Goal: Transaction & Acquisition: Purchase product/service

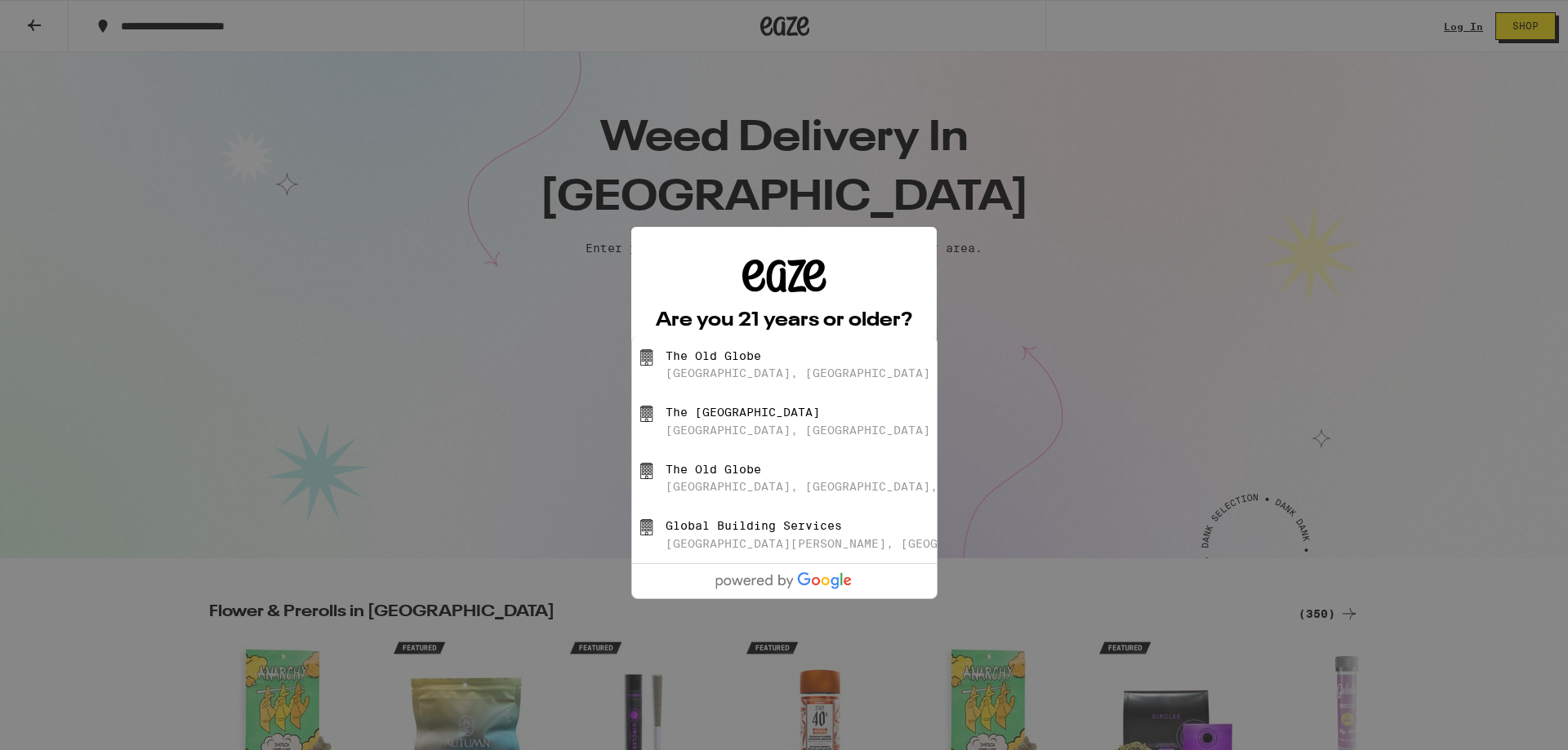
click at [809, 368] on div "The [GEOGRAPHIC_DATA], [GEOGRAPHIC_DATA]" at bounding box center [811, 364] width 292 height 31
type input "[GEOGRAPHIC_DATA], [GEOGRAPHIC_DATA]"
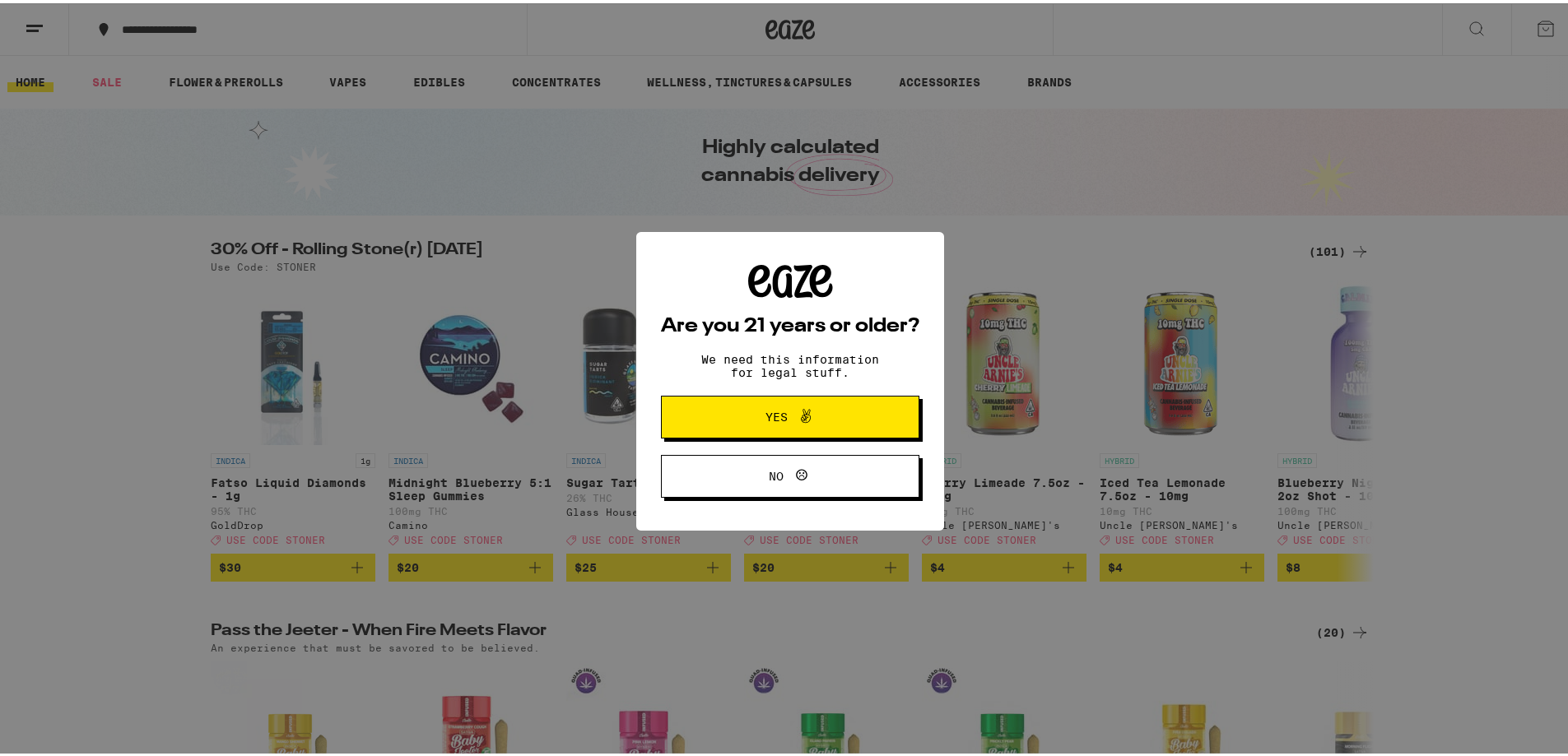
click at [824, 414] on span "Yes" at bounding box center [790, 414] width 125 height 21
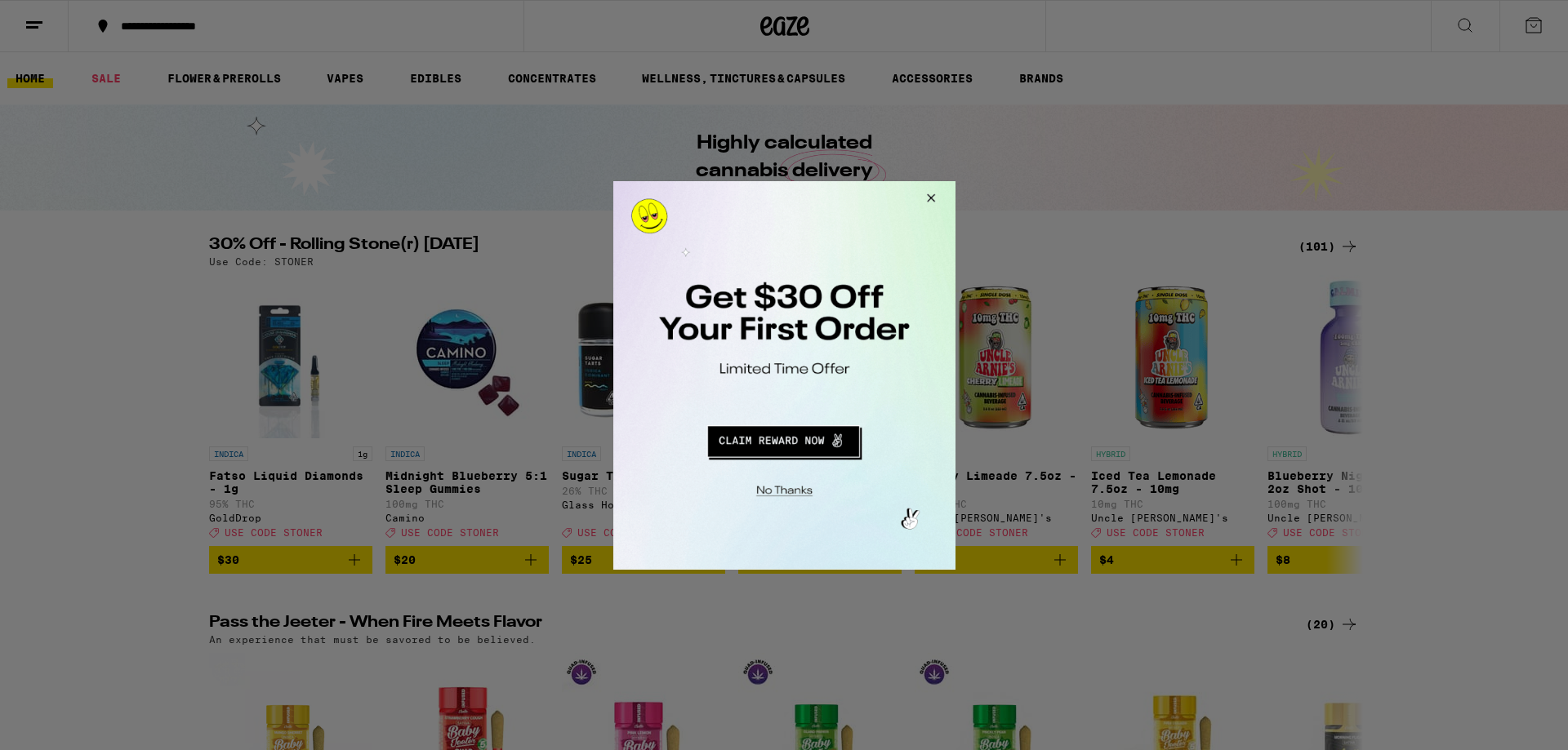
click at [938, 199] on button "Close Modal" at bounding box center [928, 200] width 44 height 39
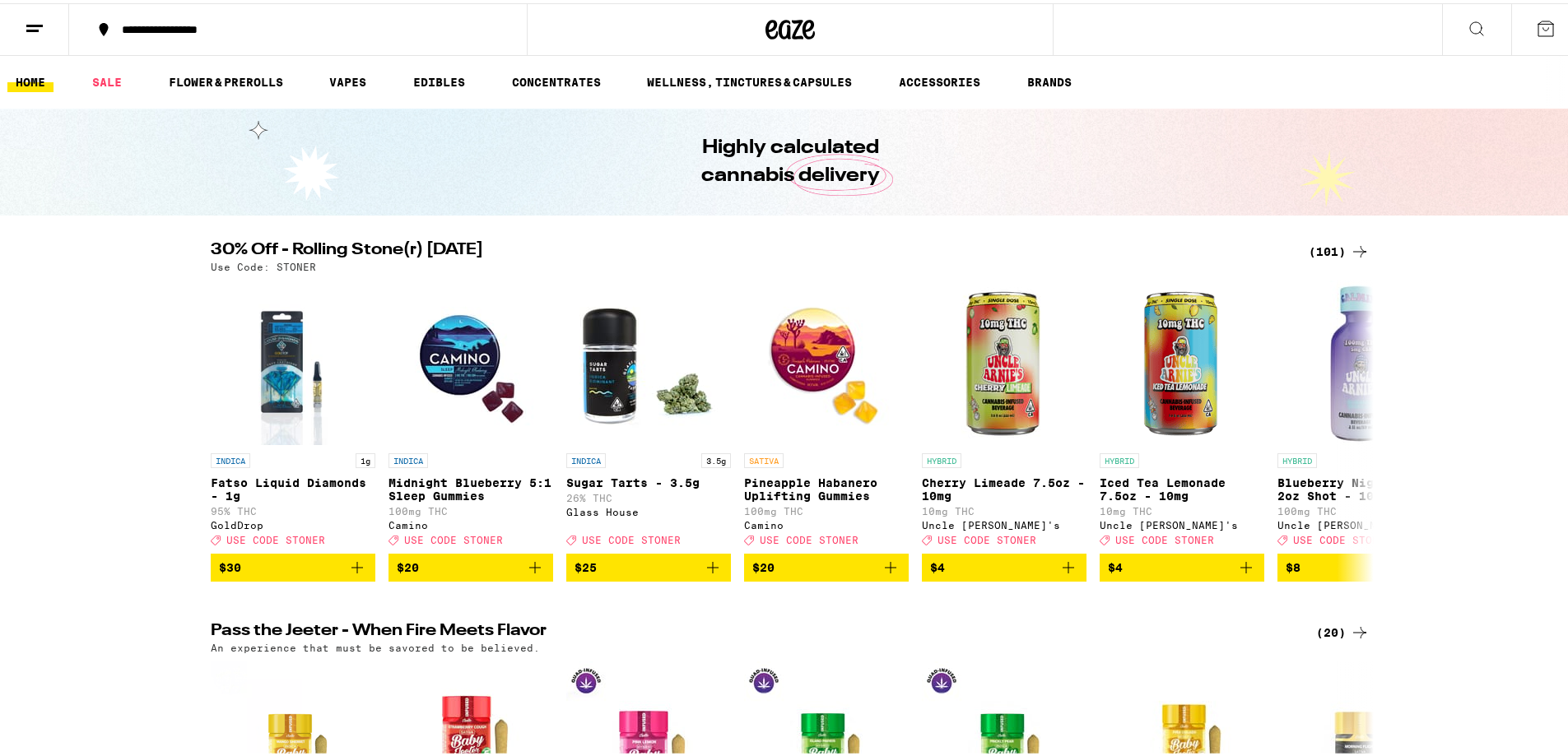
click at [595, 244] on h2 "30% Off - Rolling Stone(r) [DATE]" at bounding box center [750, 248] width 1078 height 20
click at [1352, 438] on icon at bounding box center [1360, 427] width 20 height 20
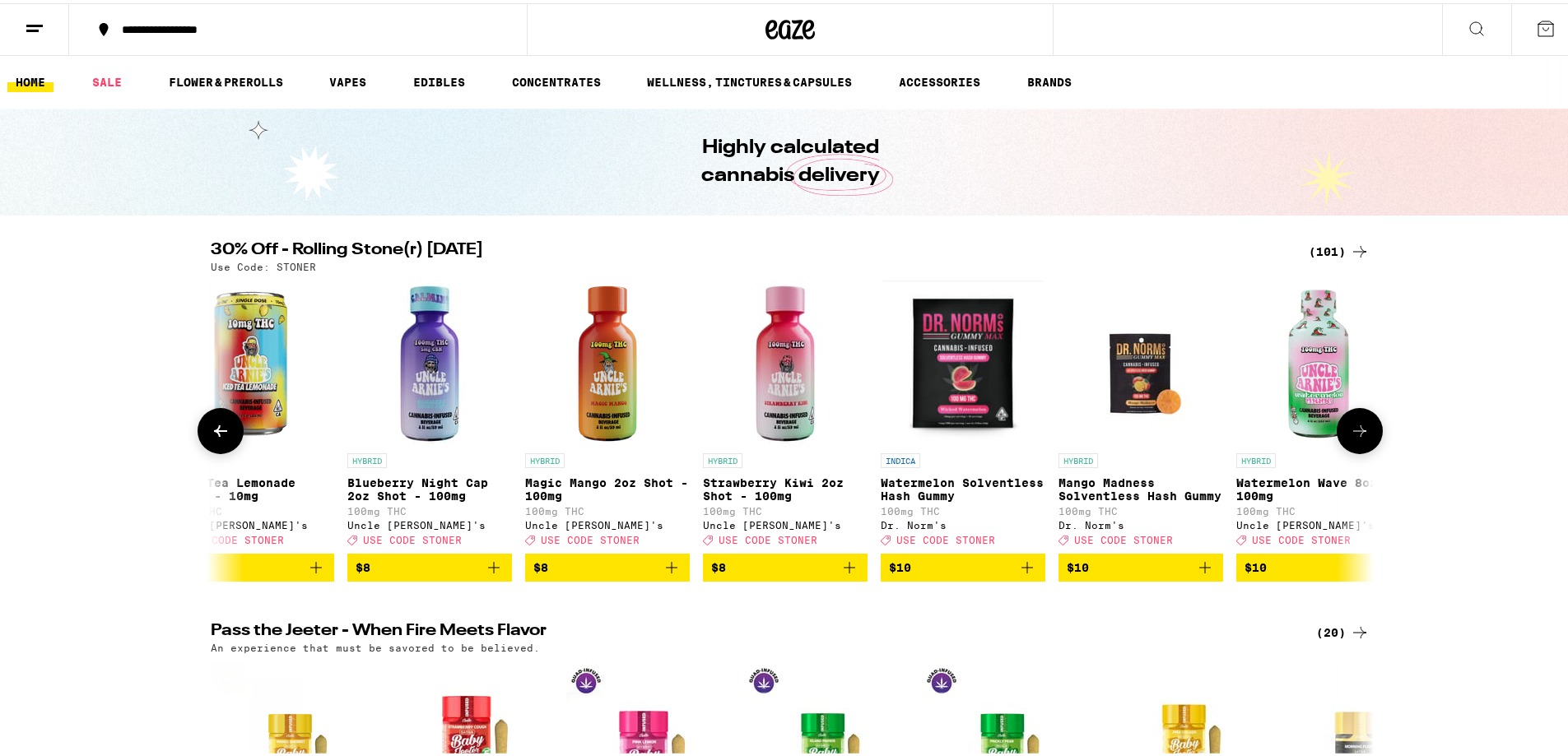
scroll to position [0, 980]
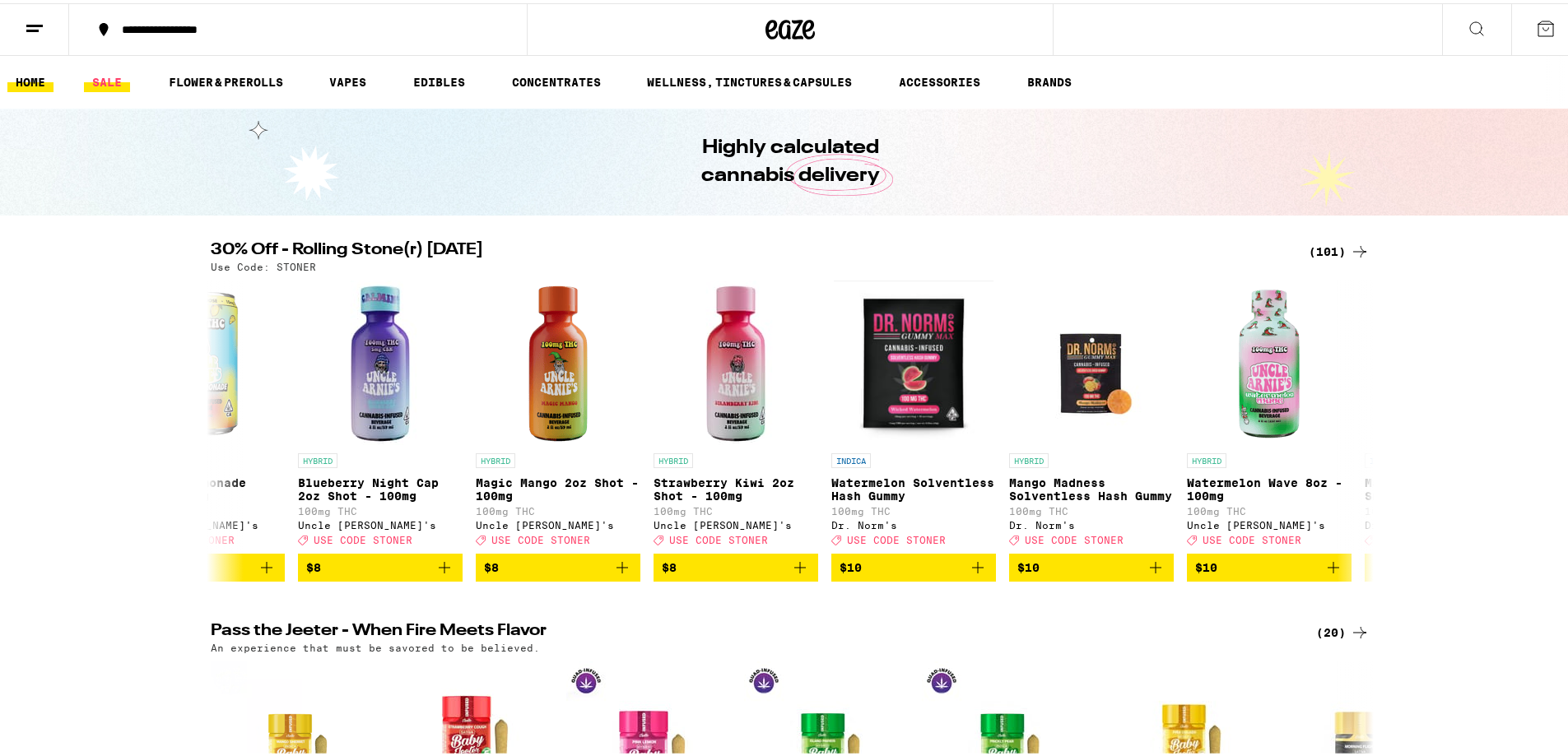
click at [121, 83] on link "SALE" at bounding box center [107, 79] width 46 height 20
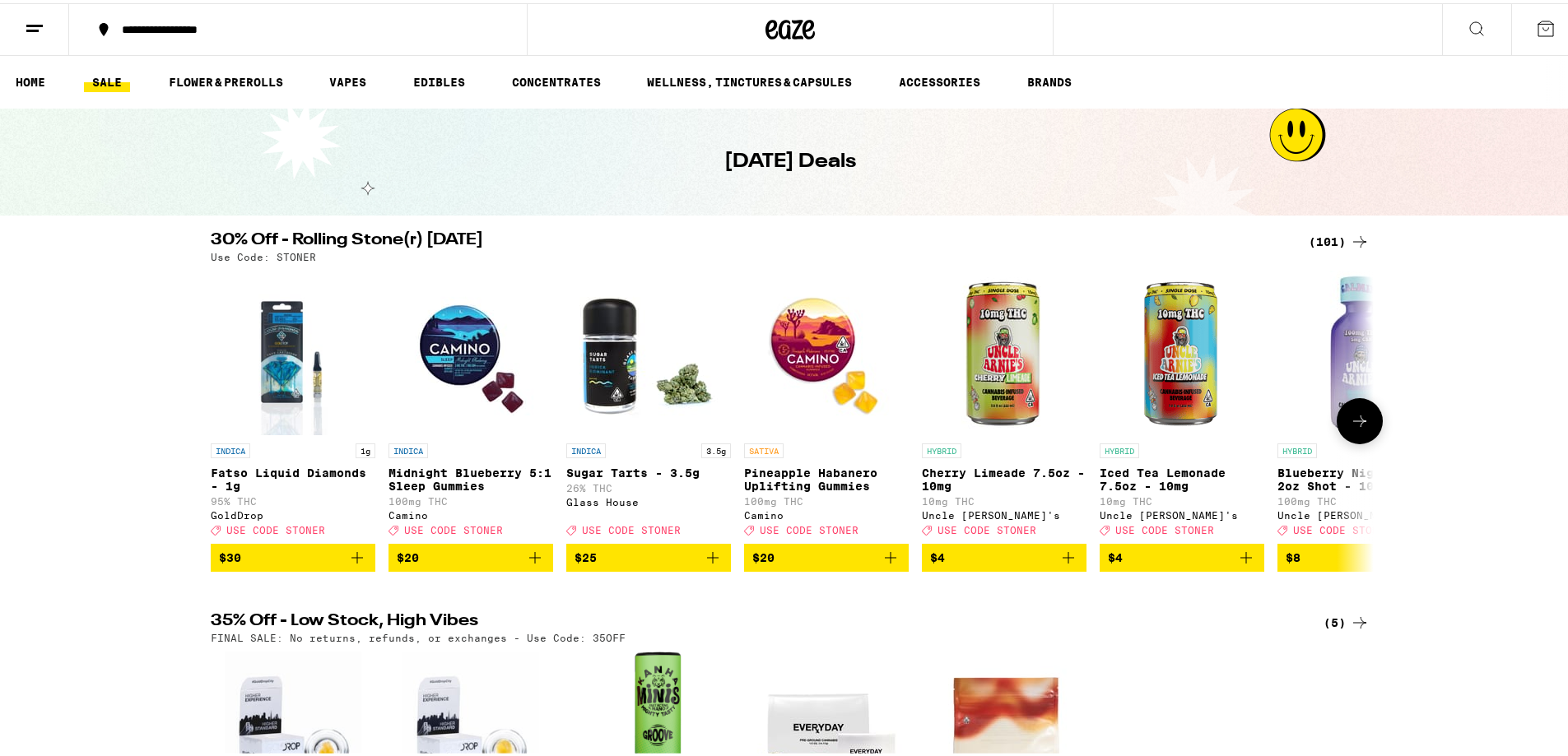
click at [1352, 424] on icon at bounding box center [1360, 418] width 20 height 20
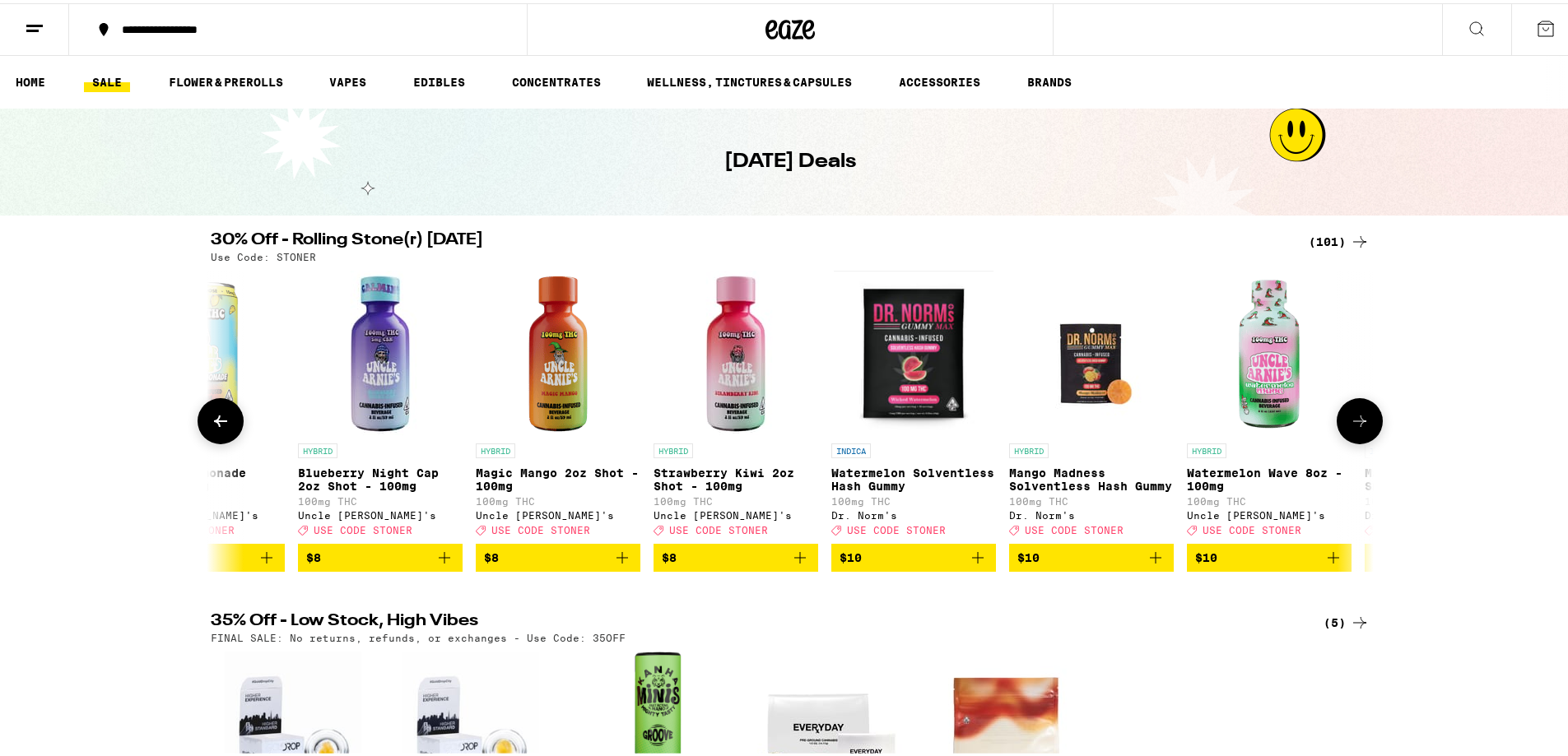
click at [1352, 424] on icon at bounding box center [1360, 418] width 20 height 20
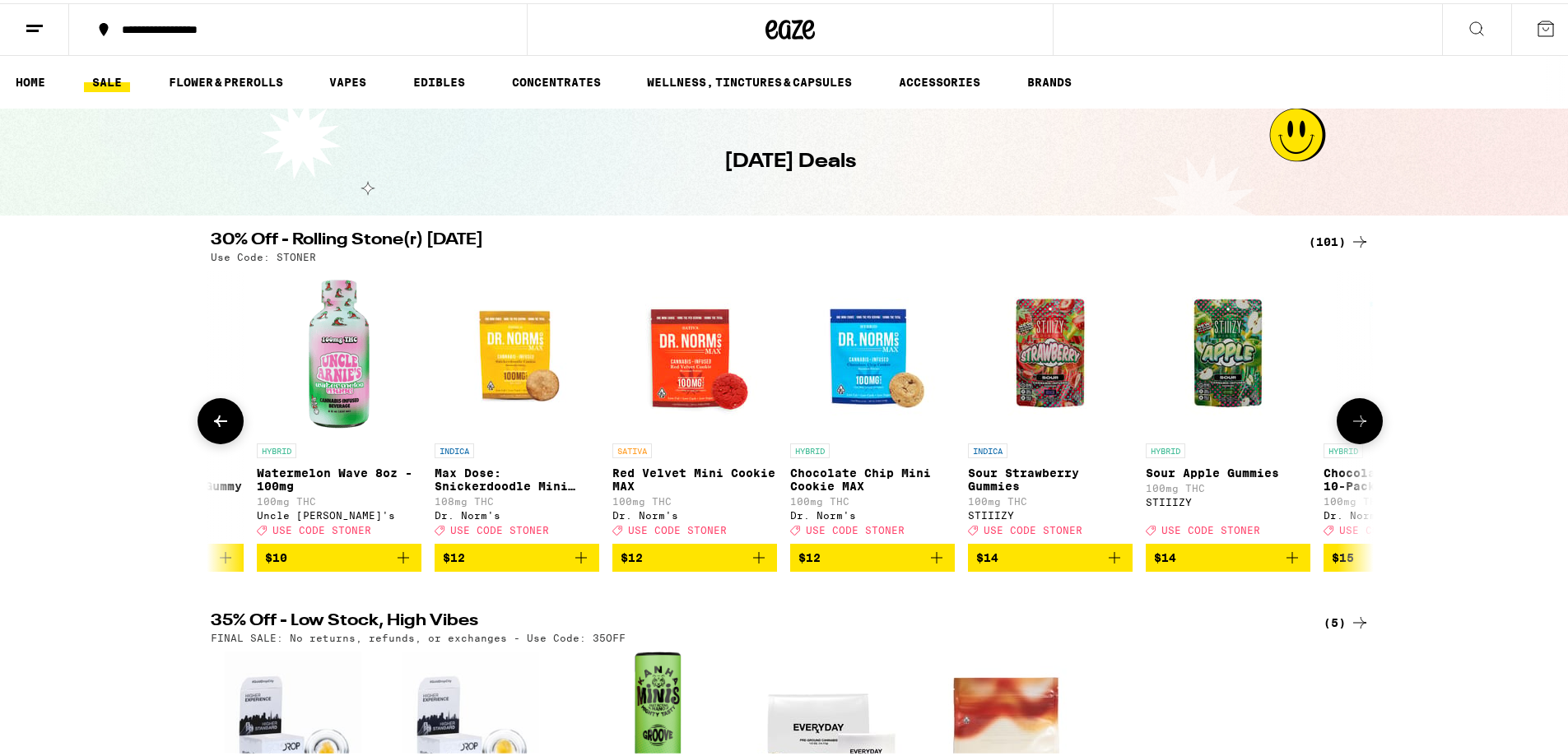
scroll to position [0, 1959]
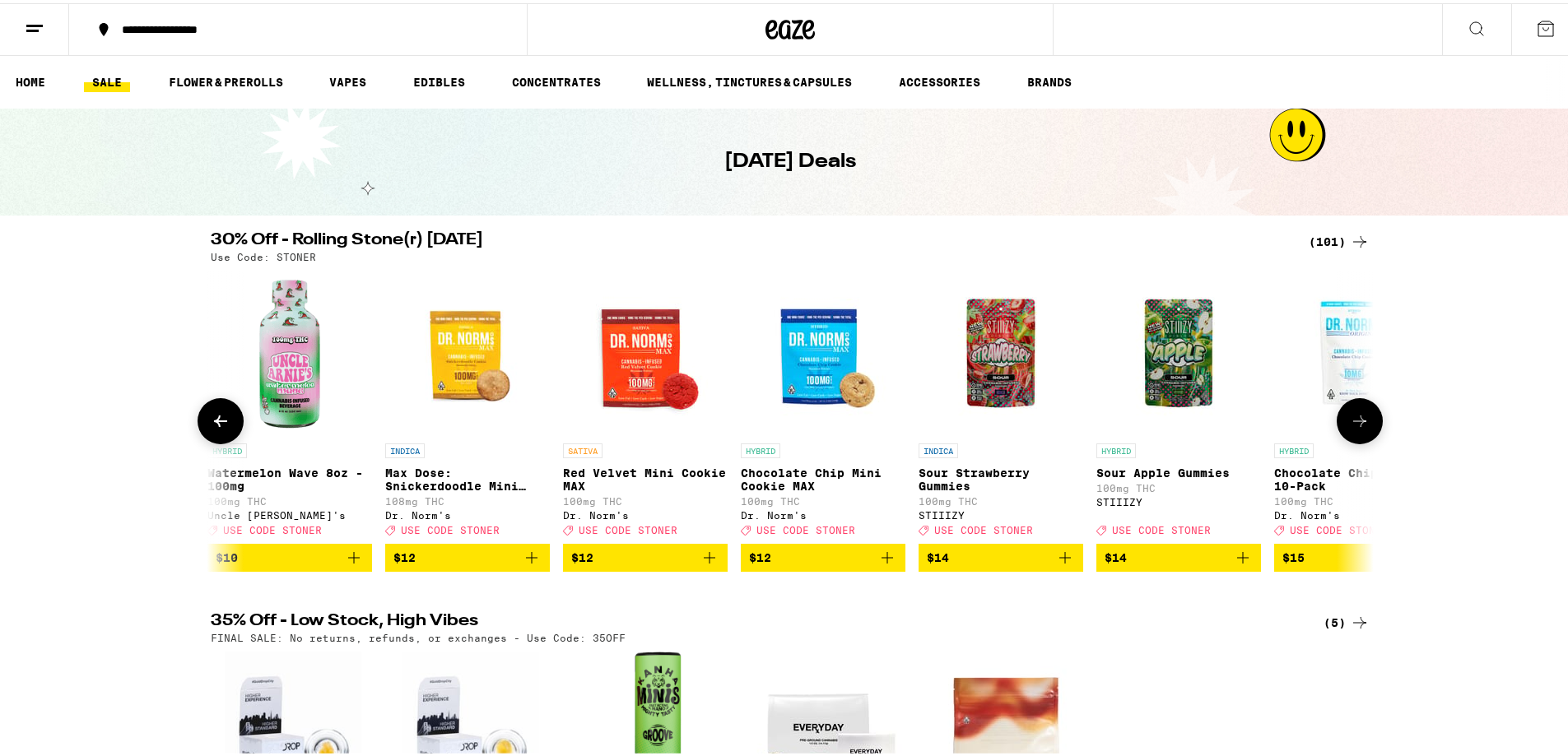
click at [1352, 424] on icon at bounding box center [1360, 418] width 20 height 20
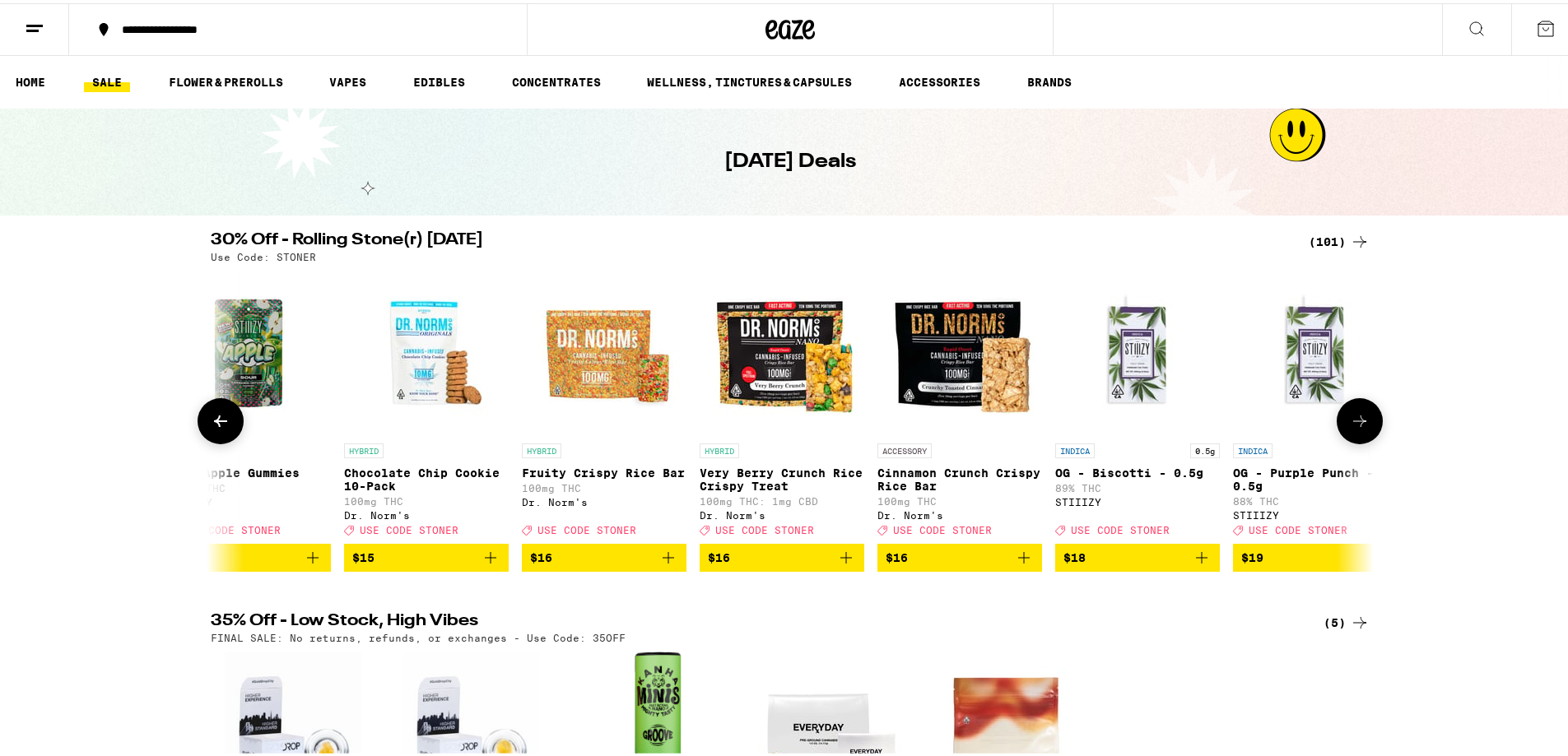
scroll to position [0, 2939]
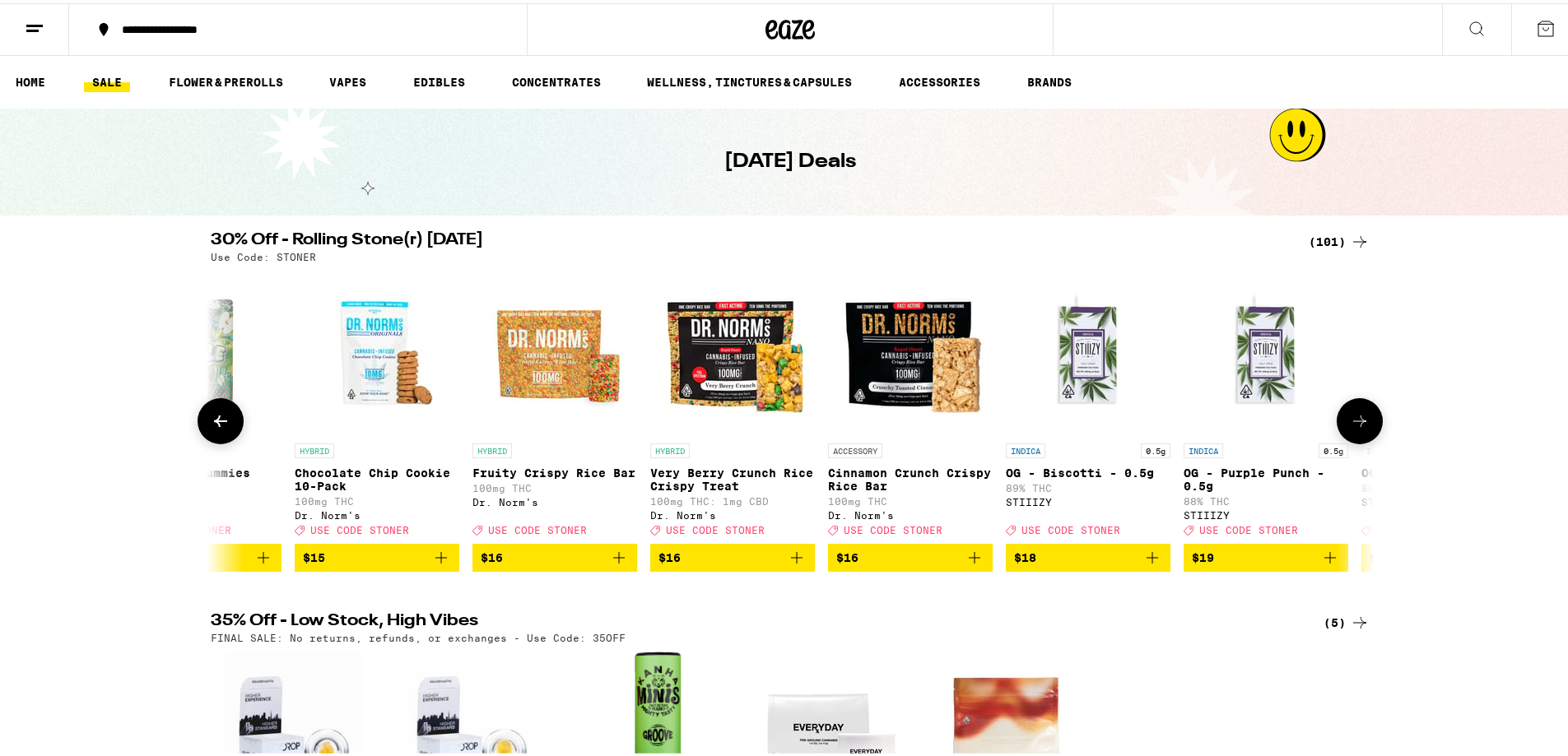
click at [1352, 424] on icon at bounding box center [1360, 418] width 20 height 20
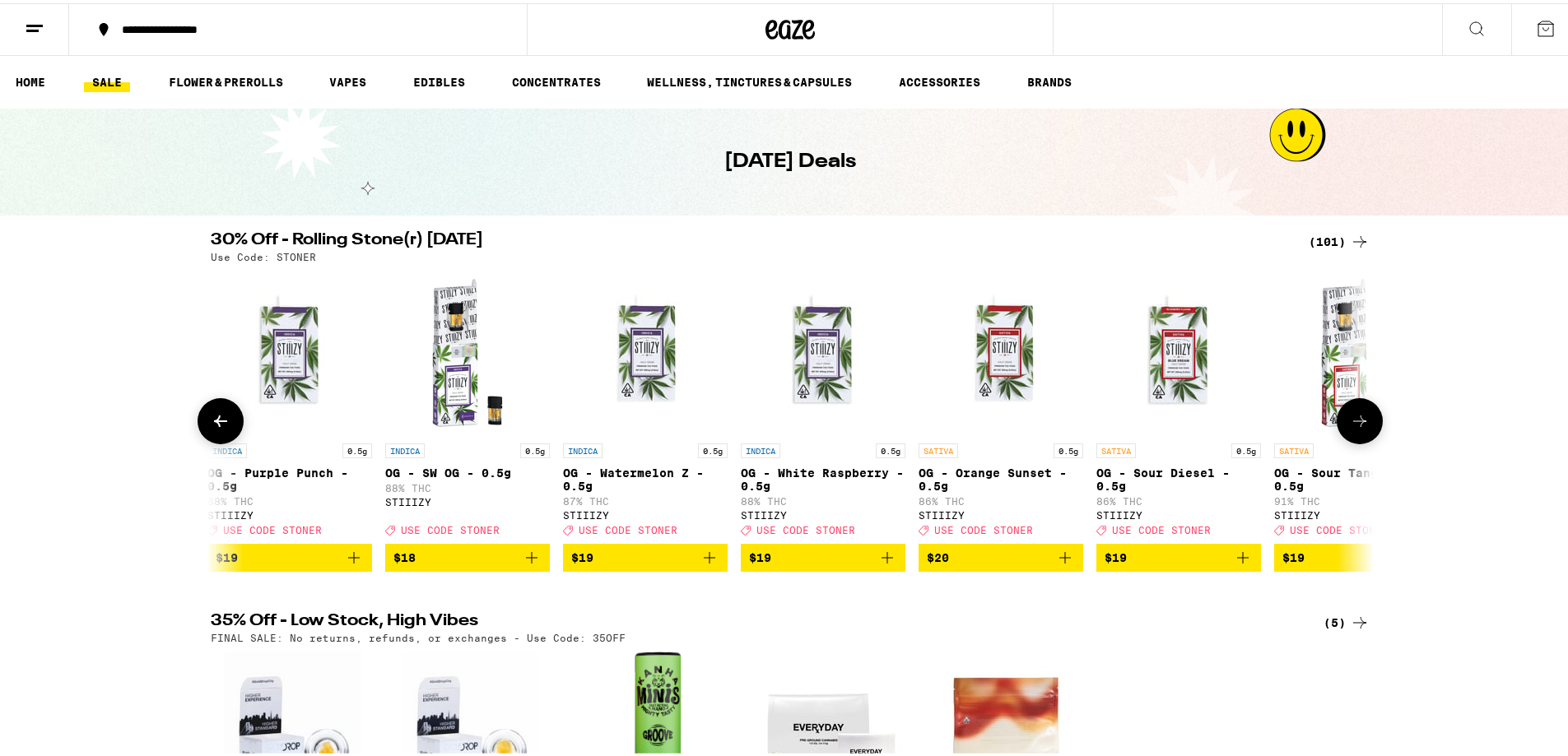
scroll to position [0, 3918]
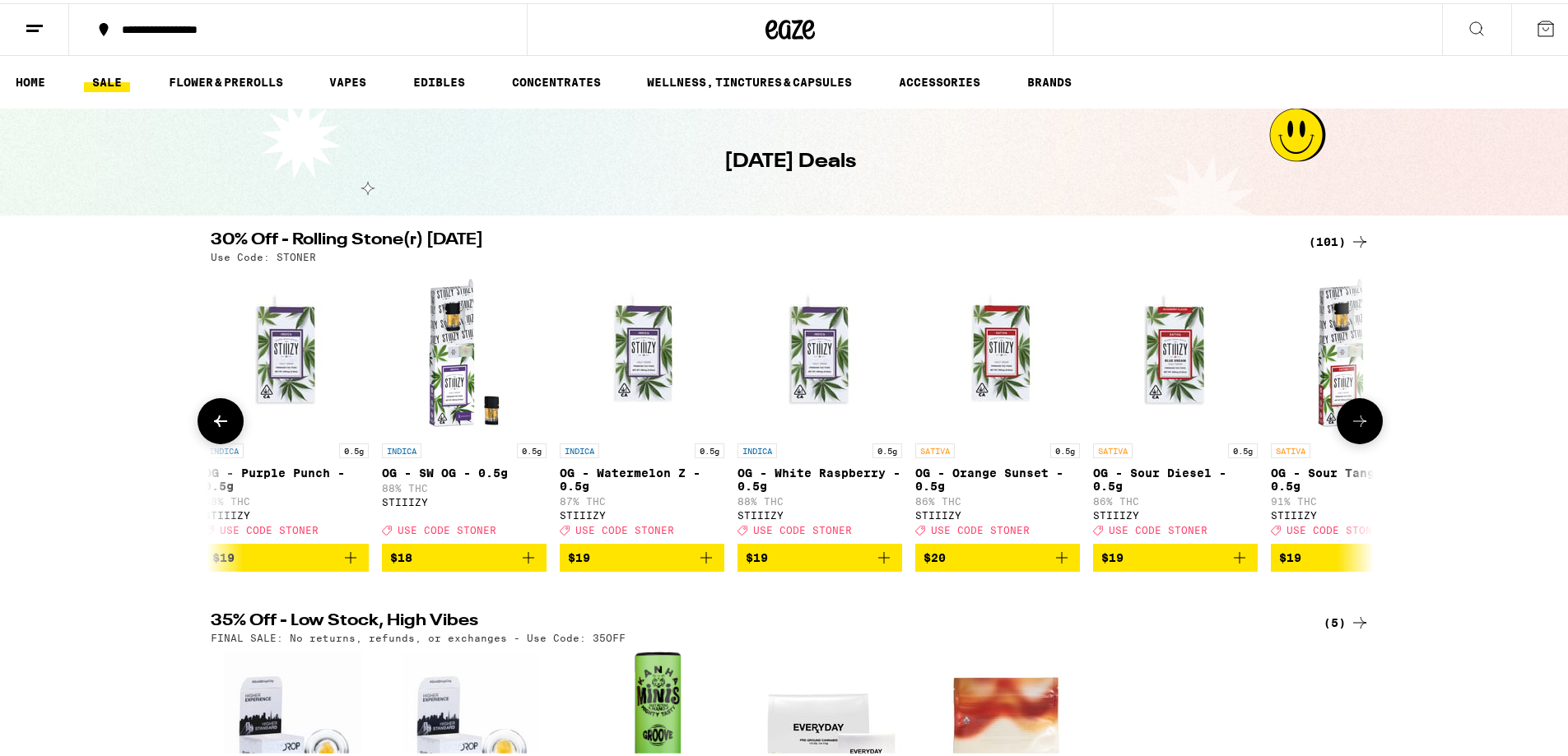
click at [1352, 424] on icon at bounding box center [1360, 418] width 20 height 20
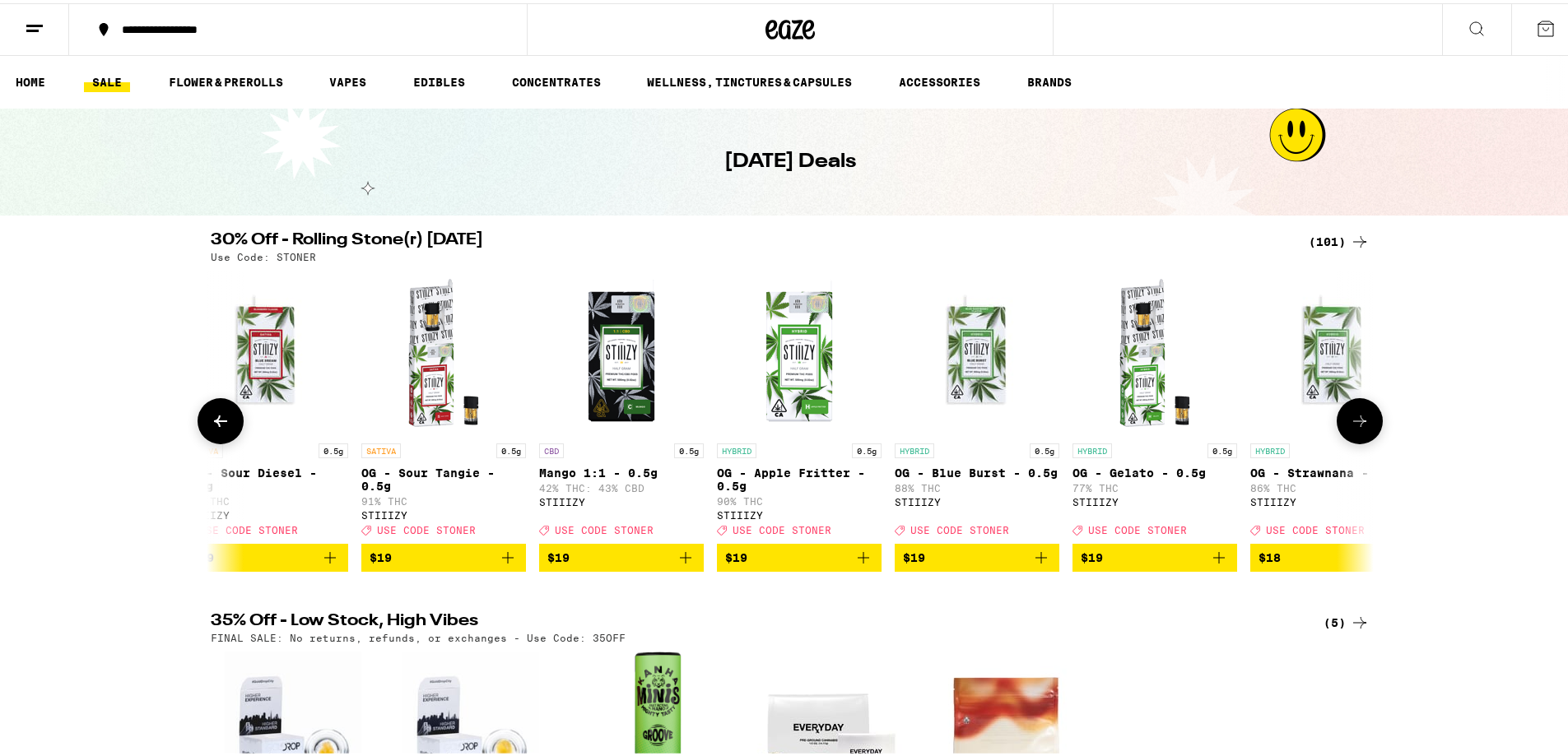
scroll to position [0, 4898]
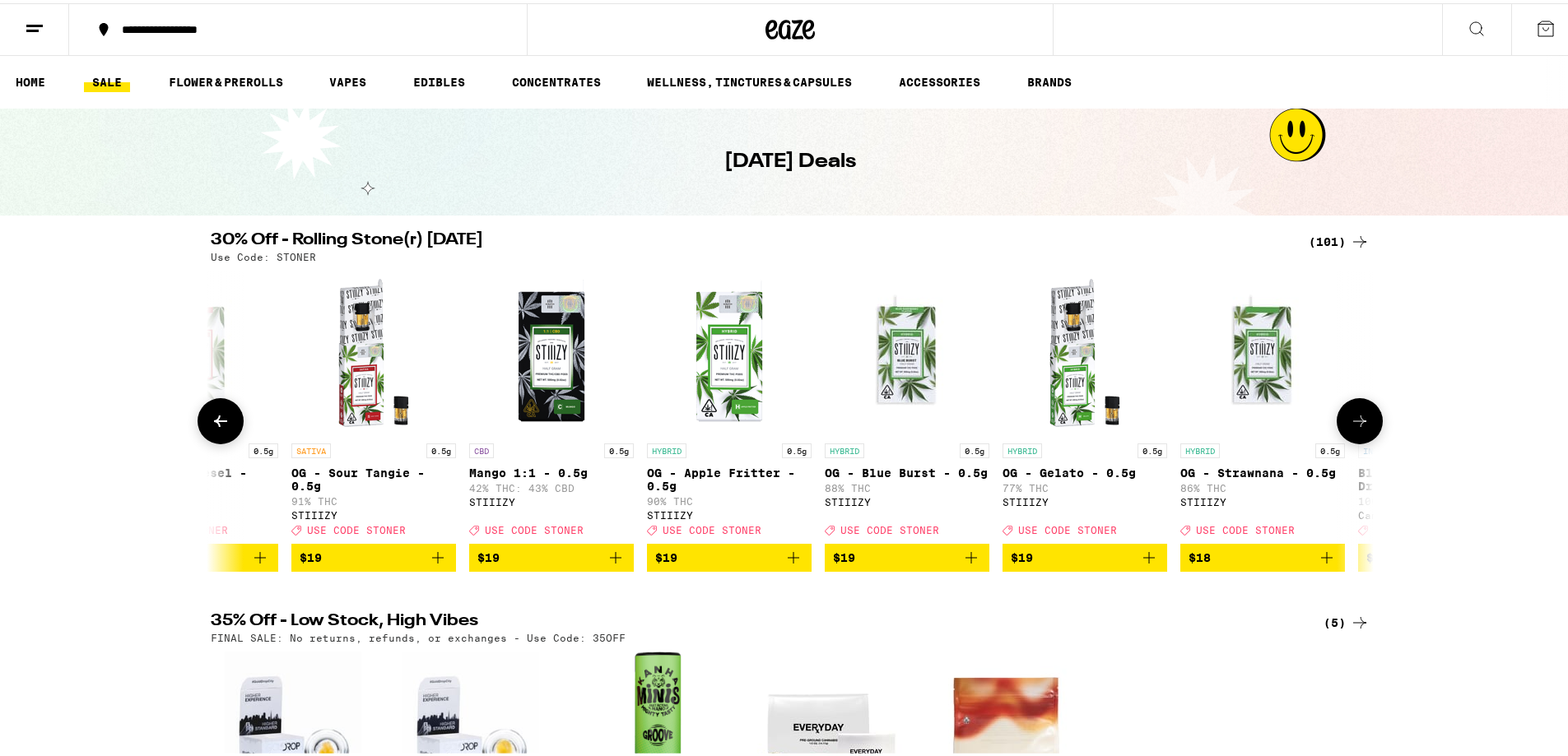
click at [1352, 424] on icon at bounding box center [1360, 418] width 20 height 20
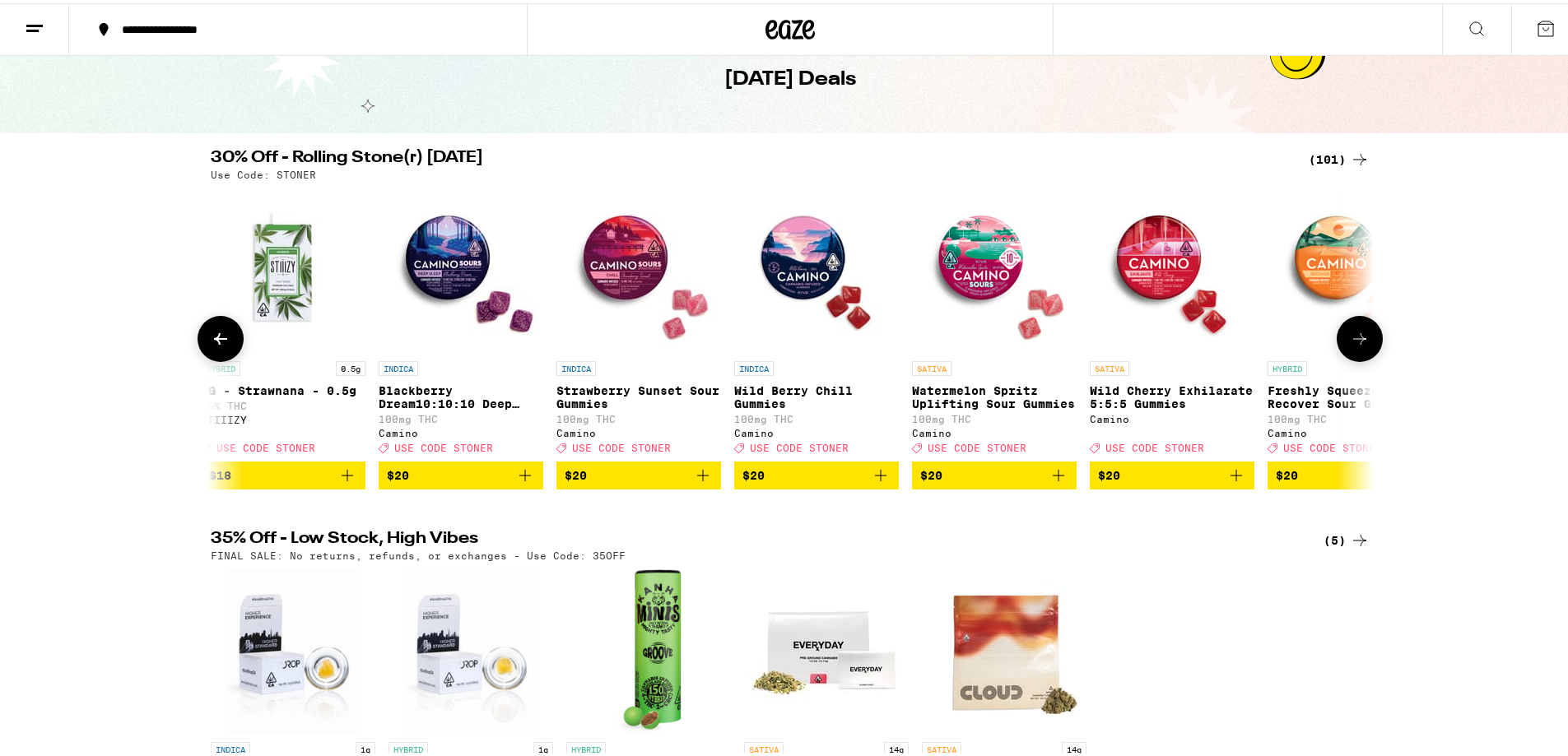
scroll to position [0, 0]
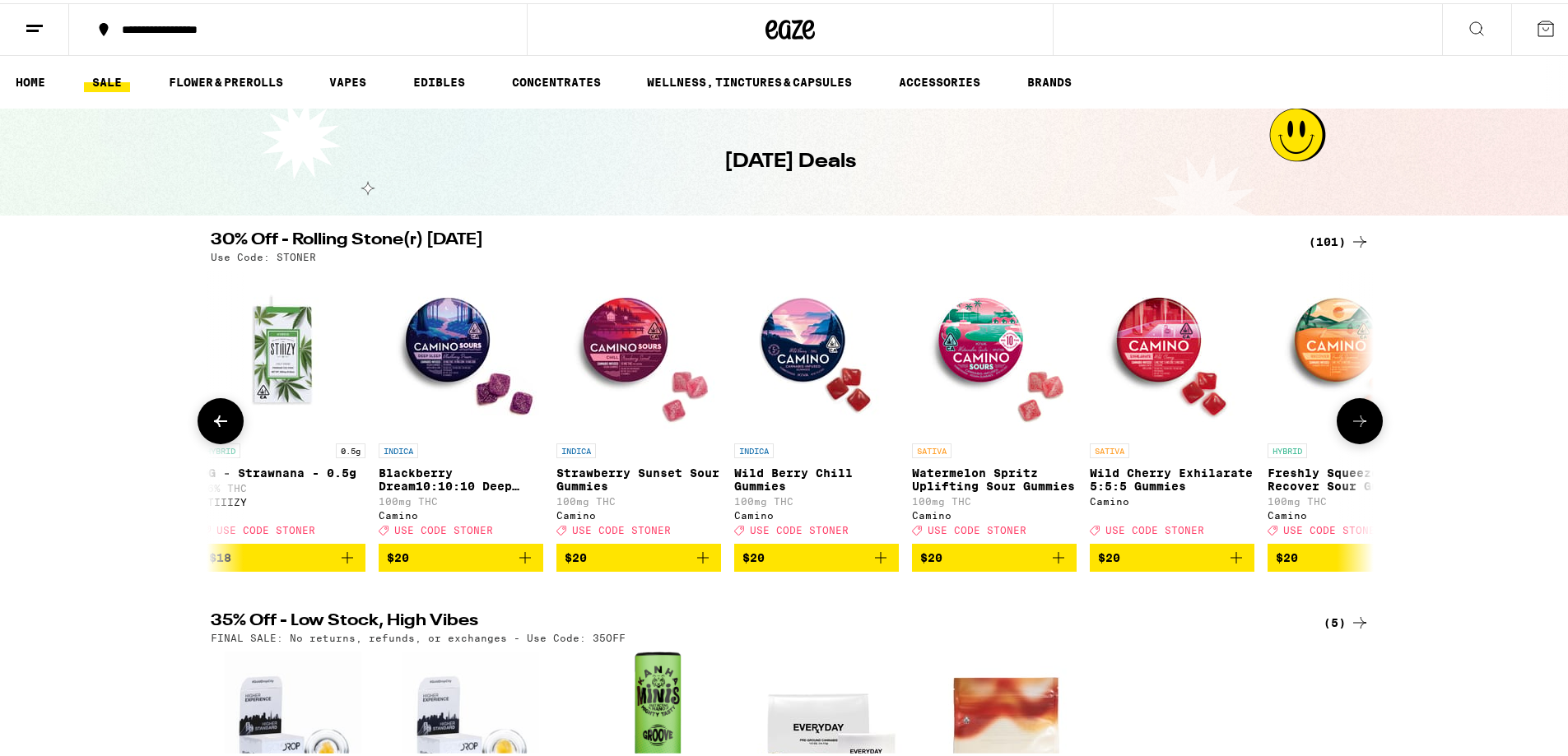
click at [519, 560] on icon "Add to bag" at bounding box center [525, 554] width 12 height 12
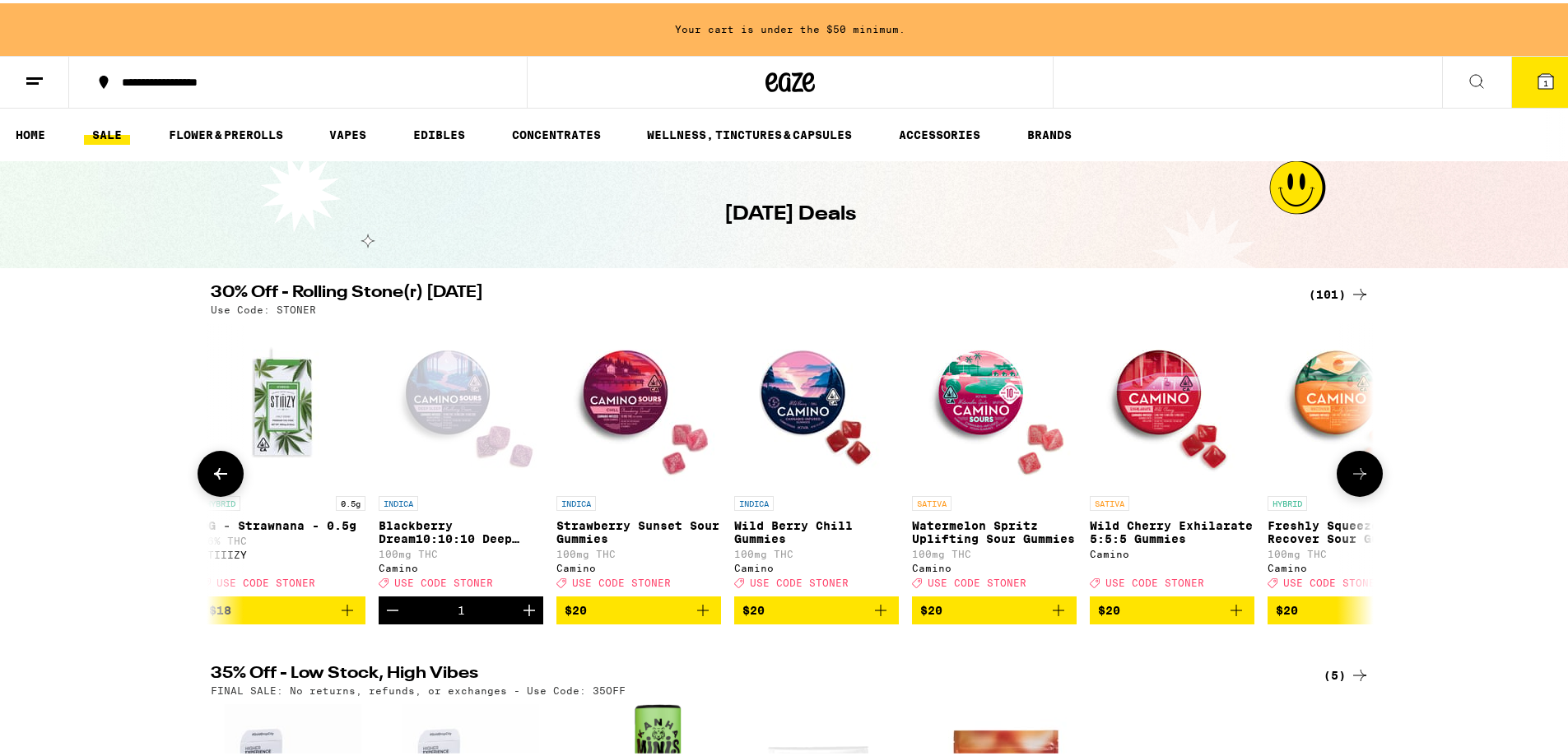
click at [524, 613] on icon "Increment" at bounding box center [529, 606] width 12 height 12
click at [1467, 69] on icon at bounding box center [1477, 78] width 20 height 20
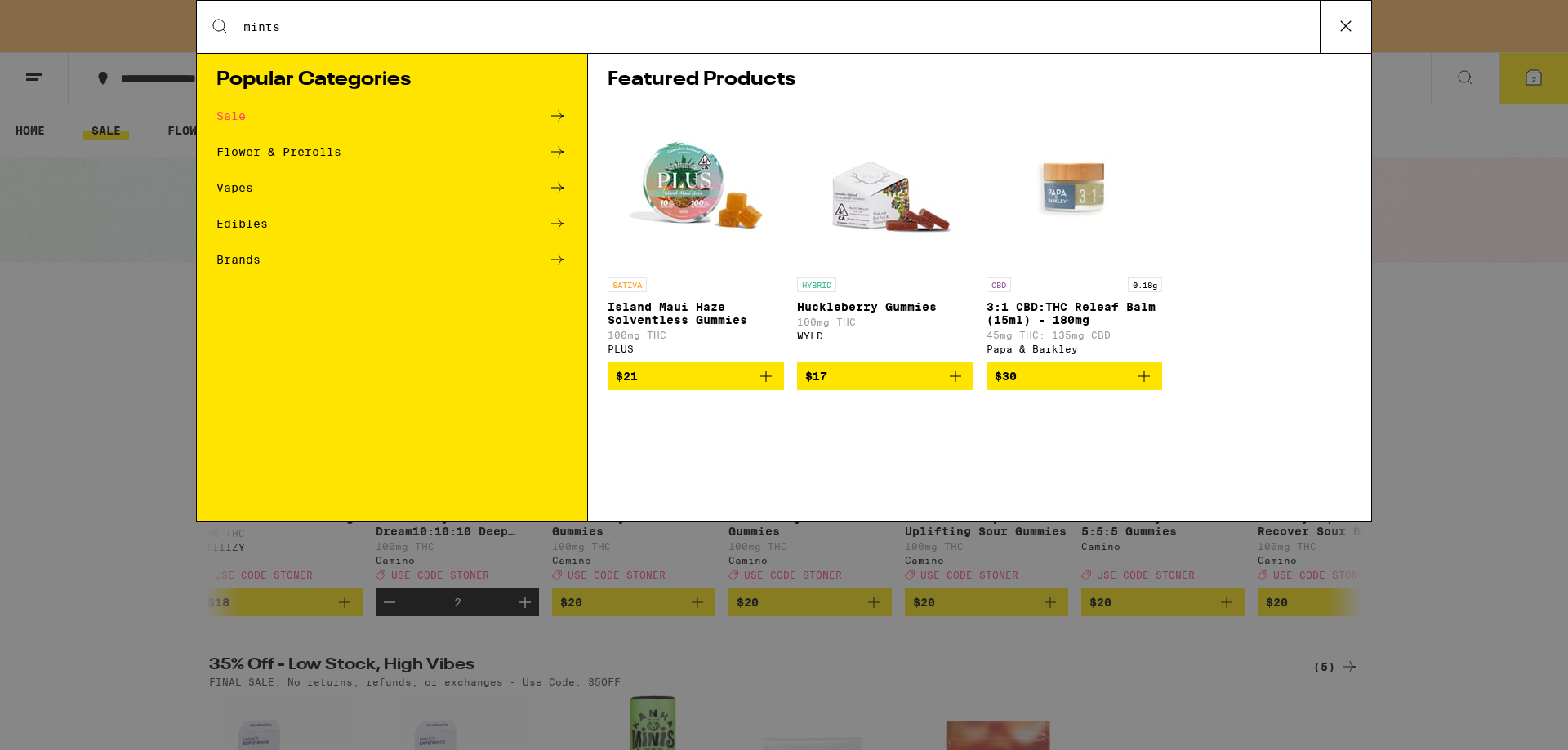
type input "mints"
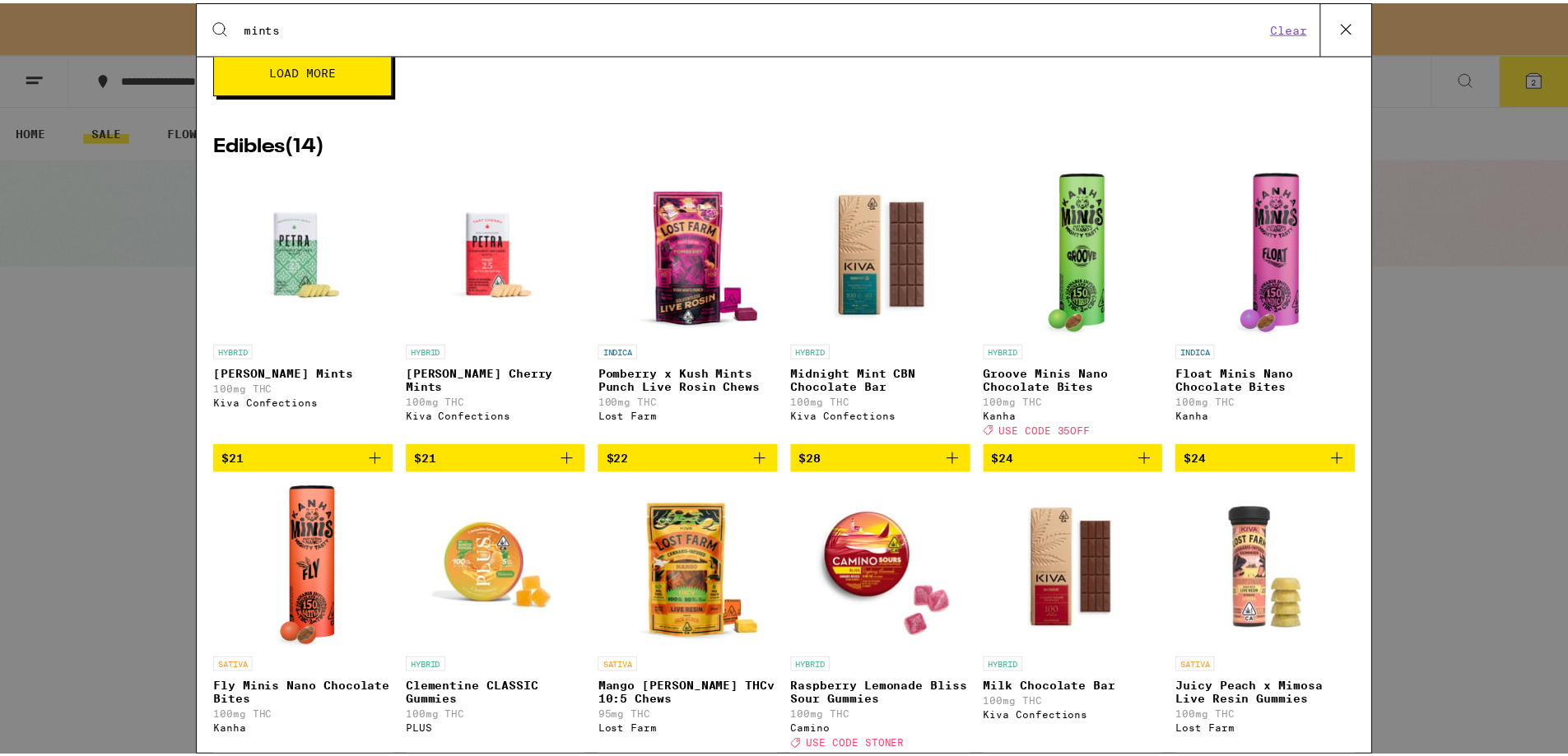
scroll to position [2468, 0]
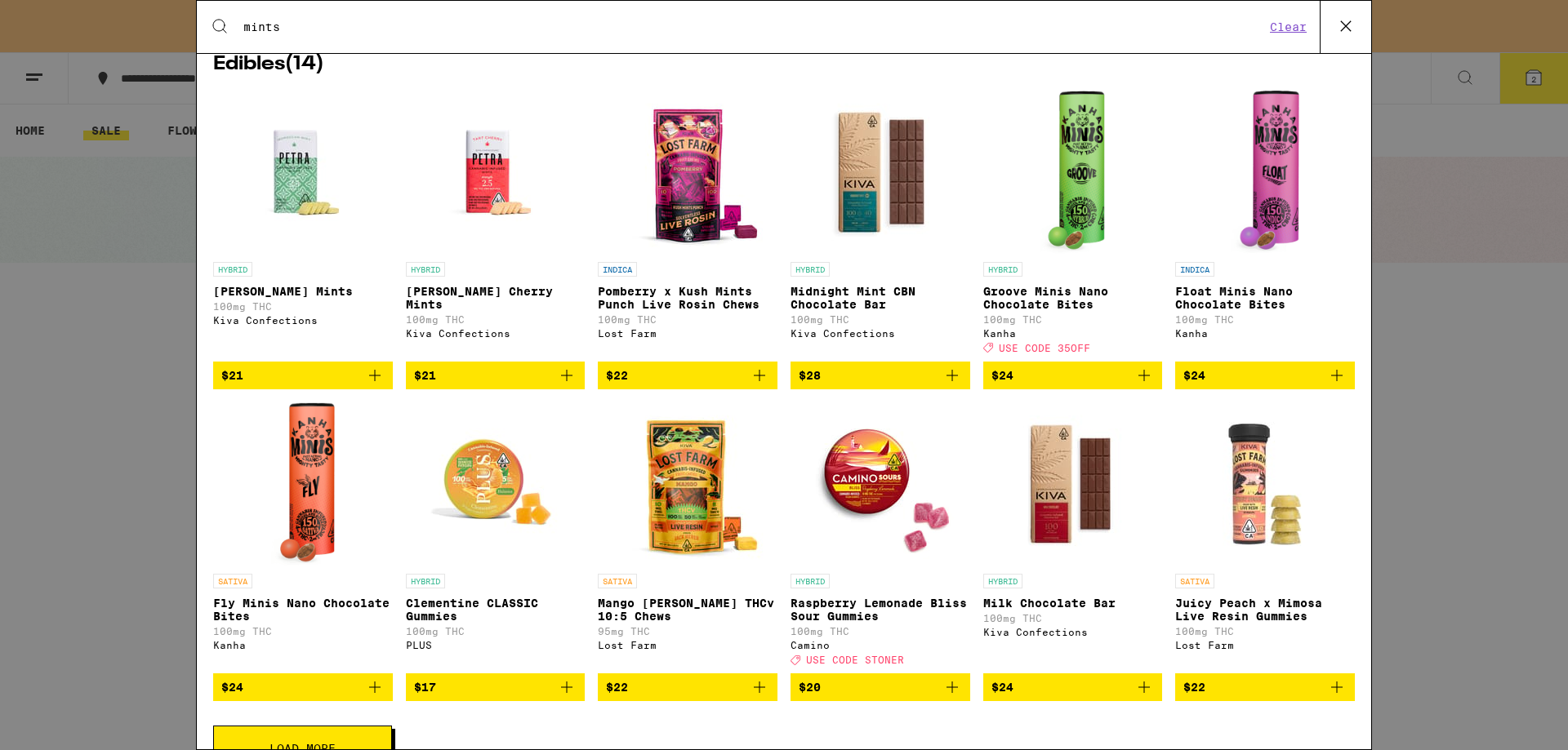
click at [570, 385] on icon "Add to bag" at bounding box center [567, 375] width 19 height 19
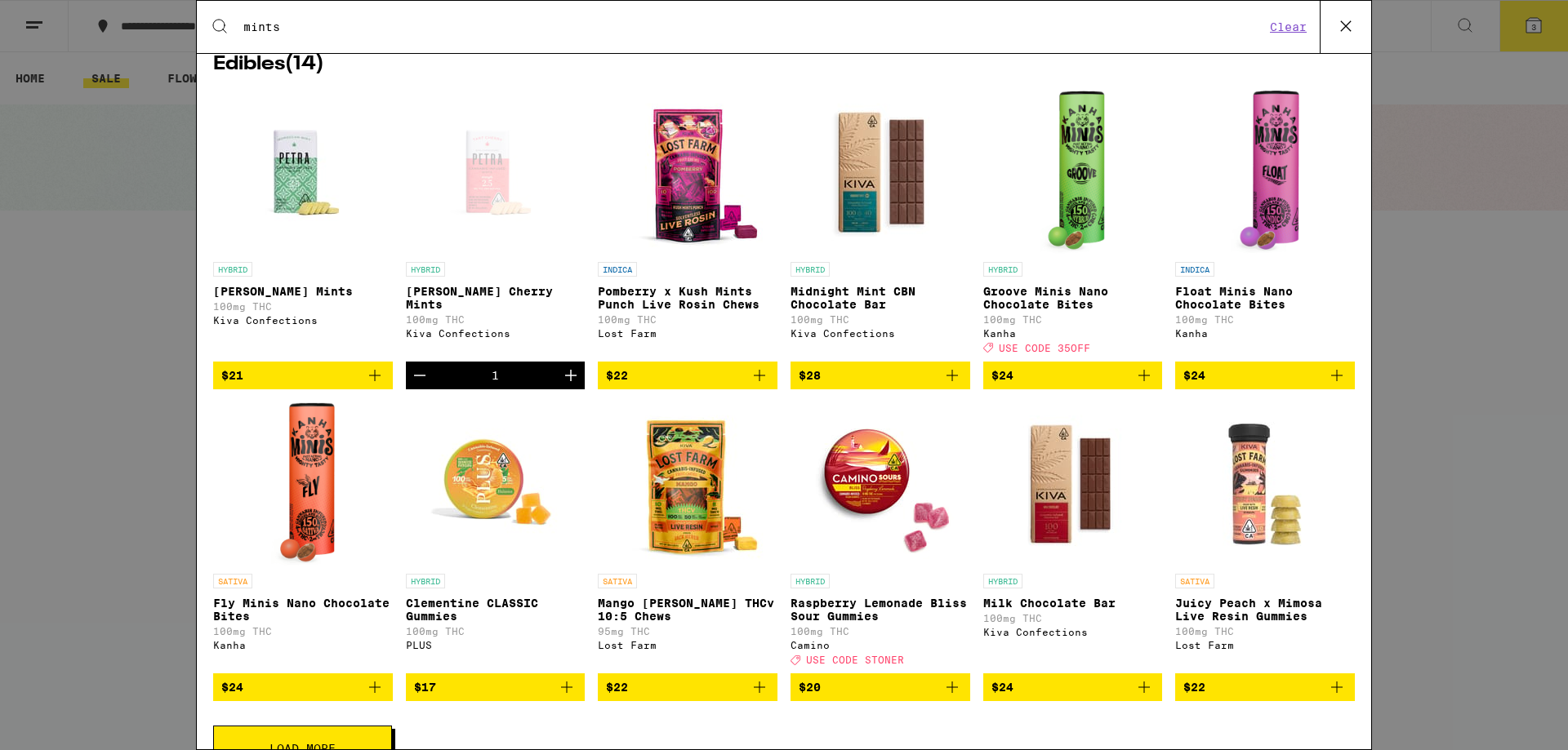
click at [453, 338] on div "Kiva Confections" at bounding box center [495, 333] width 179 height 11
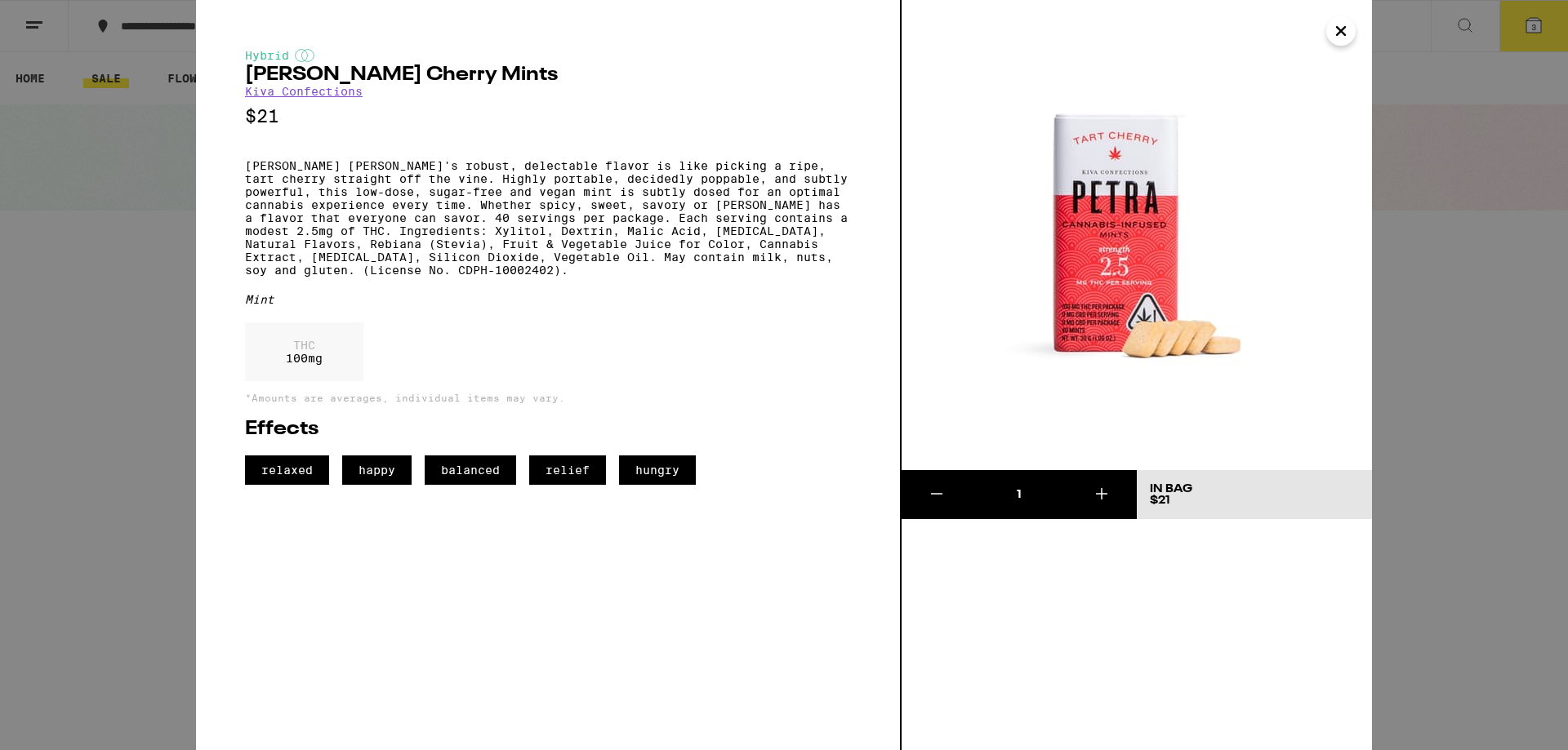
click at [292, 95] on link "Kiva Confections" at bounding box center [303, 91] width 118 height 13
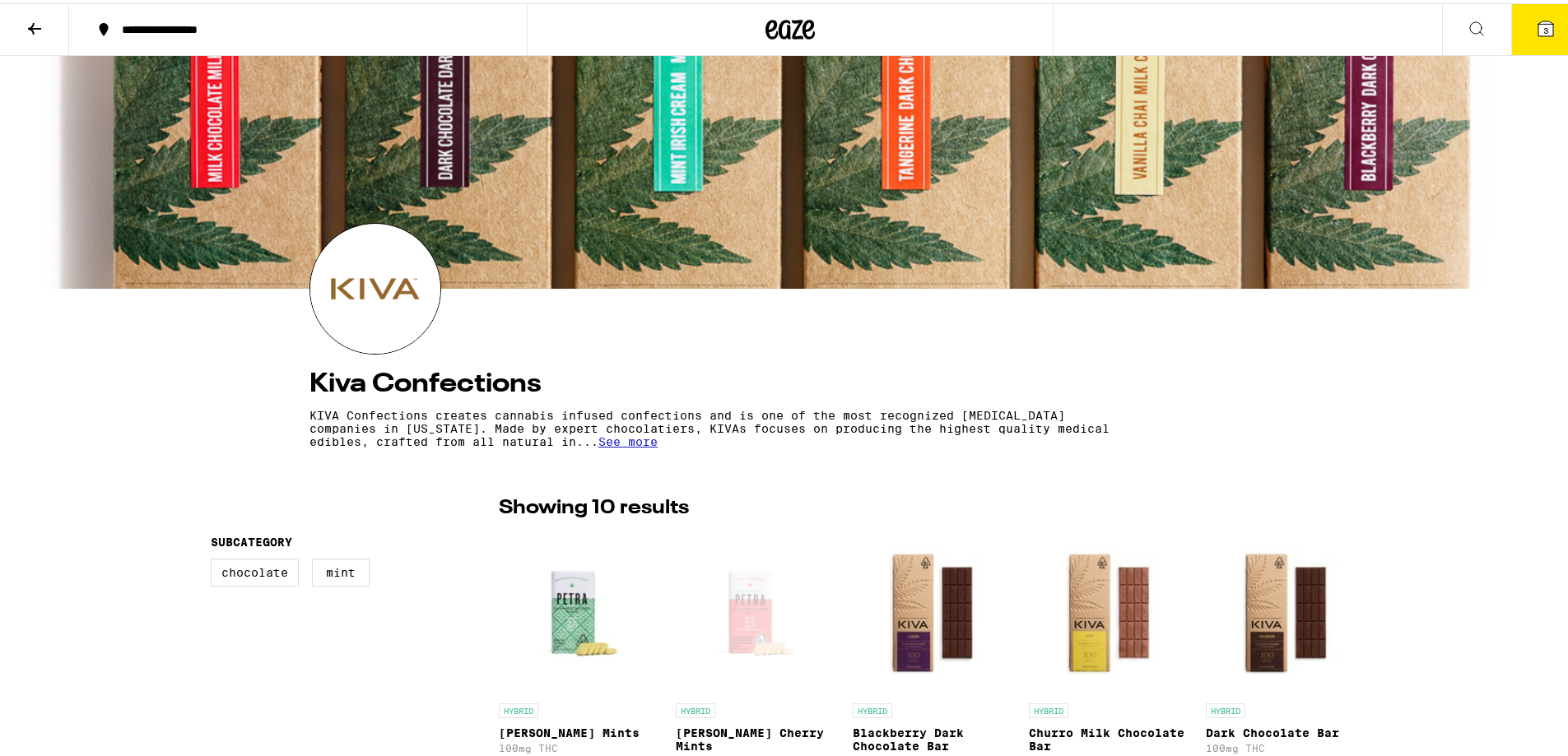
click at [36, 16] on icon at bounding box center [35, 26] width 20 height 20
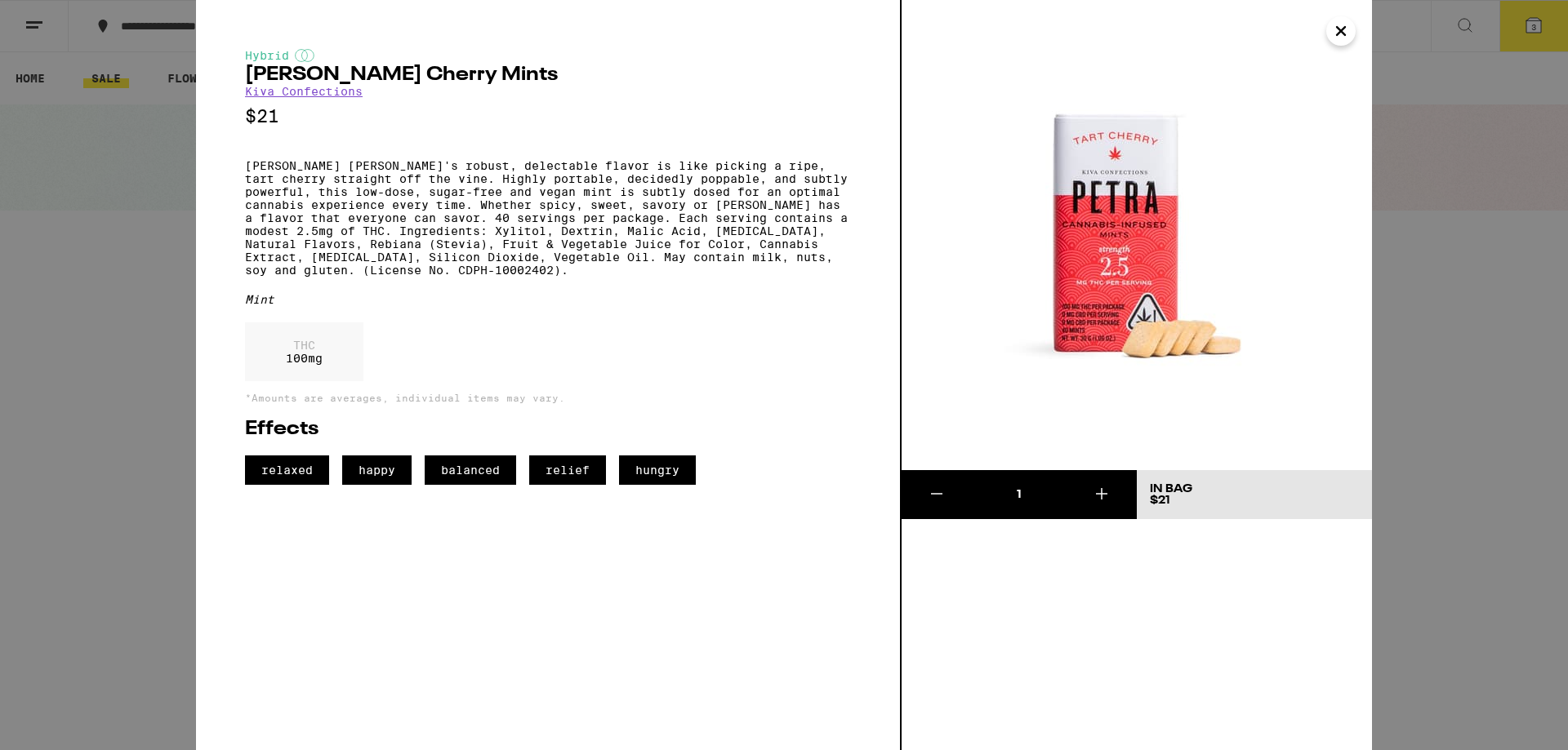
click at [1328, 33] on button "Close" at bounding box center [1341, 30] width 29 height 29
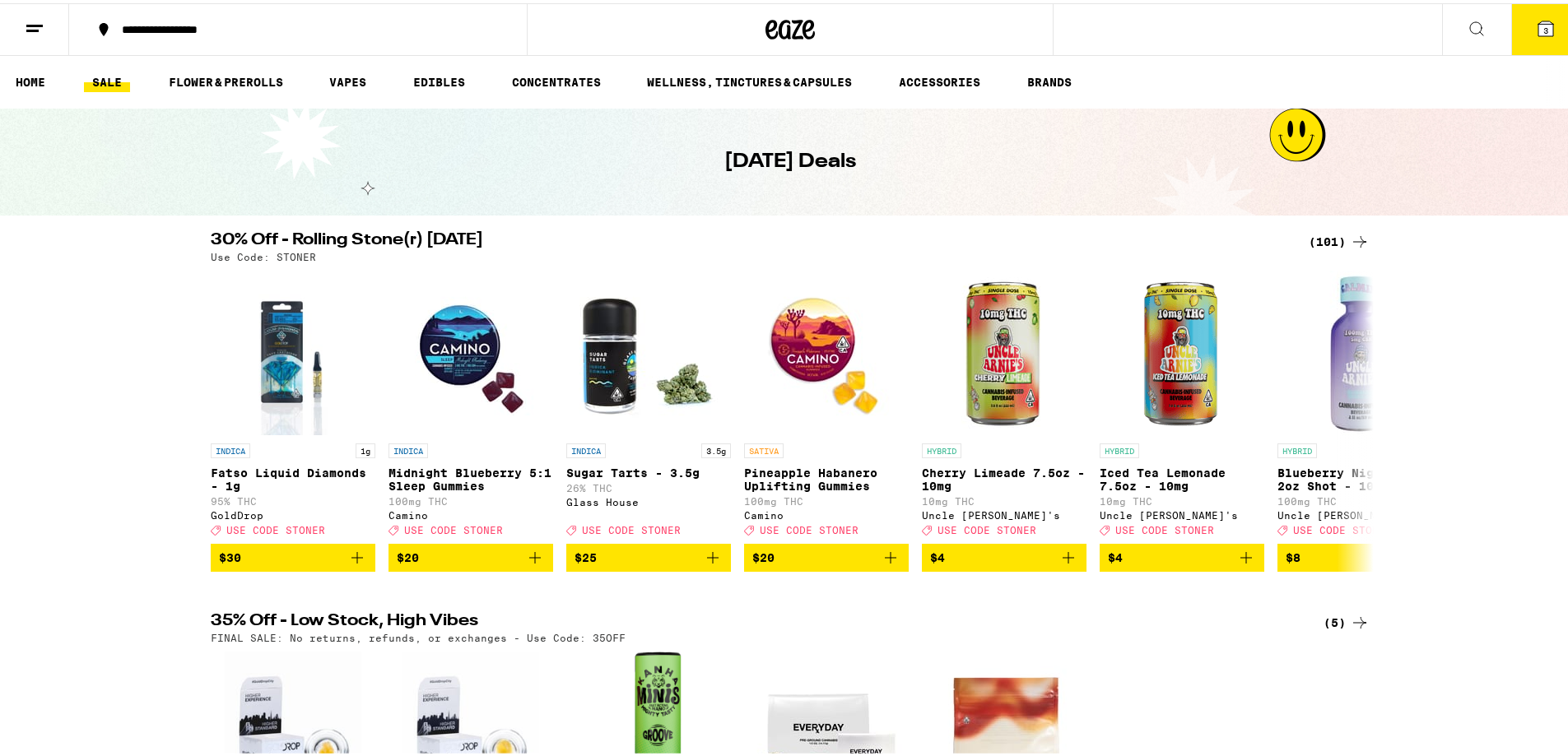
click at [1453, 17] on button at bounding box center [1477, 27] width 69 height 52
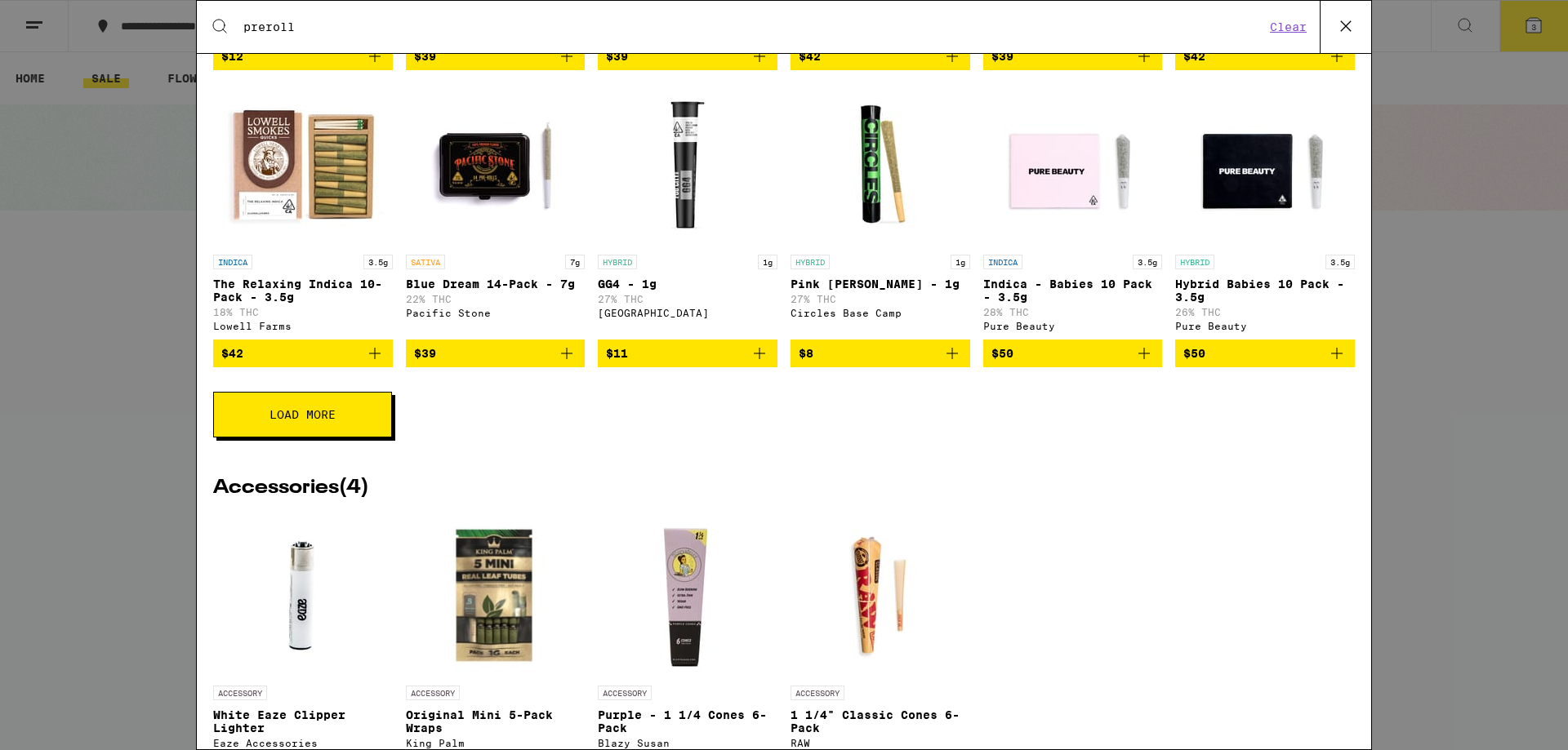
scroll to position [760, 0]
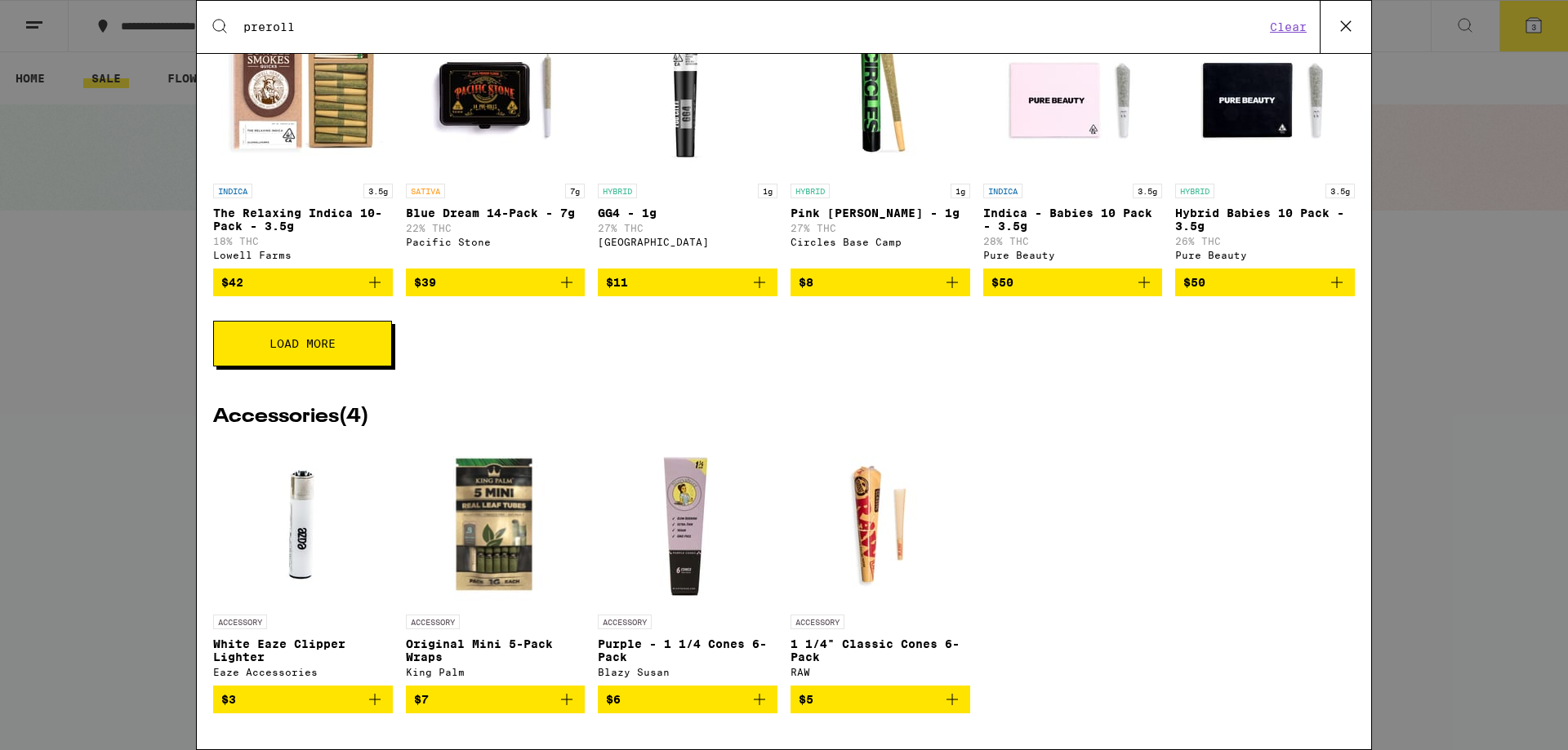
type input "preroll"
click at [374, 694] on icon "Add to bag" at bounding box center [375, 700] width 19 height 19
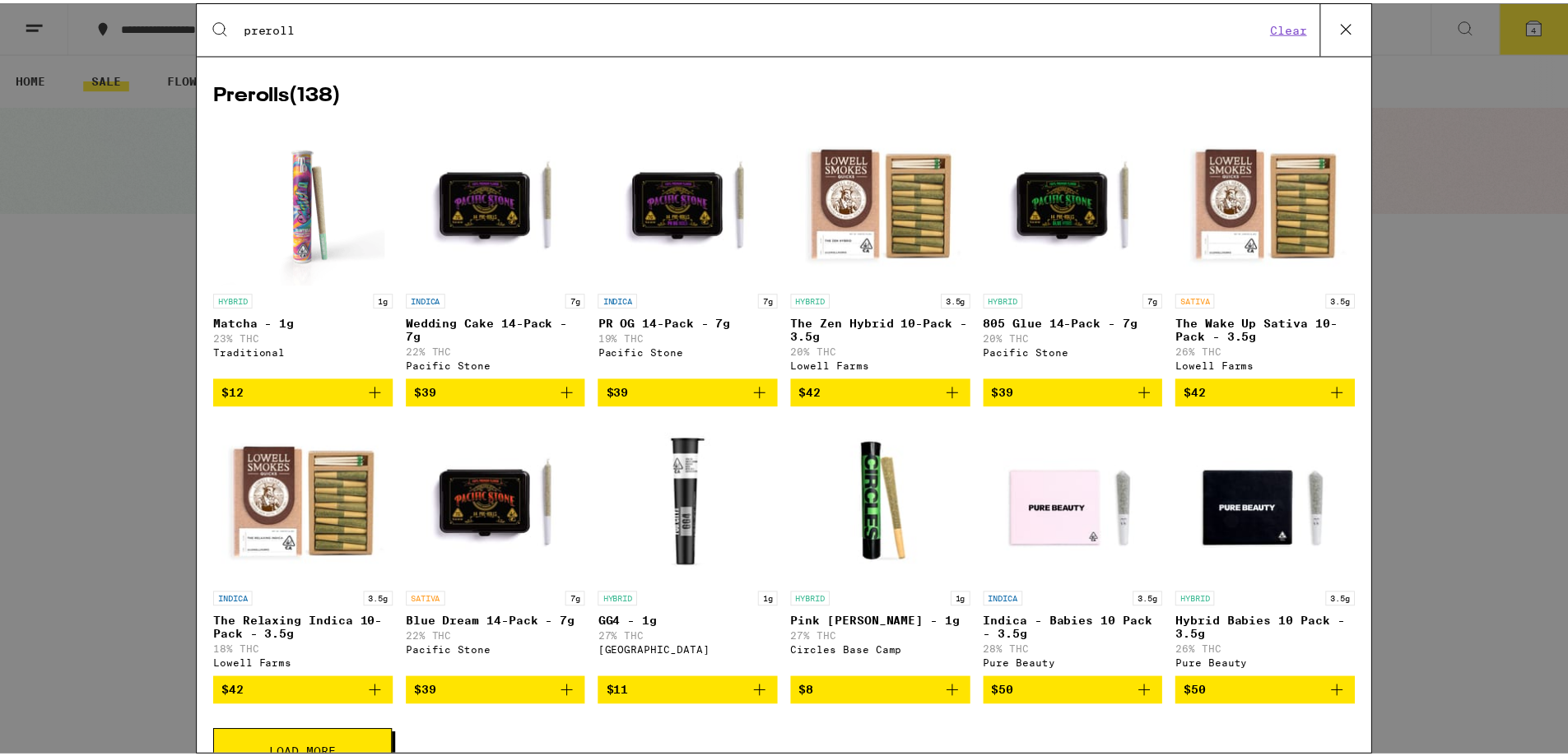
scroll to position [0, 0]
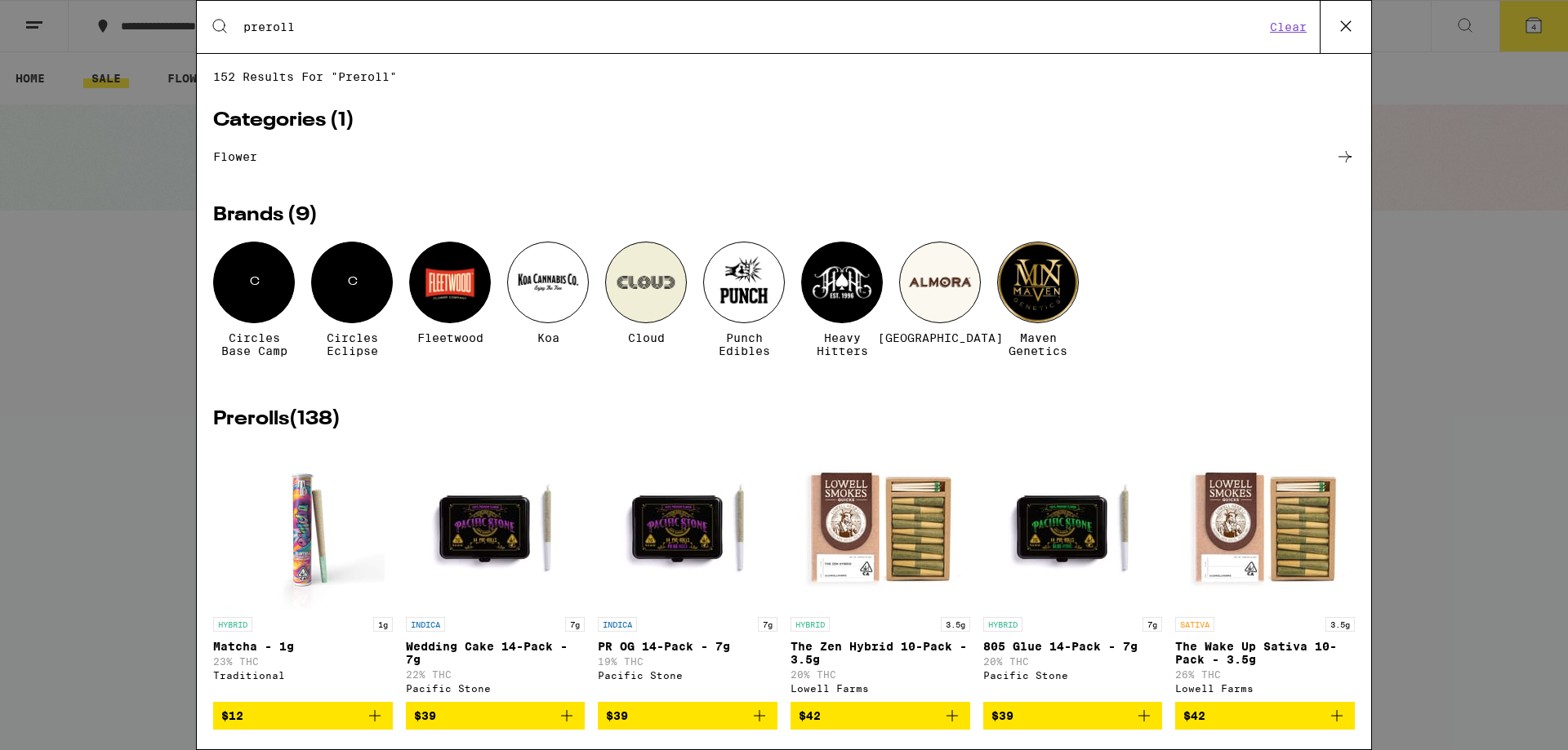
click at [1351, 27] on icon at bounding box center [1346, 27] width 25 height 25
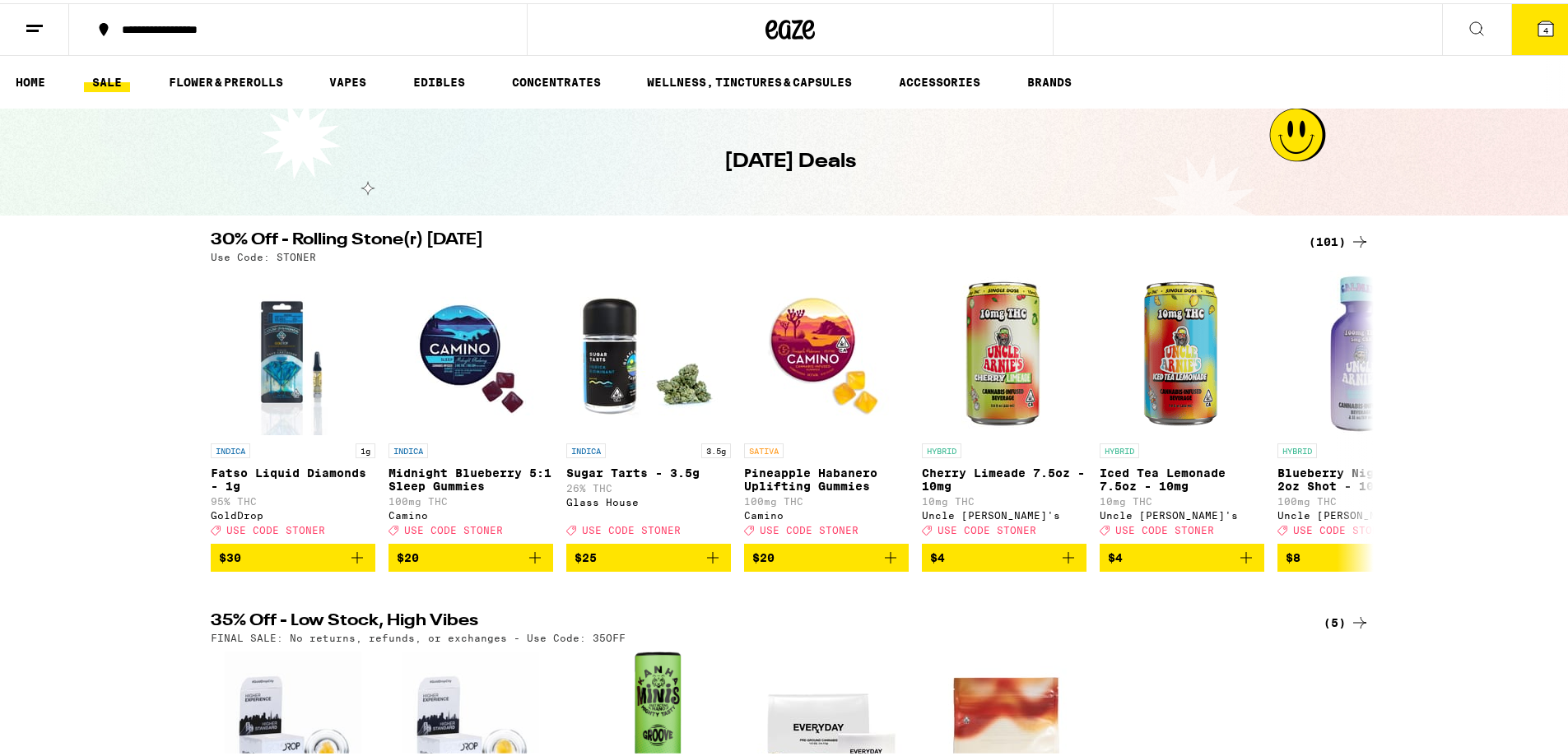
click at [1342, 237] on div "(101)" at bounding box center [1339, 239] width 61 height 20
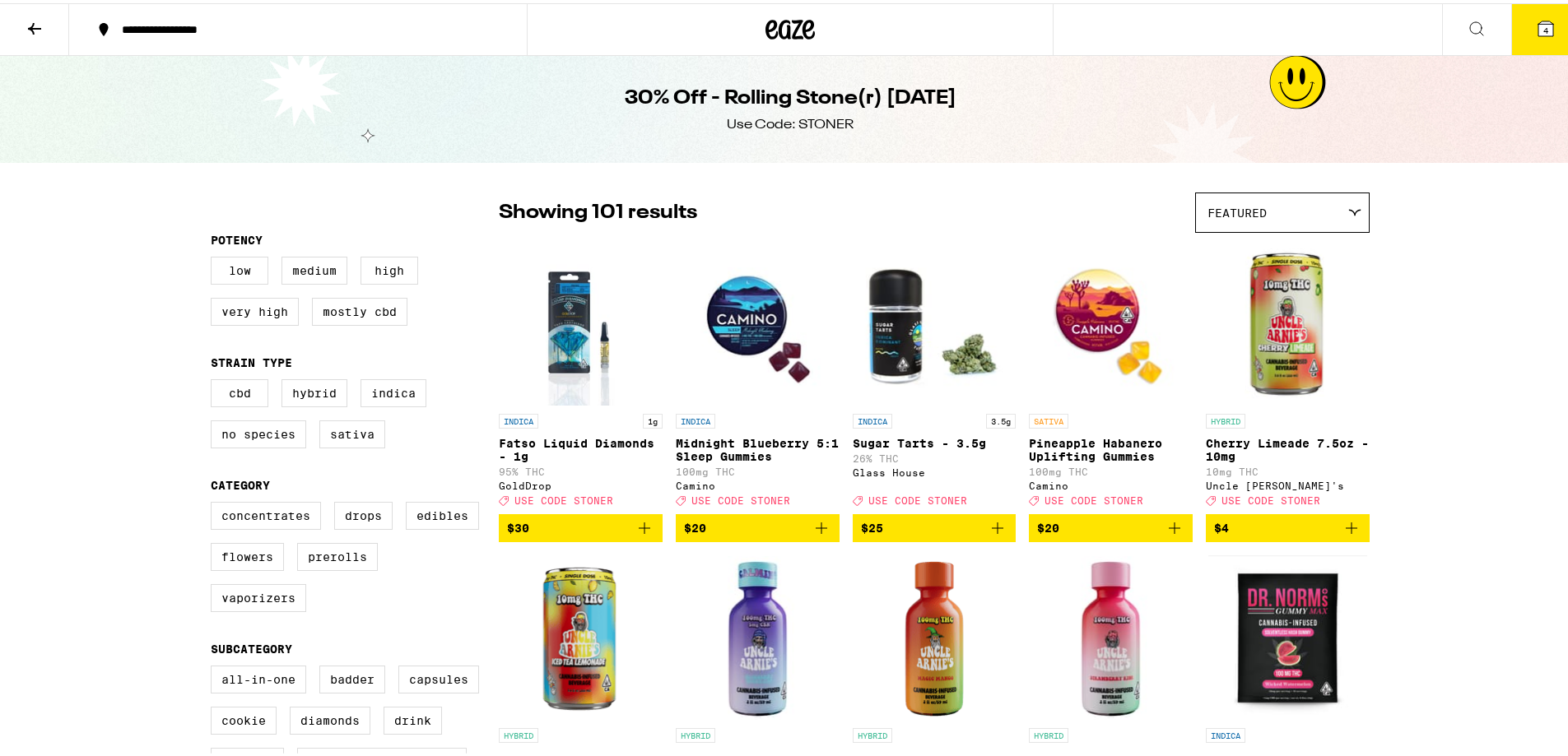
click at [1470, 21] on icon at bounding box center [1476, 25] width 13 height 13
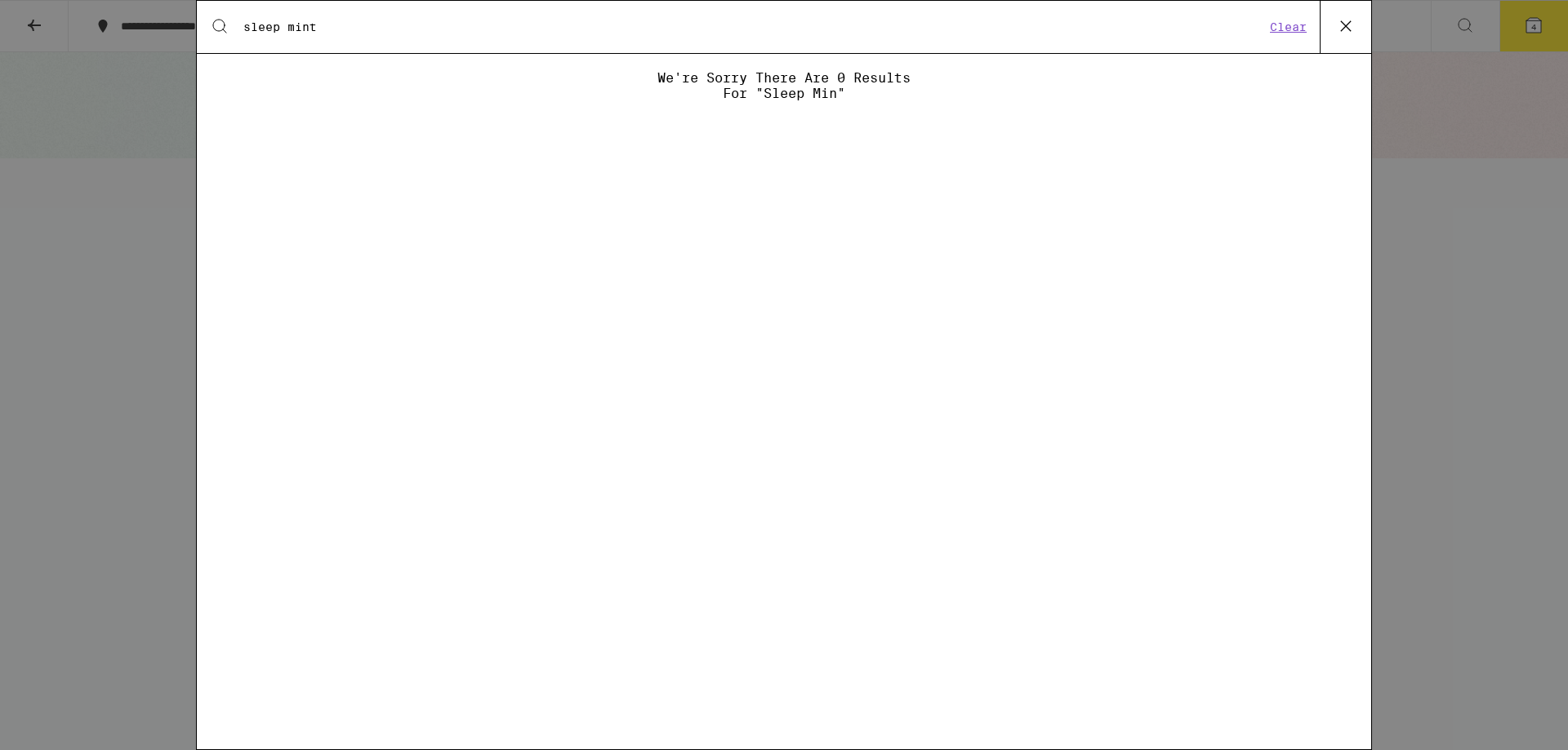
type input "sleep mint"
click at [1286, 27] on button "Clear" at bounding box center [1288, 27] width 47 height 15
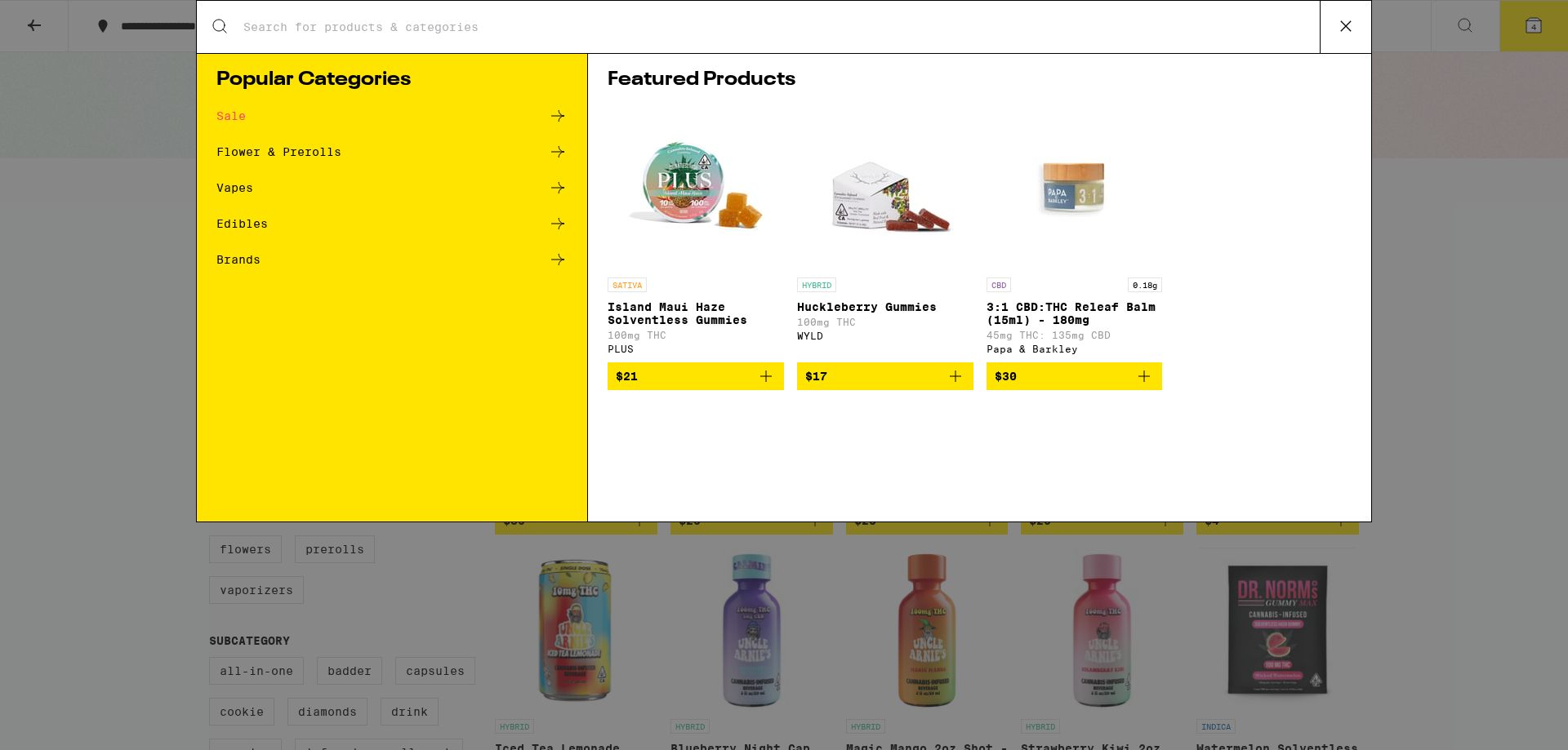
click at [955, 45] on div "Search for Products" at bounding box center [784, 27] width 1175 height 52
click at [956, 33] on input "Search for Products" at bounding box center [780, 27] width 1077 height 15
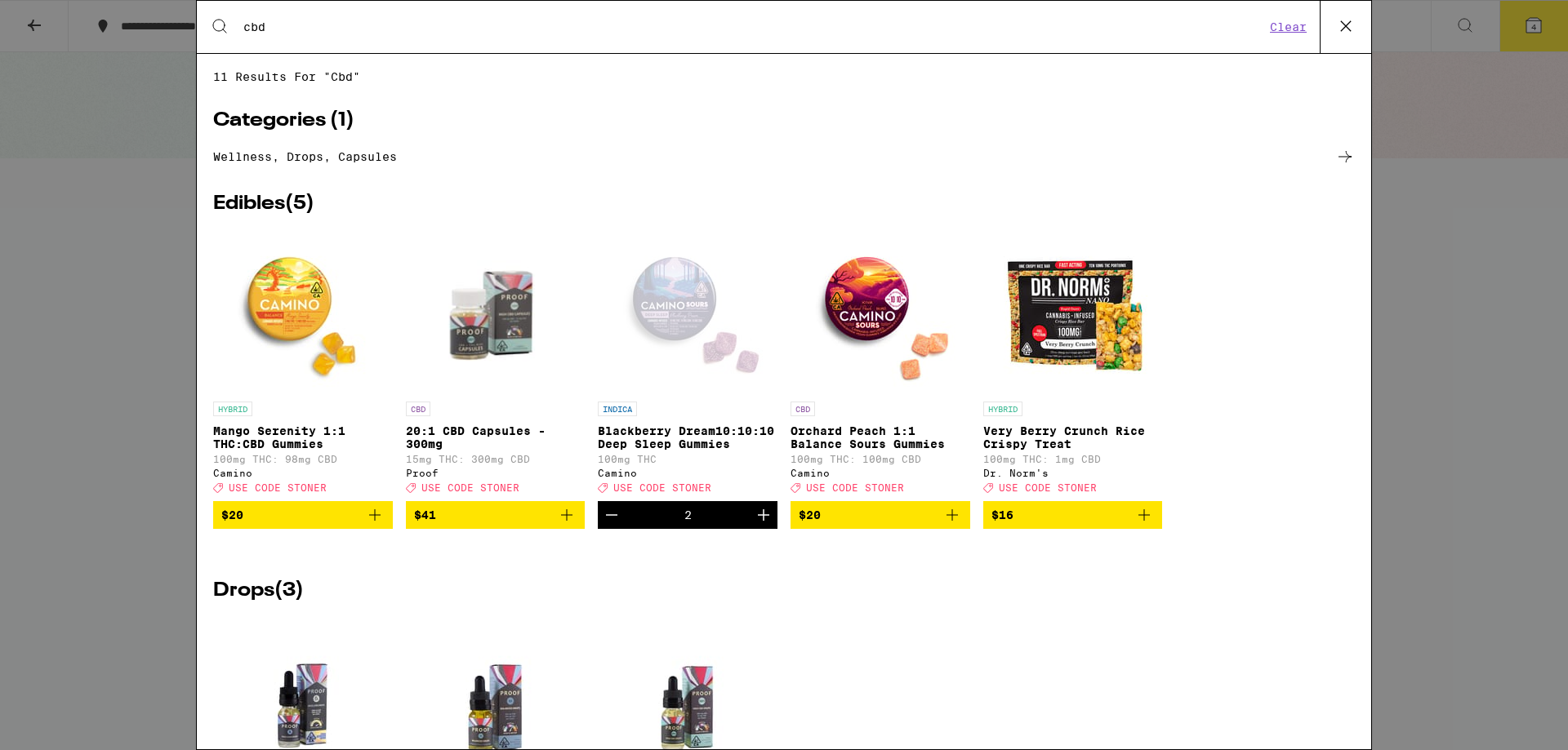
type input "cbd"
click at [1341, 27] on icon at bounding box center [1346, 27] width 25 height 25
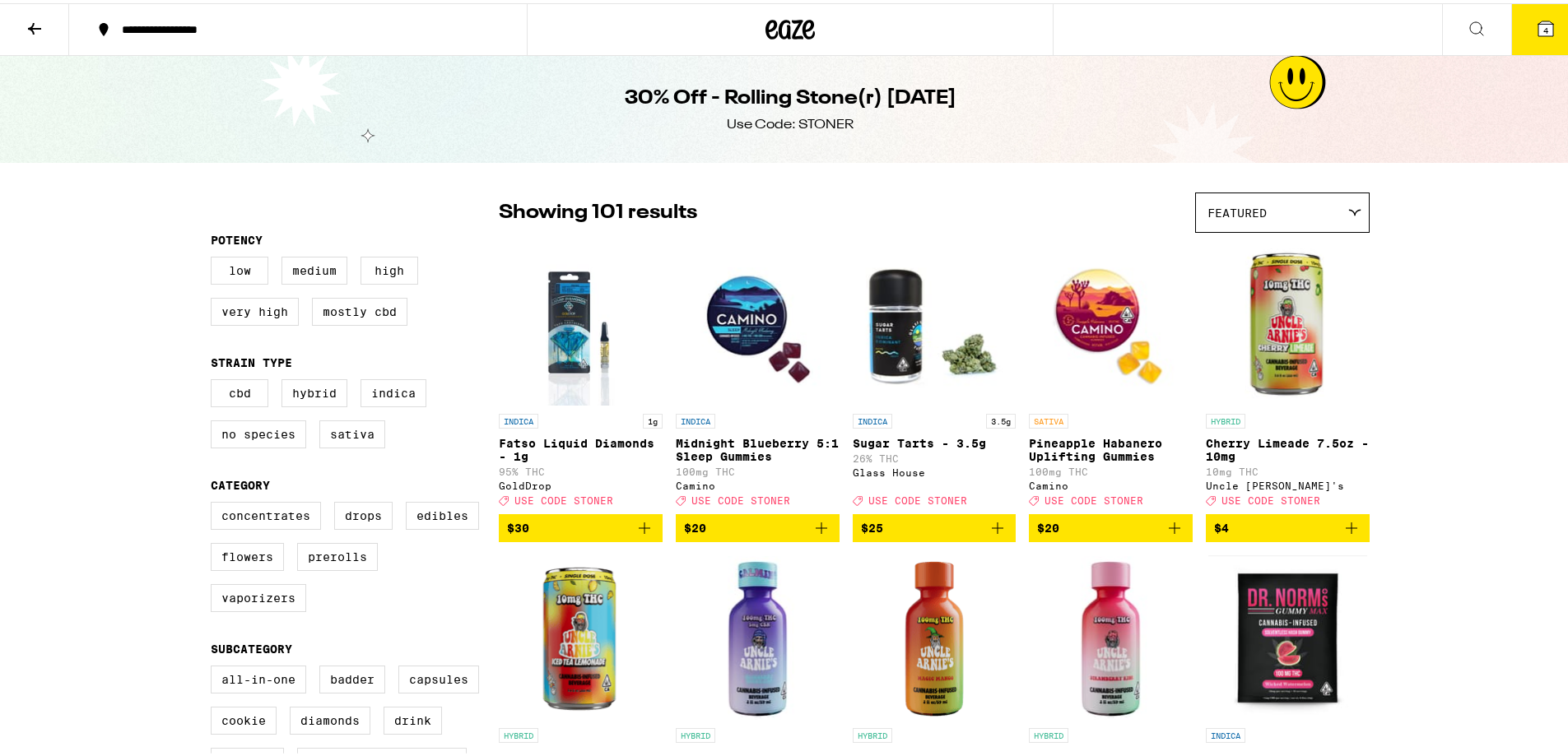
click at [1280, 197] on div "Featured" at bounding box center [1283, 208] width 173 height 38
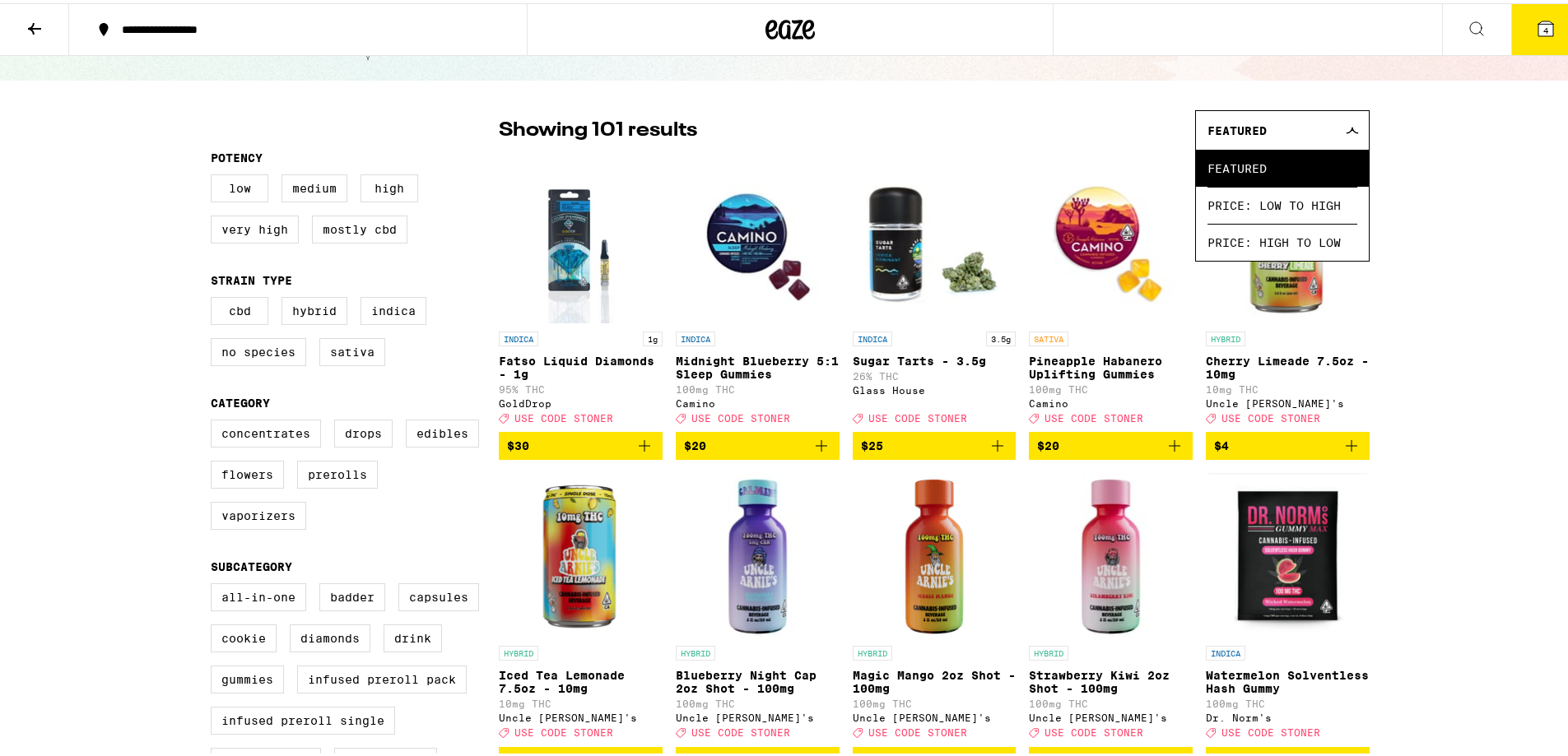
scroll to position [165, 0]
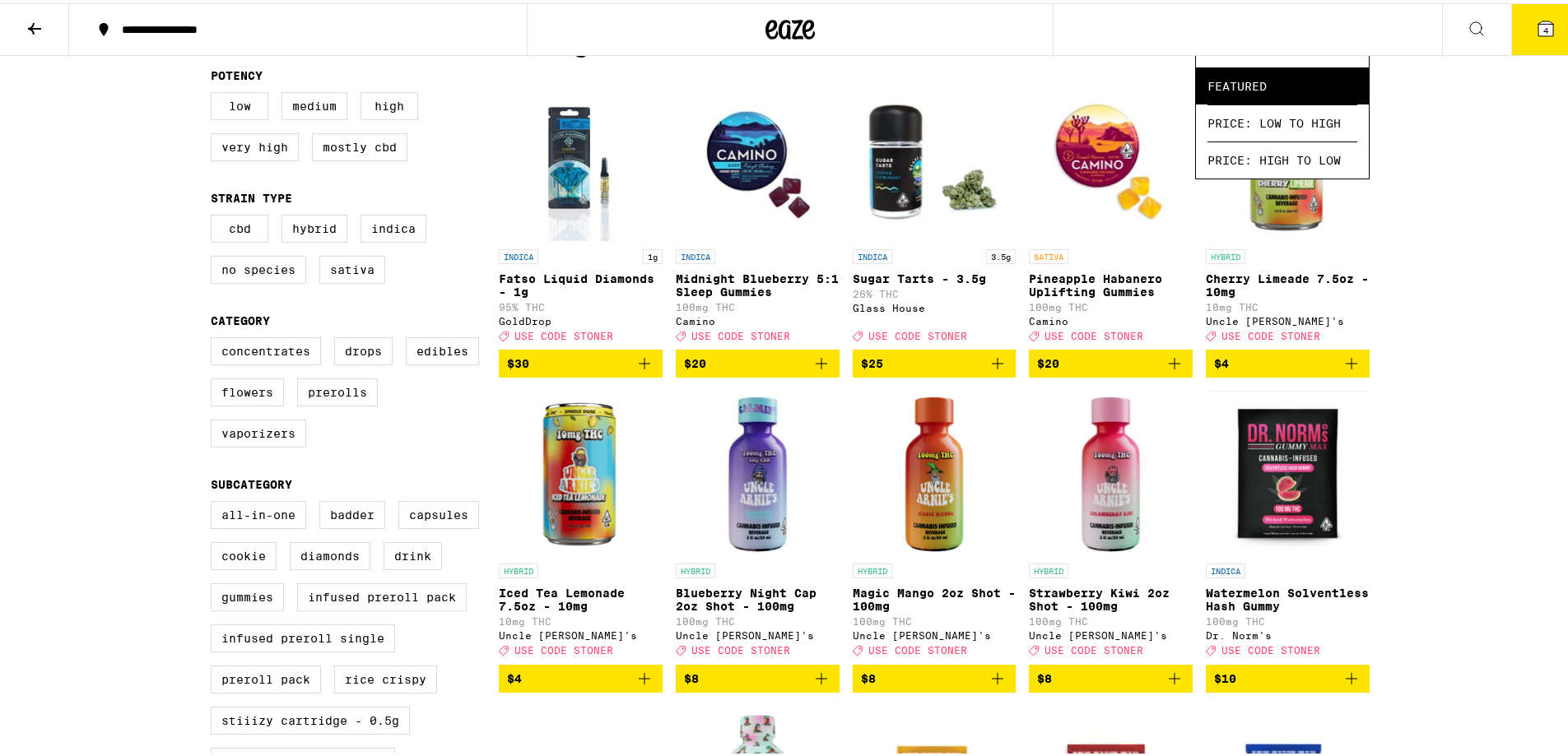
click at [331, 418] on div "Concentrates Drops Edibles Flowers Prerolls Vaporizers" at bounding box center [355, 395] width 288 height 124
click at [331, 403] on label "Prerolls" at bounding box center [338, 388] width 81 height 28
click at [215, 337] on input "Prerolls" at bounding box center [214, 337] width 1 height 1
checkbox input "true"
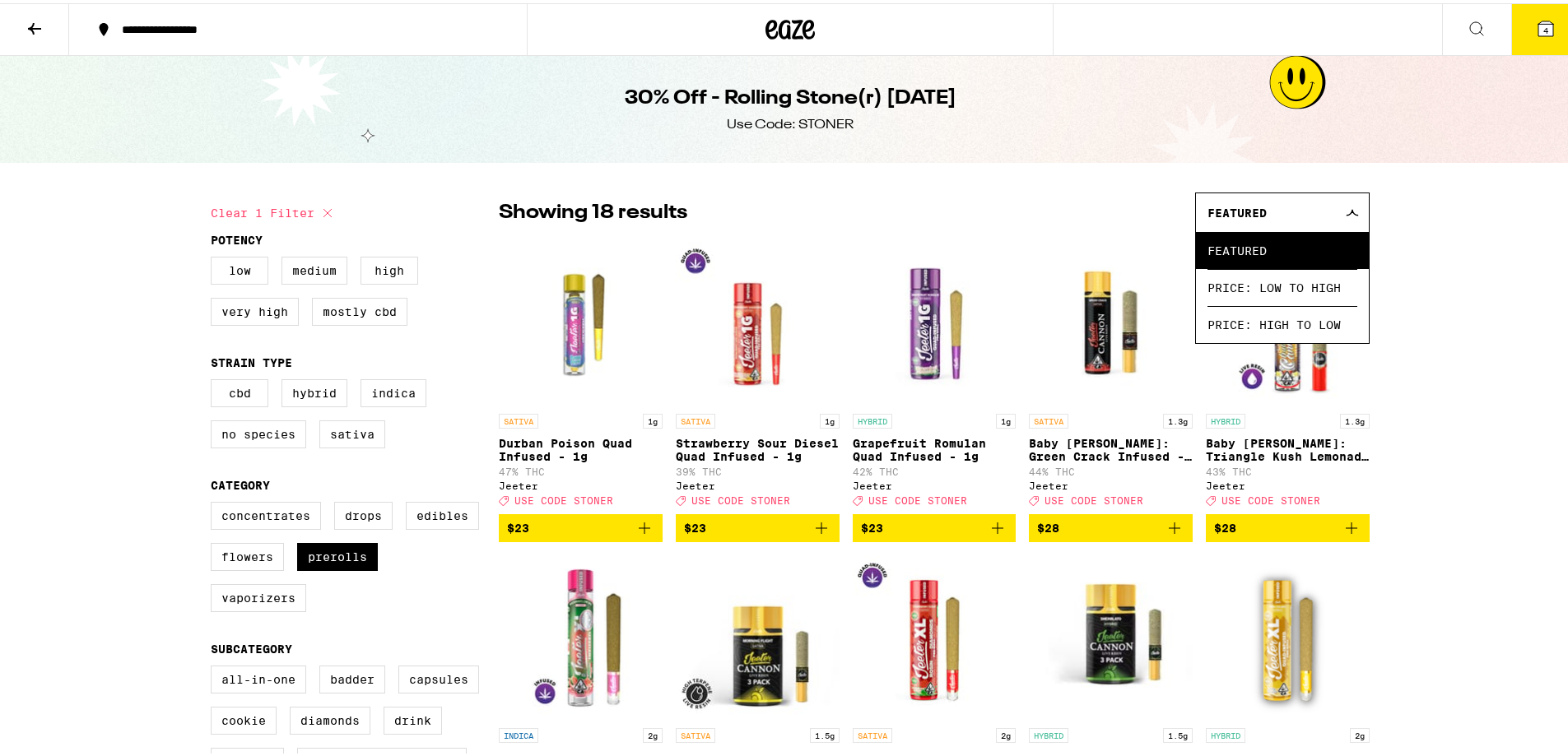
click at [783, 29] on icon at bounding box center [791, 26] width 25 height 20
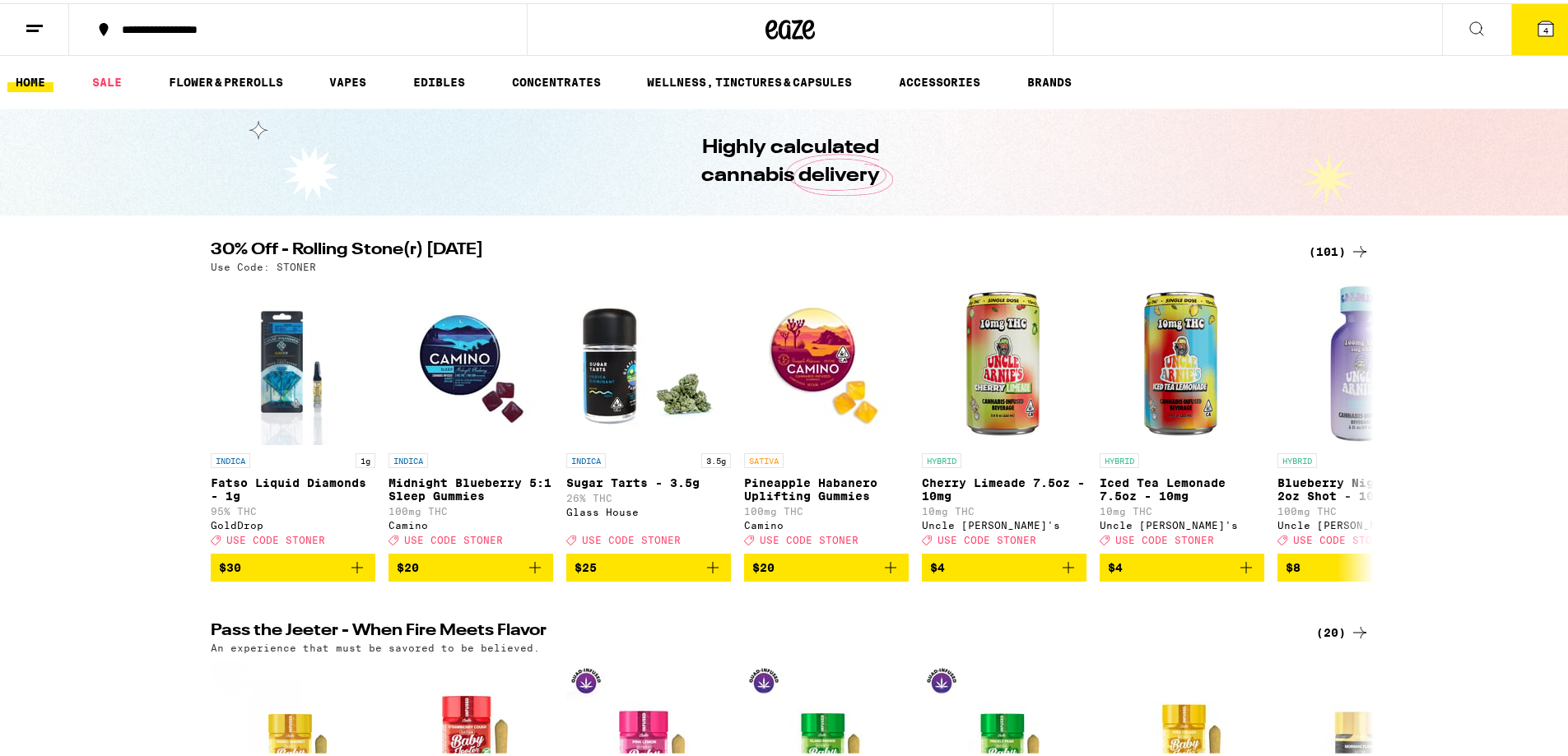
click at [1547, 33] on button "4" at bounding box center [1547, 26] width 69 height 51
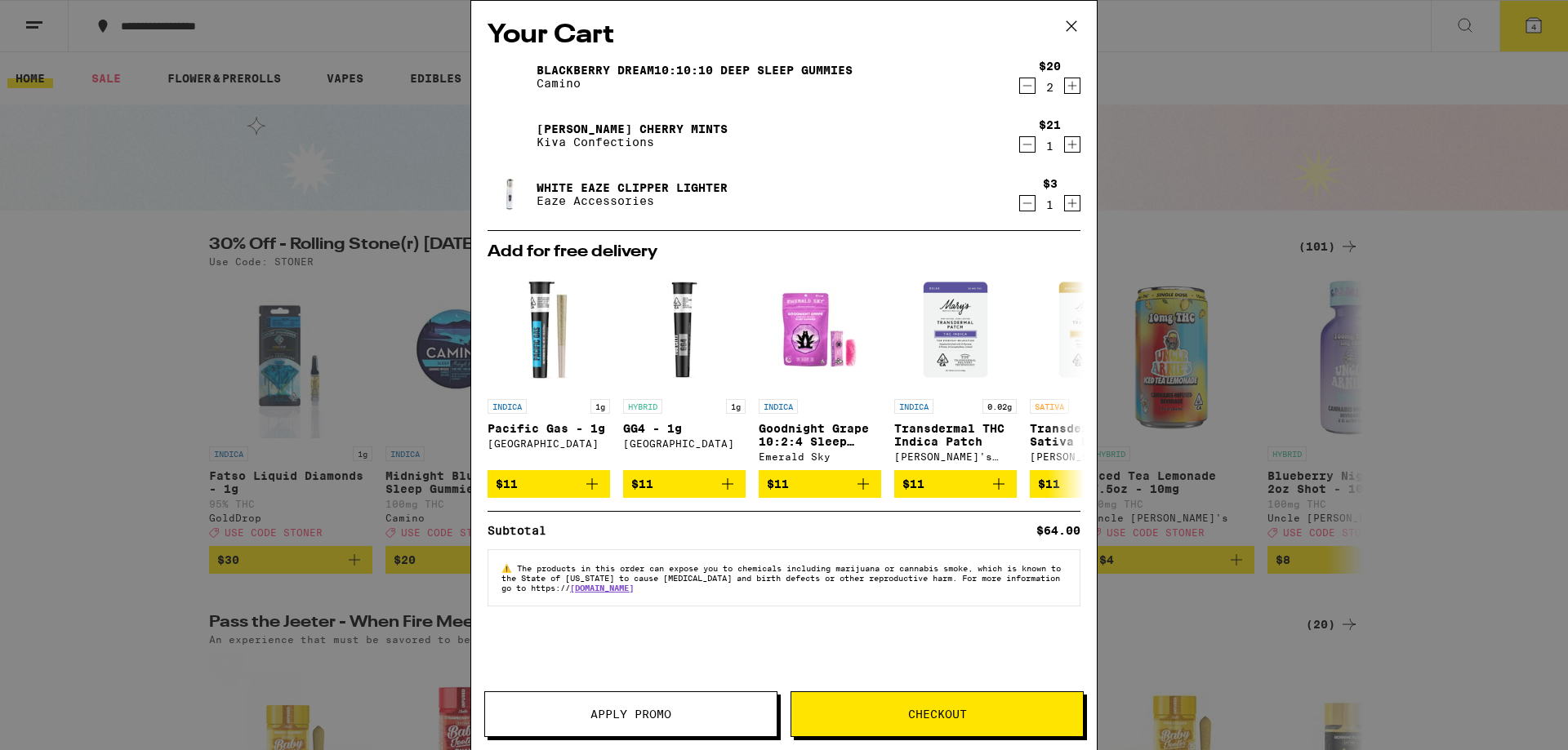
click at [1016, 203] on div "White Eaze Clipper Lighter Eaze Accessories" at bounding box center [753, 194] width 530 height 46
click at [1024, 203] on icon "Decrement" at bounding box center [1027, 203] width 15 height 19
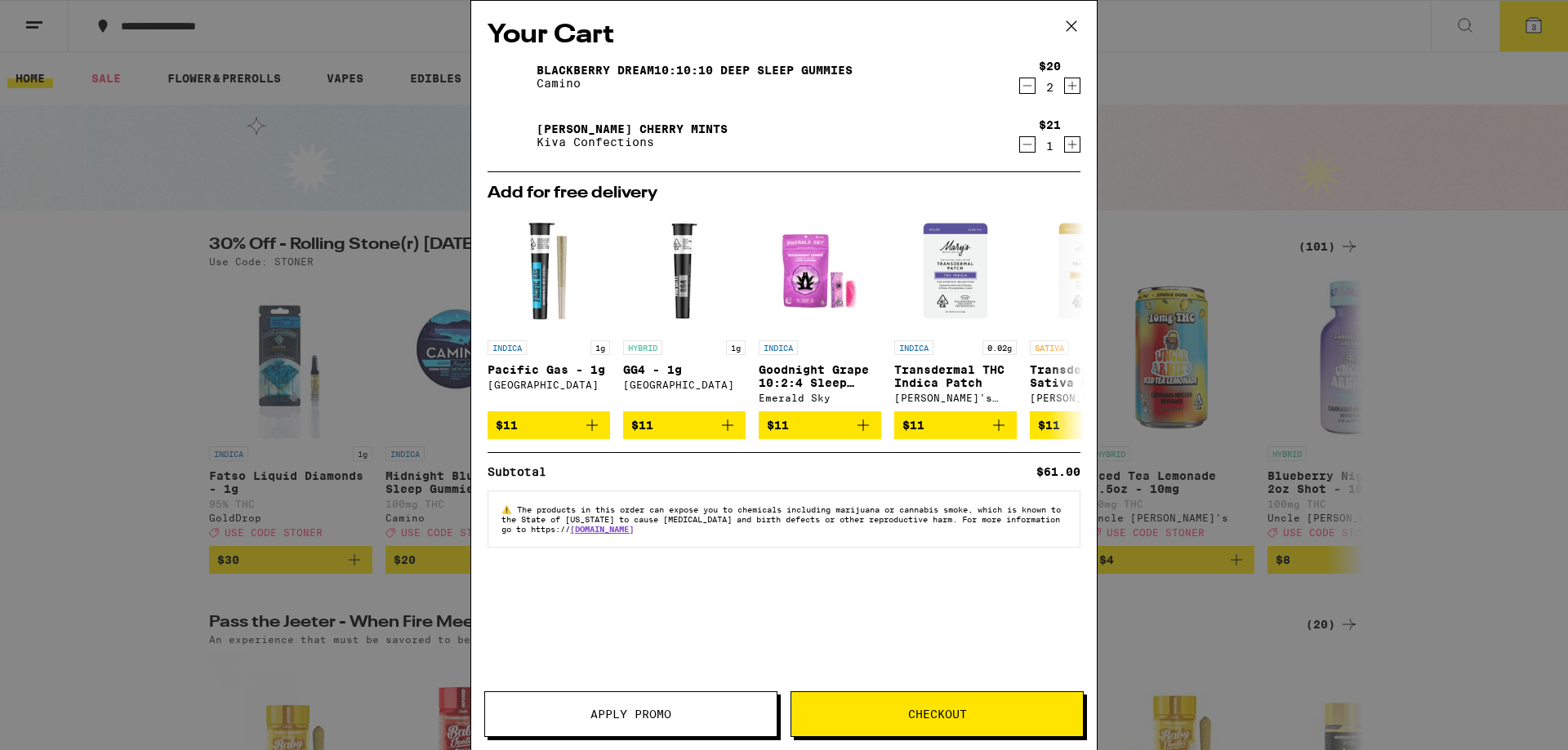
click at [947, 704] on button "Checkout" at bounding box center [937, 715] width 293 height 46
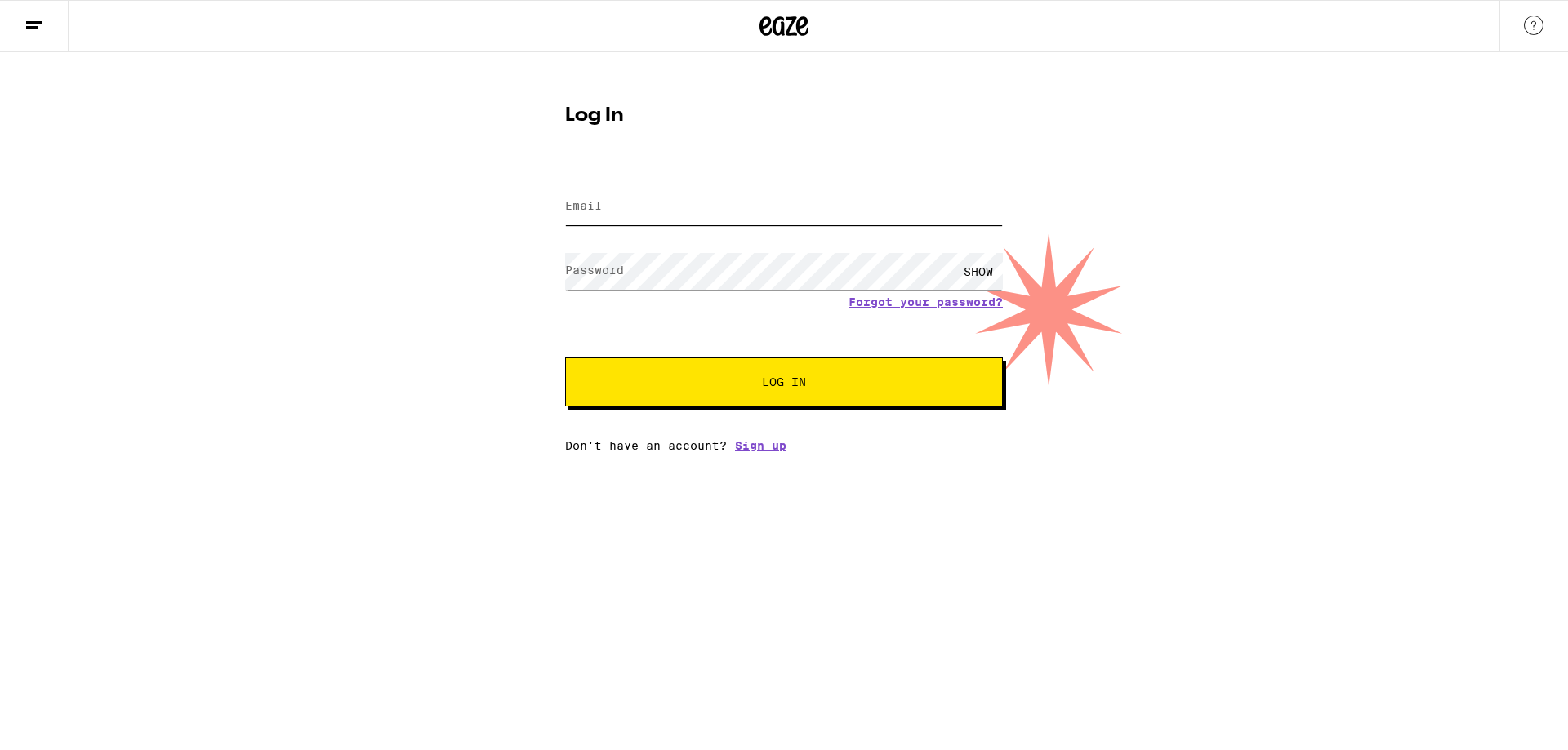
click at [714, 209] on input "Email" at bounding box center [783, 207] width 438 height 37
drag, startPoint x: 788, startPoint y: 509, endPoint x: 785, endPoint y: 465, distance: 44.1
click at [790, 452] on html "Log In Email Email Password Password SHOW Forgot your password? Log In Don't ha…" at bounding box center [784, 226] width 1568 height 452
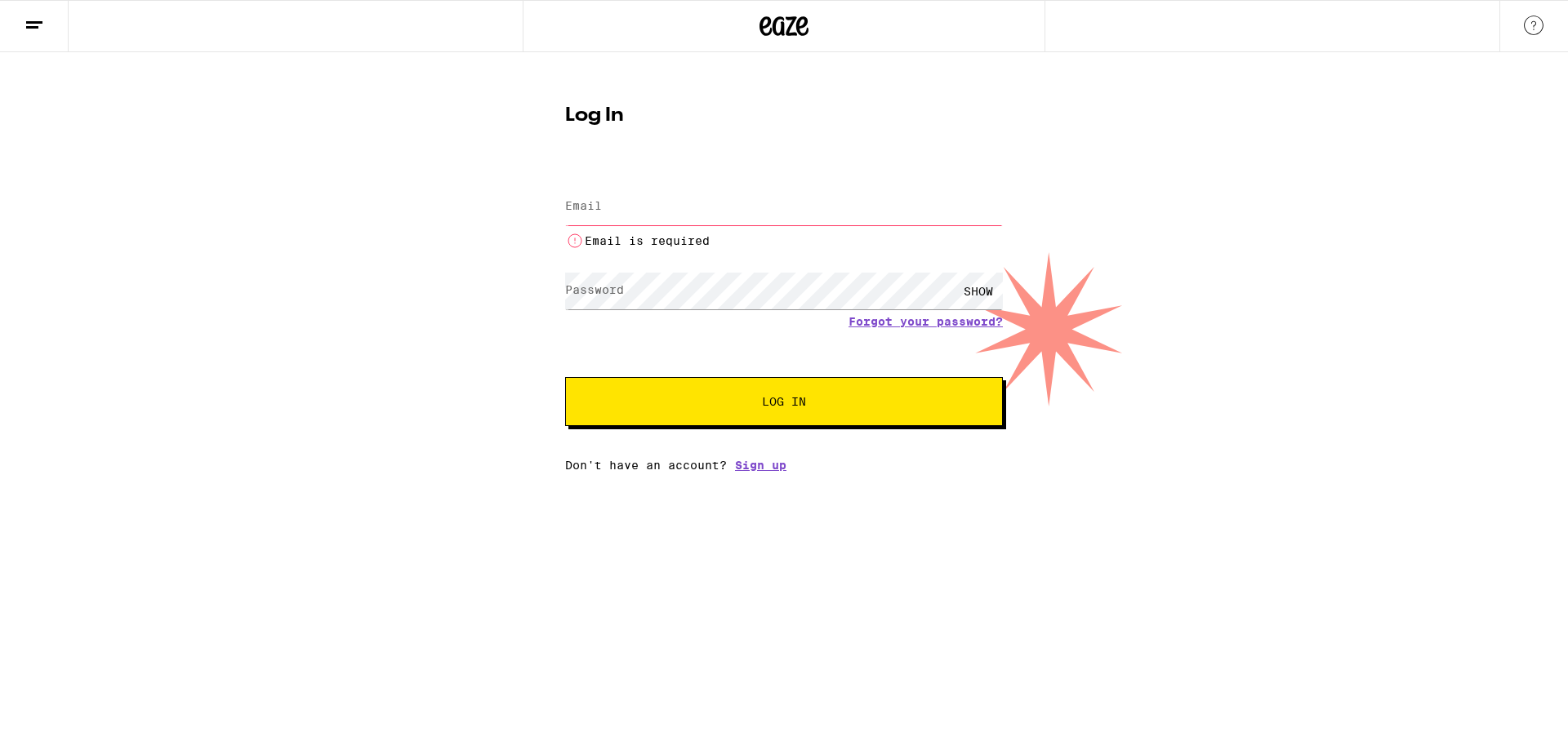
click at [684, 208] on input "Email" at bounding box center [783, 207] width 438 height 37
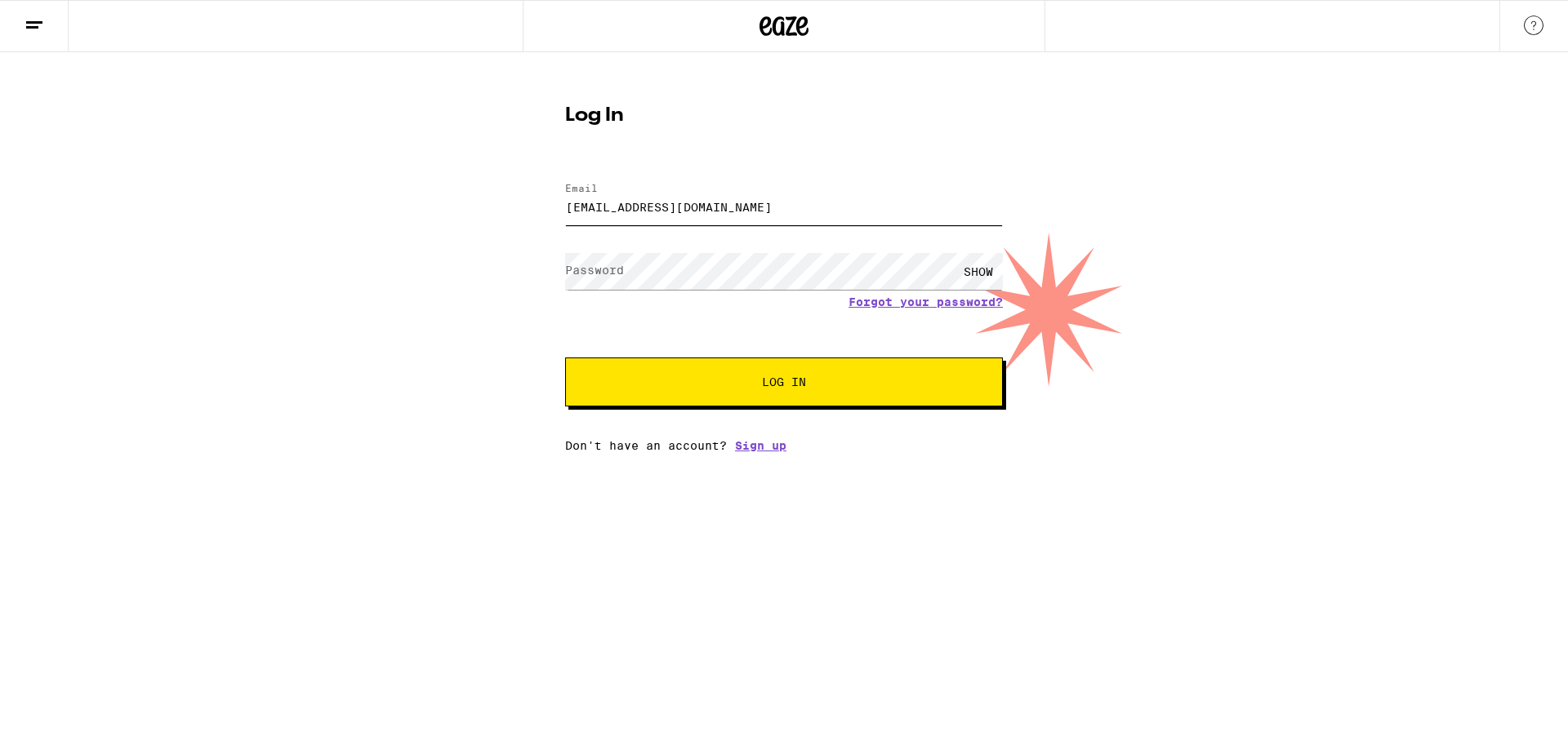
type input "[EMAIL_ADDRESS][DOMAIN_NAME]"
click at [565, 358] on button "Log In" at bounding box center [783, 382] width 438 height 49
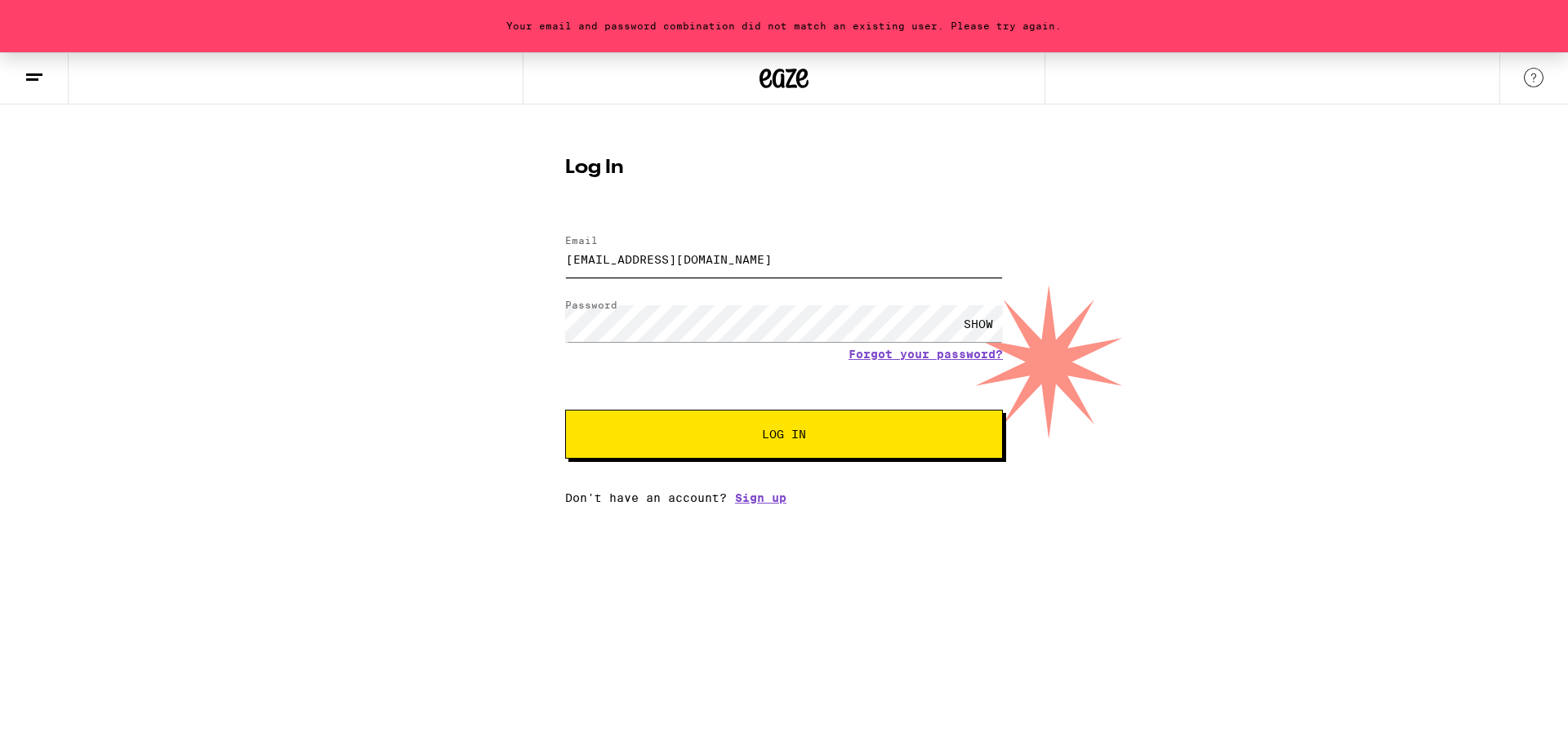
click at [712, 274] on input "[EMAIL_ADDRESS][DOMAIN_NAME]" at bounding box center [783, 260] width 438 height 37
click at [712, 266] on input "[EMAIL_ADDRESS][DOMAIN_NAME]" at bounding box center [783, 260] width 438 height 37
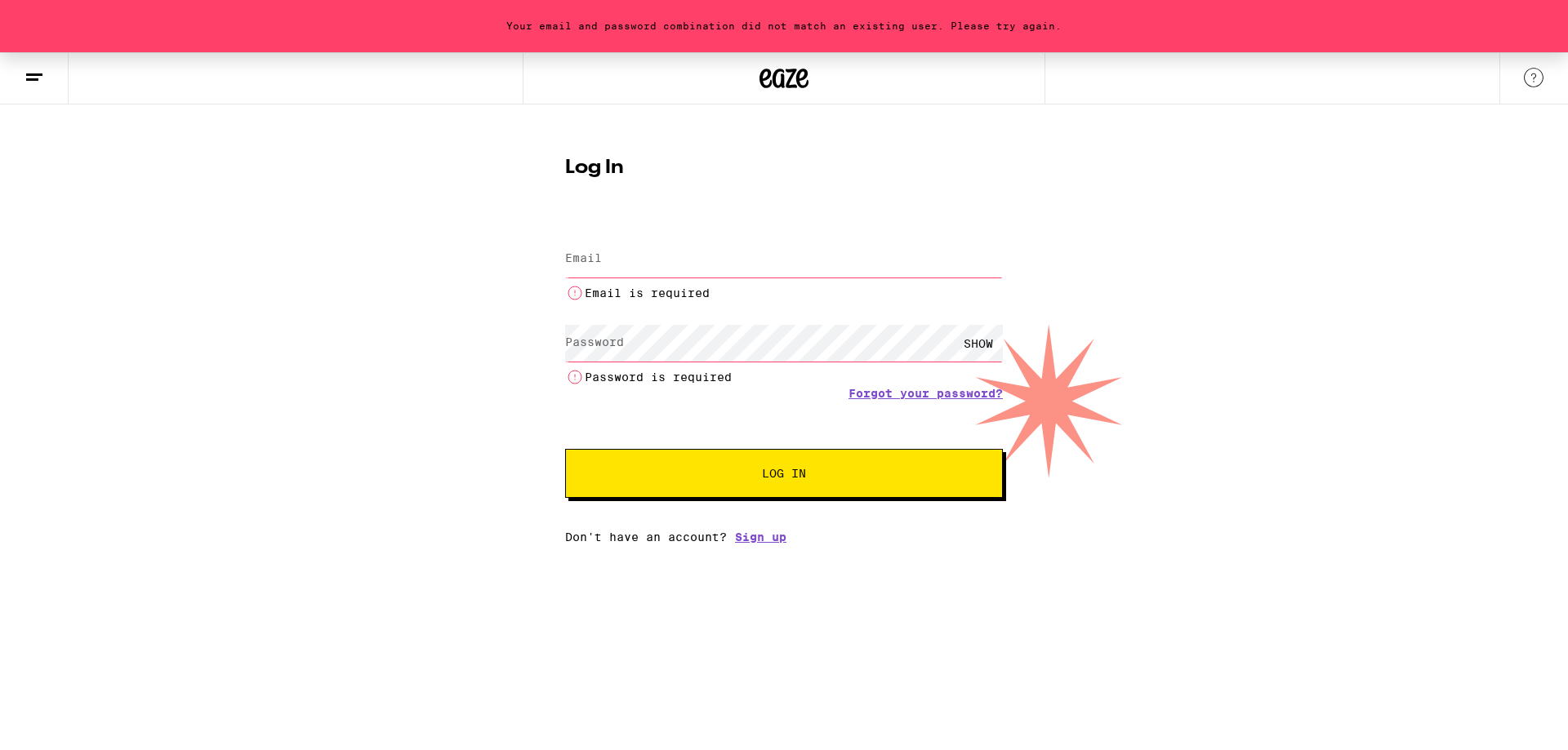
click at [712, 266] on input "Email" at bounding box center [783, 260] width 438 height 37
type input "[EMAIL_ADDRESS][DOMAIN_NAME]"
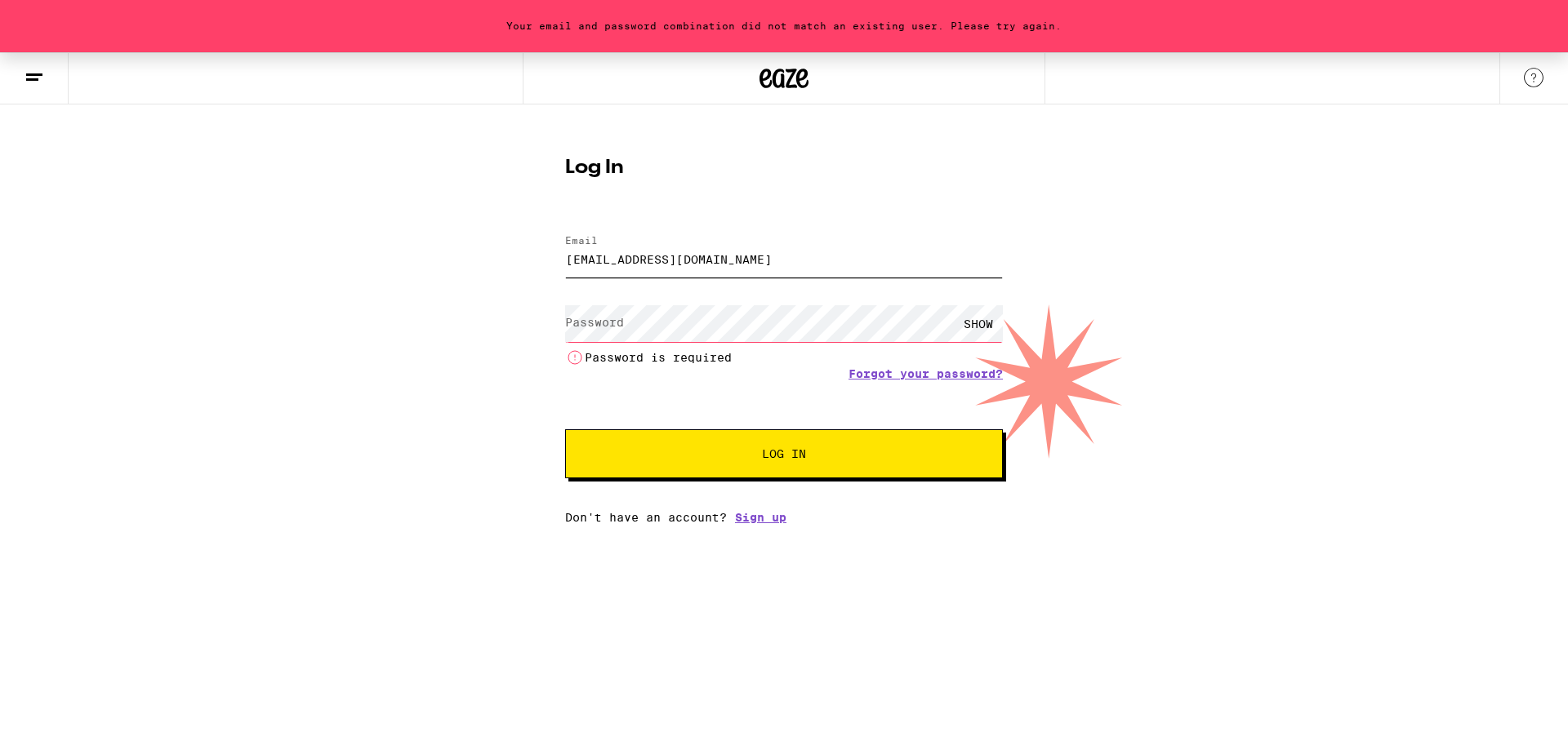
click at [638, 253] on input "[EMAIL_ADDRESS][DOMAIN_NAME]" at bounding box center [783, 260] width 438 height 37
click at [591, 328] on label "Password" at bounding box center [594, 322] width 59 height 13
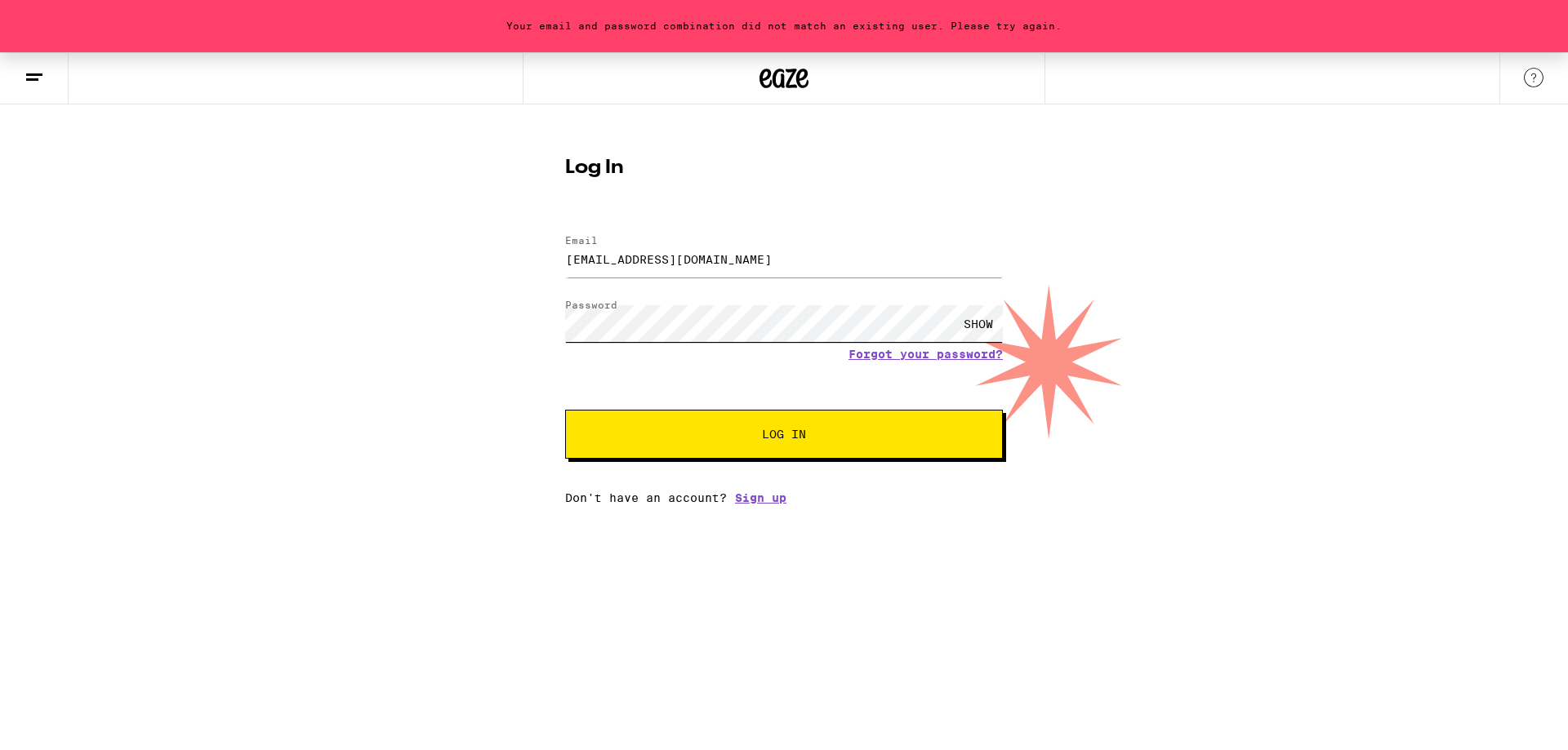
click at [565, 410] on button "Log In" at bounding box center [783, 434] width 438 height 49
click at [773, 494] on link "Sign up" at bounding box center [761, 497] width 51 height 13
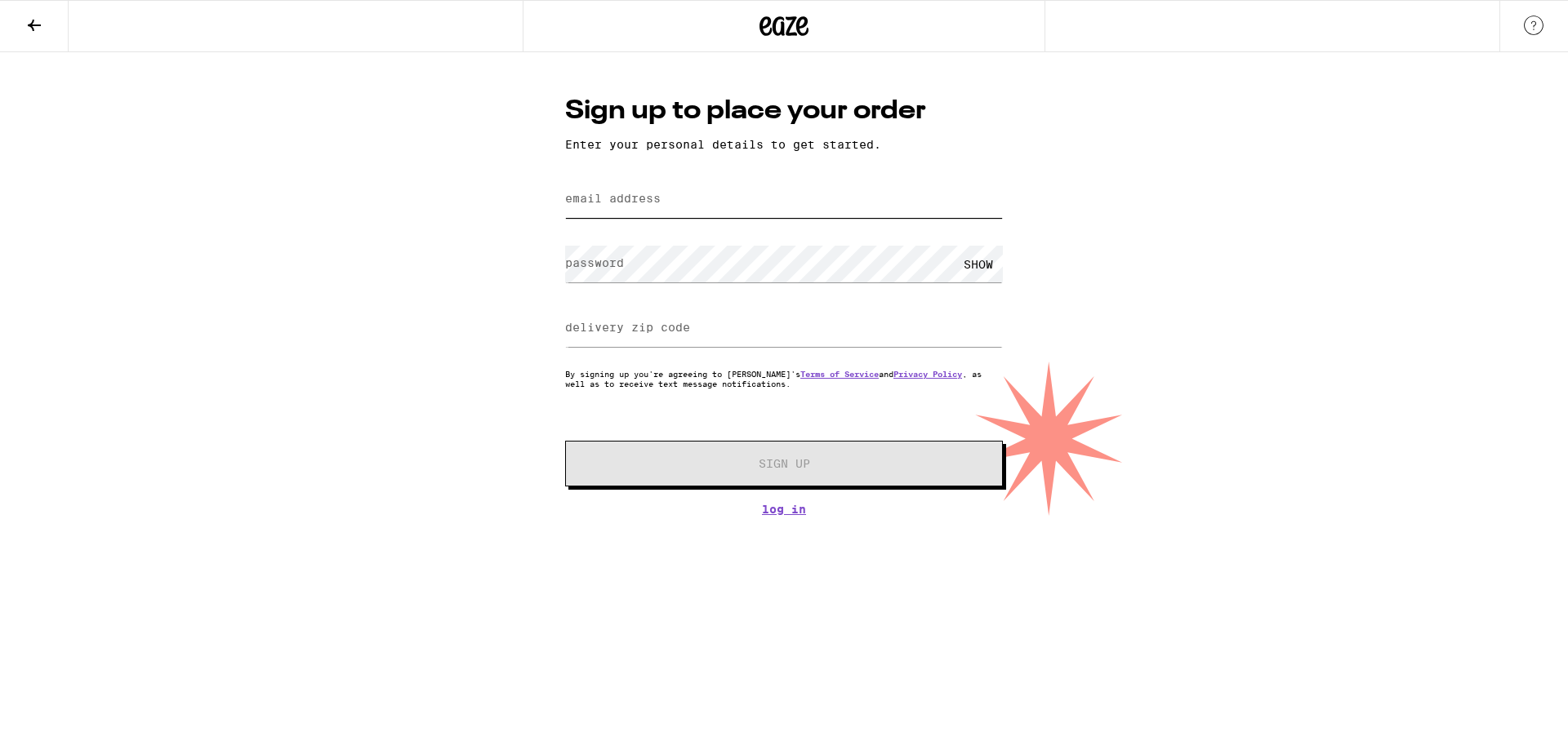
click at [684, 198] on input "email address" at bounding box center [783, 200] width 438 height 37
type input "[EMAIL_ADDRESS][DOMAIN_NAME]"
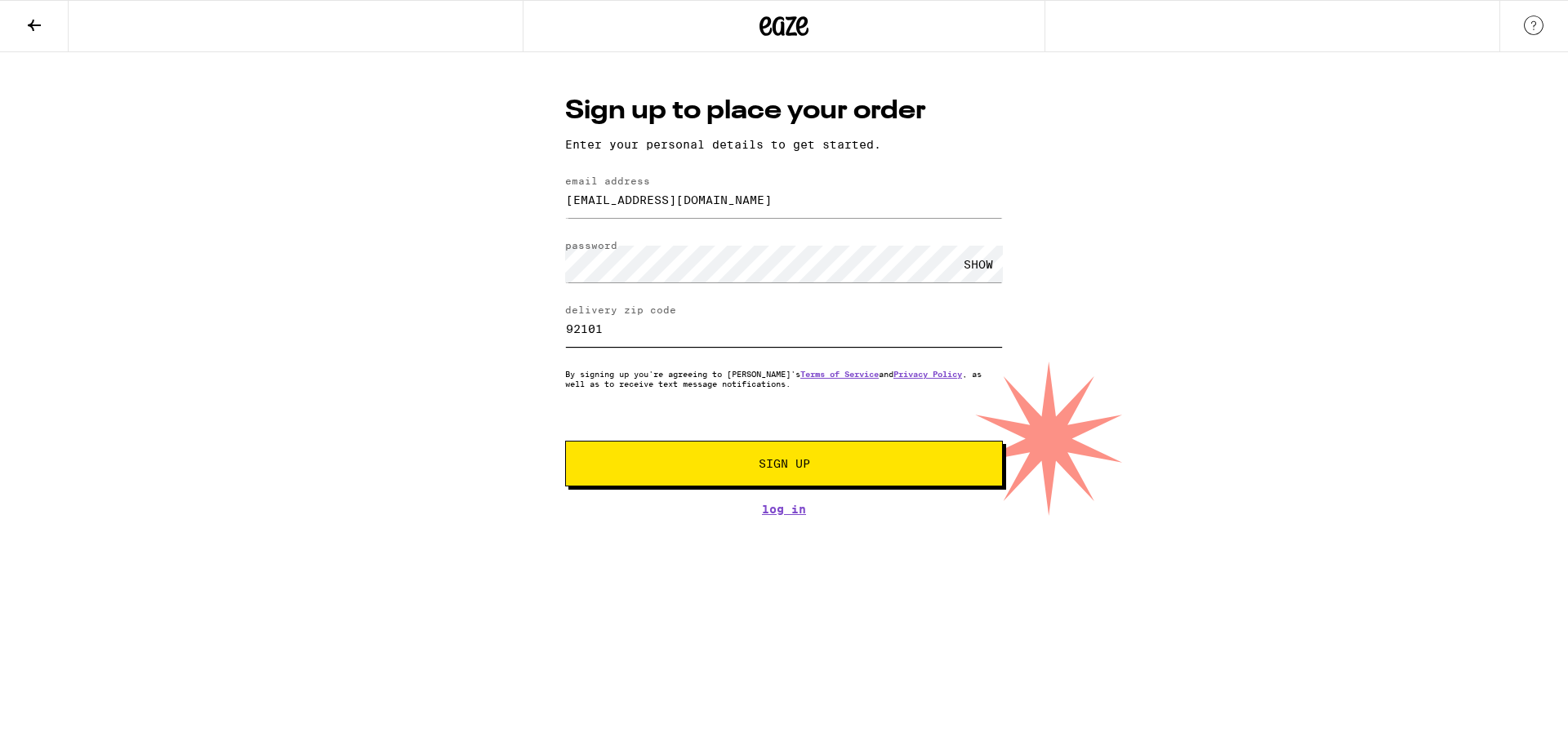
type input "92101"
click at [720, 447] on button "Sign Up" at bounding box center [783, 464] width 438 height 46
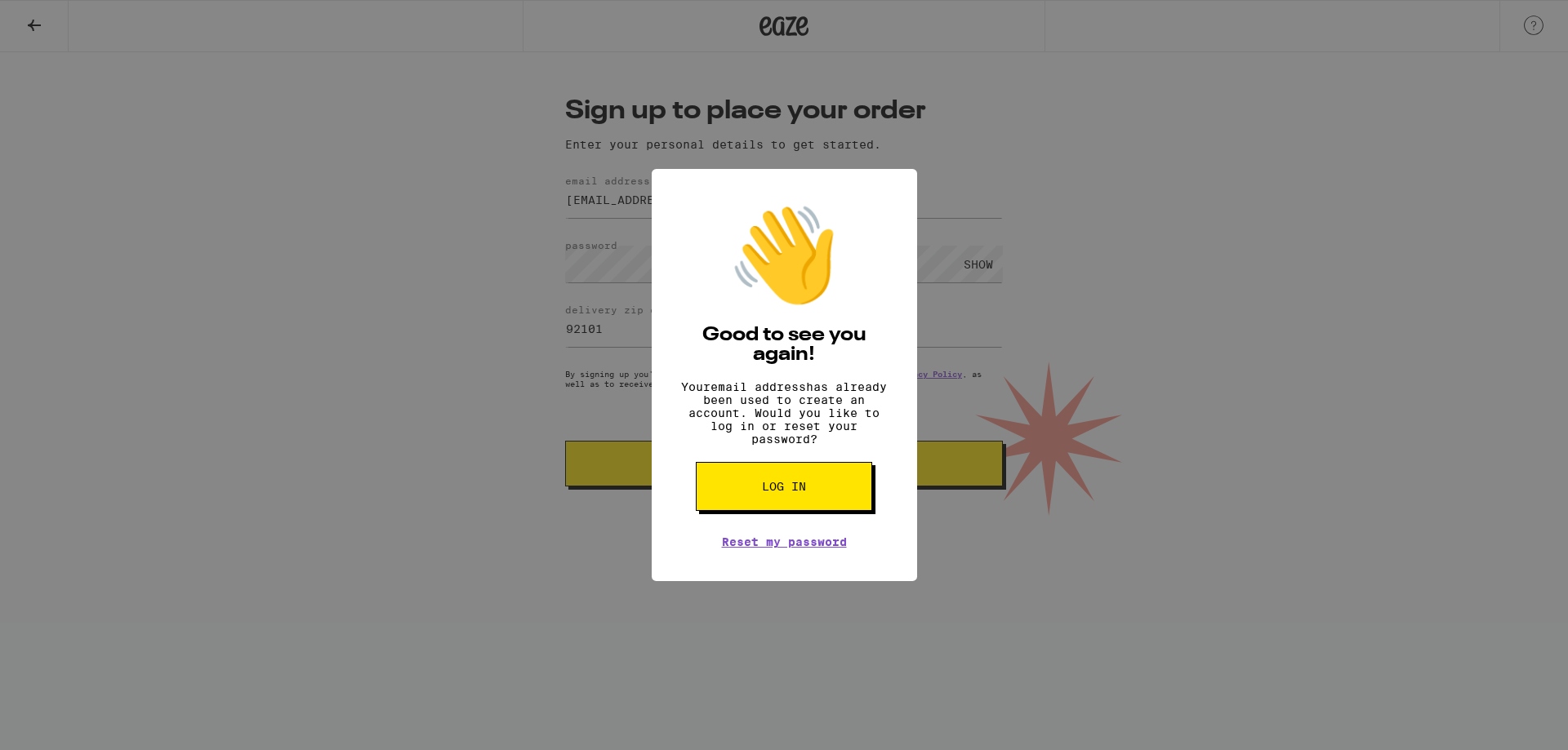
click at [777, 492] on span "Log in" at bounding box center [784, 486] width 44 height 11
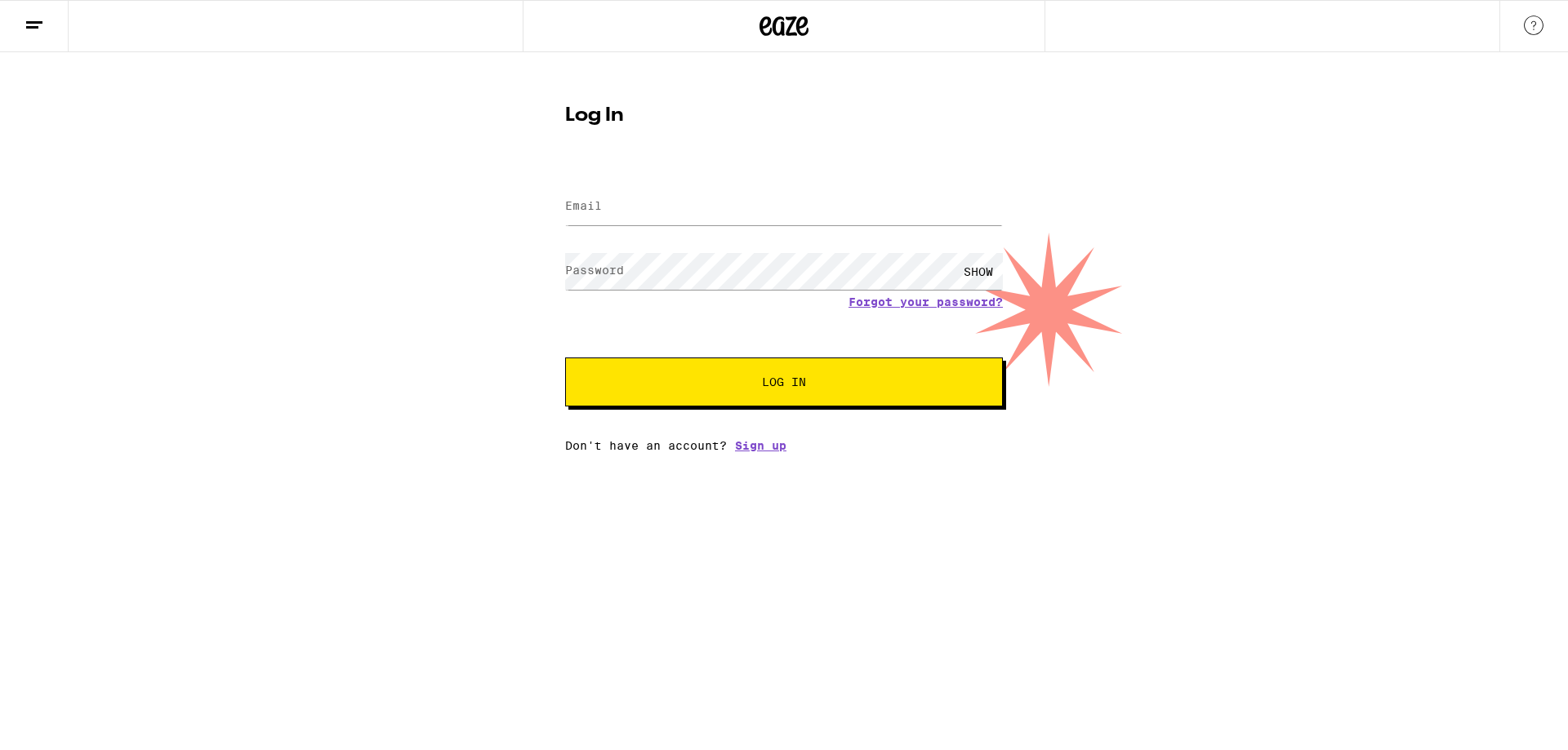
click at [773, 177] on form "Email Email Password Password SHOW Forgot your password? Log In" at bounding box center [783, 287] width 438 height 240
click at [768, 195] on input "Email" at bounding box center [783, 207] width 438 height 37
type input "[EMAIL_ADDRESS][DOMAIN_NAME]"
click at [565, 358] on button "Log In" at bounding box center [783, 382] width 438 height 49
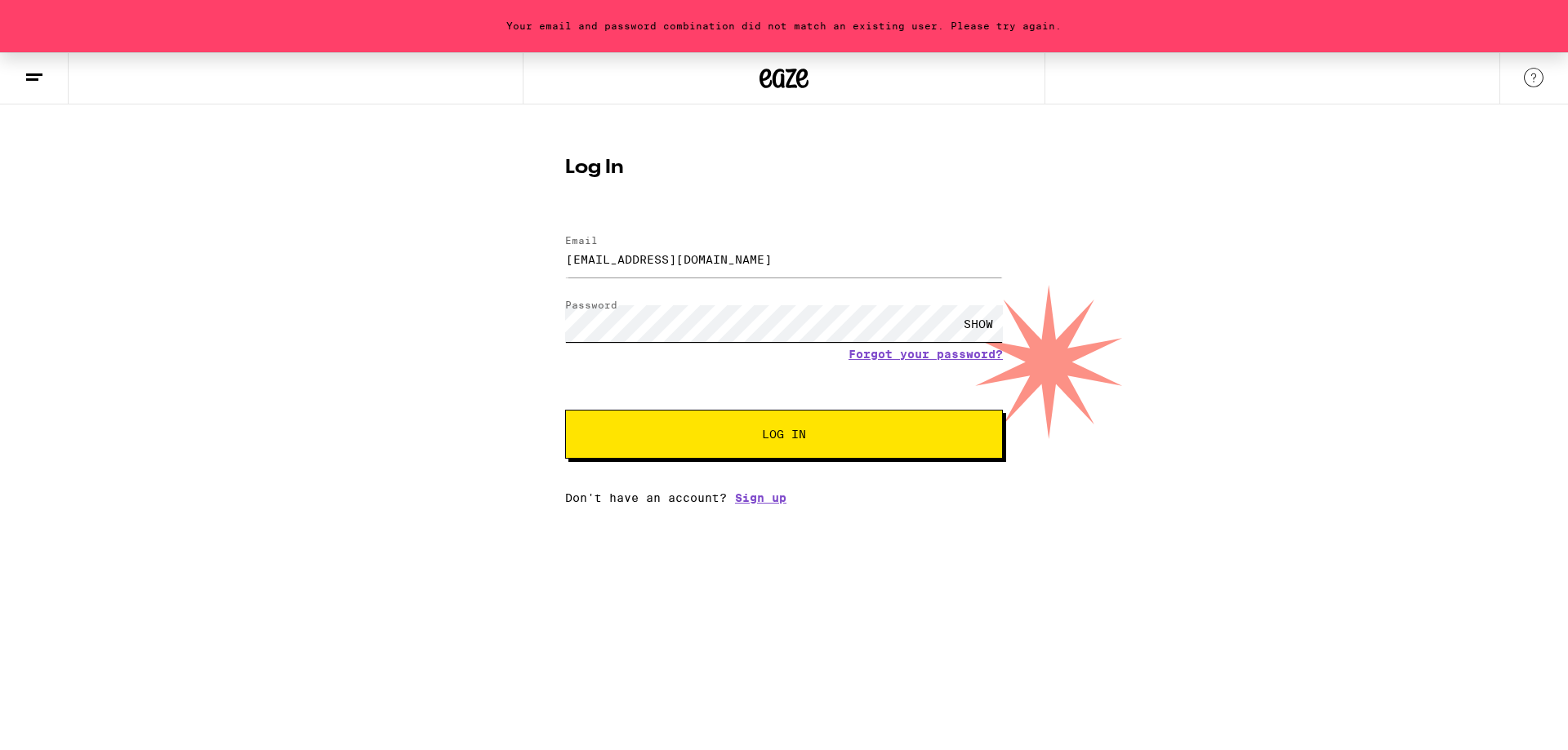
click at [565, 410] on button "Log In" at bounding box center [783, 434] width 438 height 49
click at [913, 360] on link "Forgot your password?" at bounding box center [925, 354] width 155 height 13
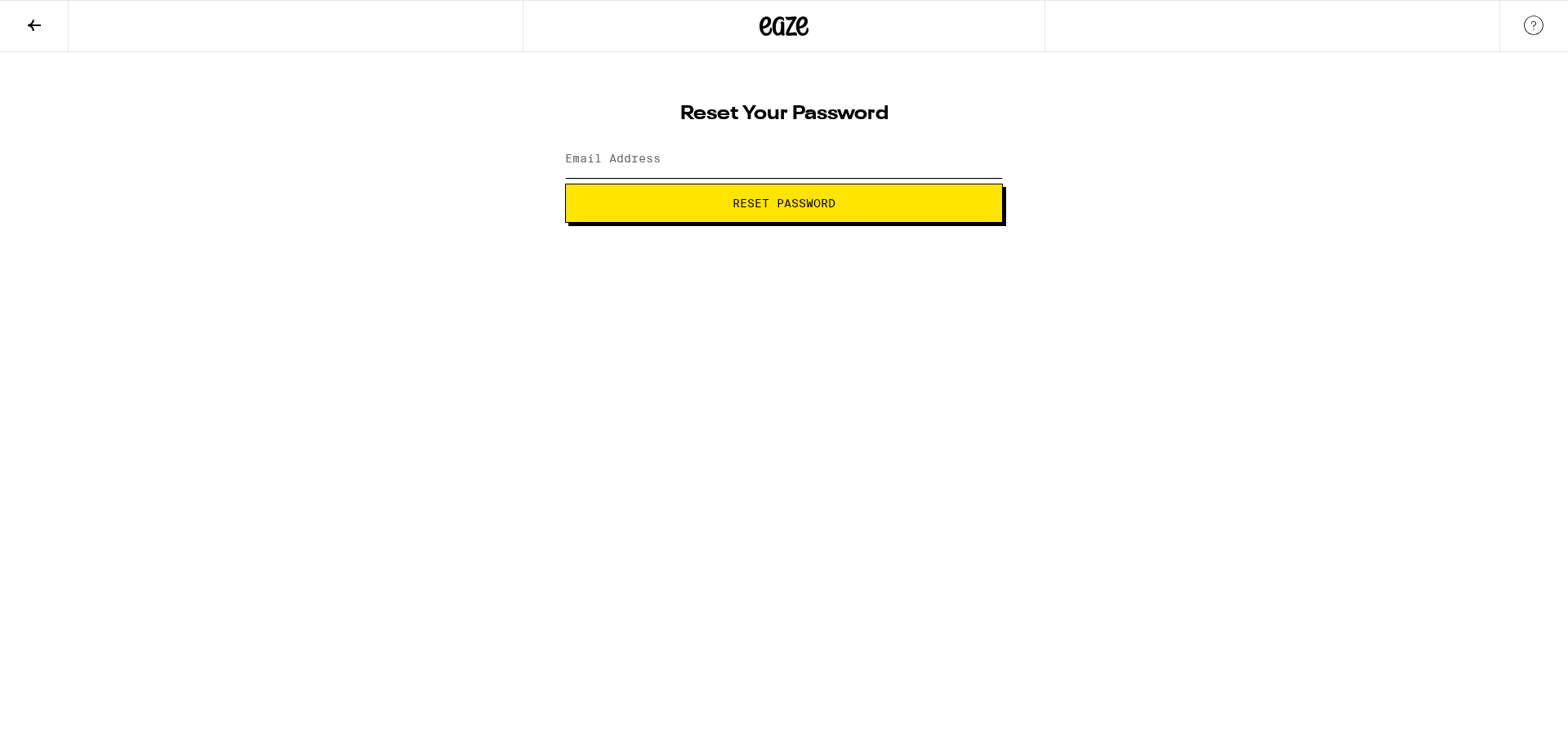
click at [794, 161] on input "Email Address" at bounding box center [783, 160] width 438 height 37
click at [618, 160] on input "[DOMAIN_NAME]" at bounding box center [783, 160] width 438 height 37
type input "[EMAIL_ADDRESS][DOMAIN_NAME]"
click at [749, 216] on button "Reset Password" at bounding box center [783, 203] width 438 height 39
click at [974, 151] on div "SHOW" at bounding box center [978, 160] width 49 height 37
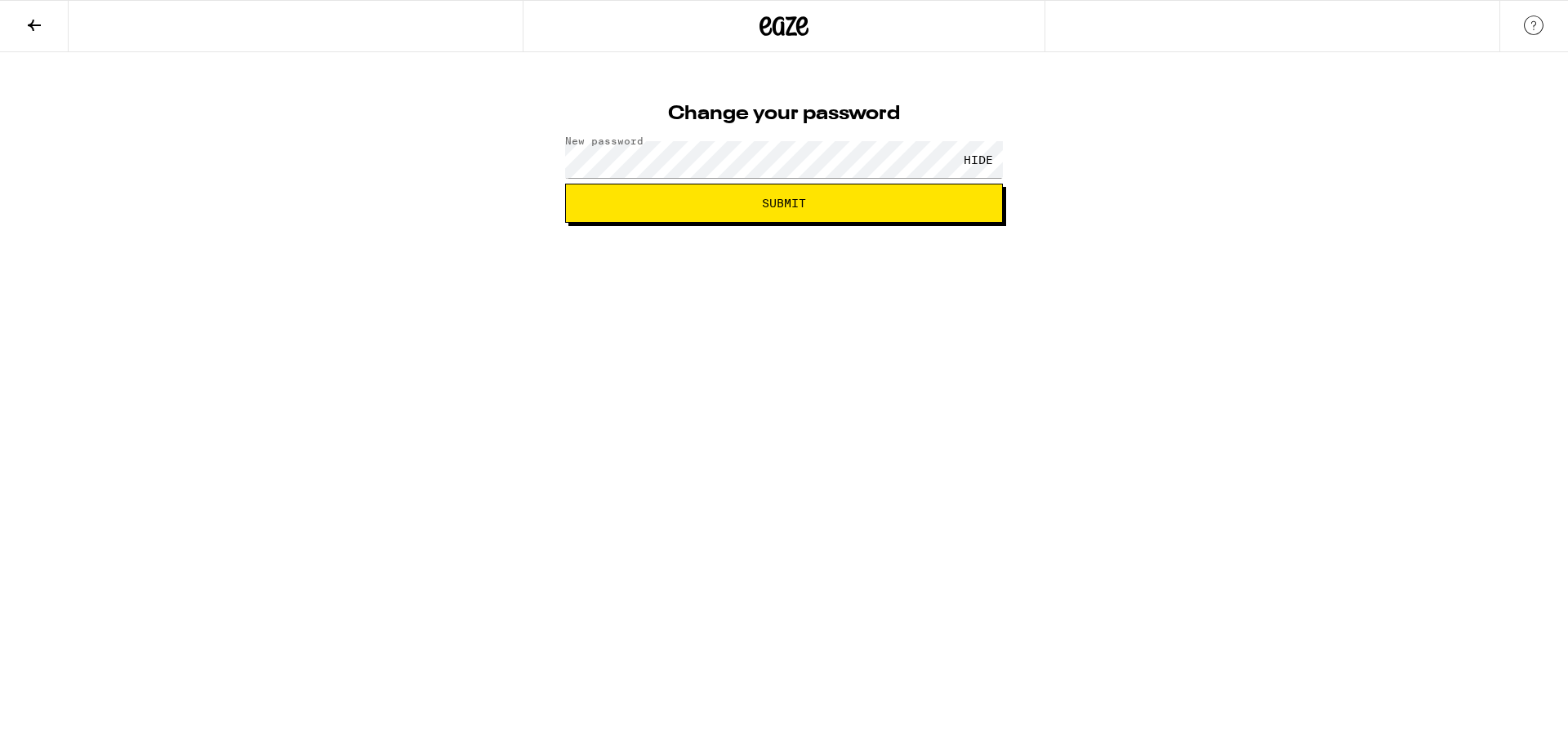
click at [833, 209] on button "Submit" at bounding box center [783, 203] width 438 height 39
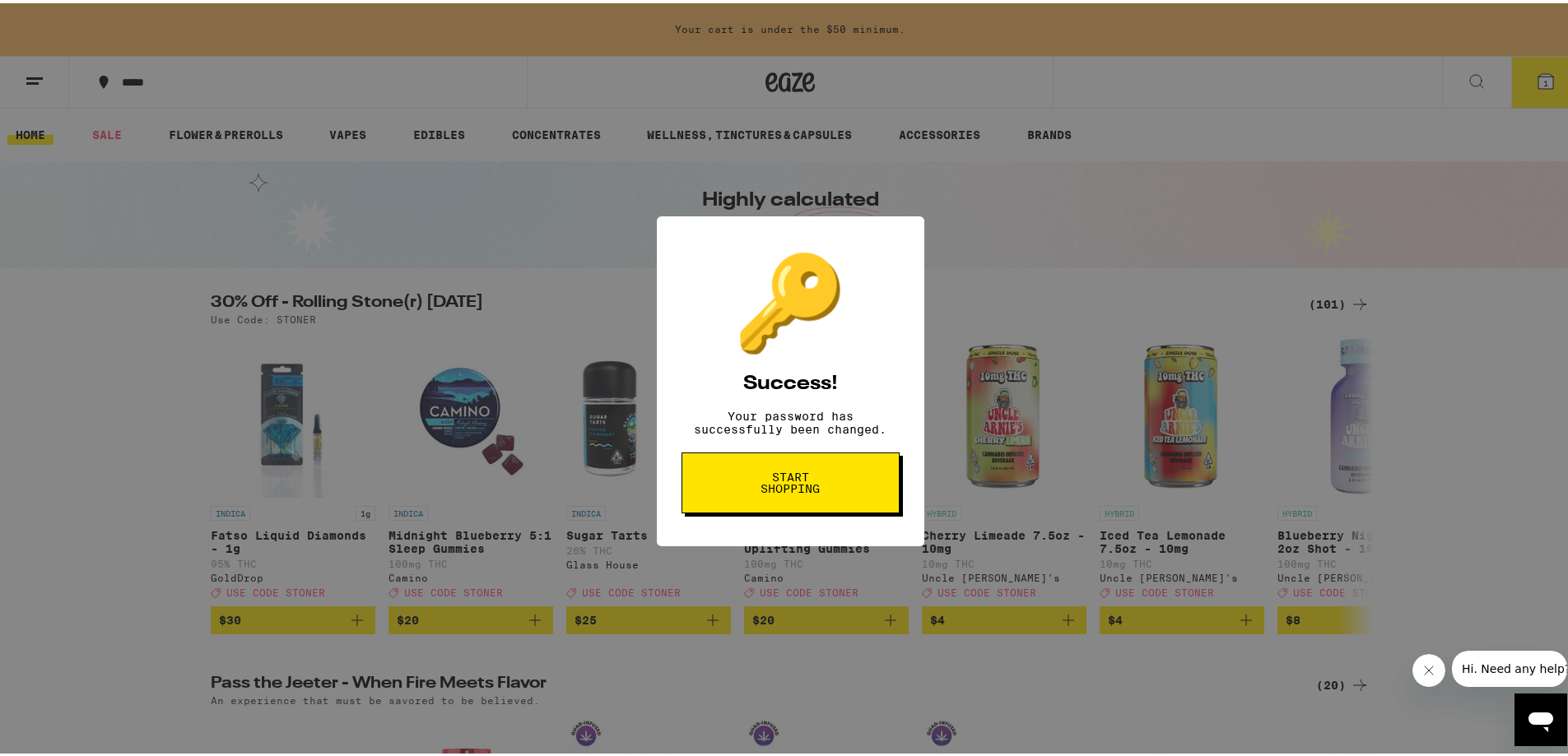
click at [801, 492] on span "Start shopping" at bounding box center [790, 480] width 85 height 23
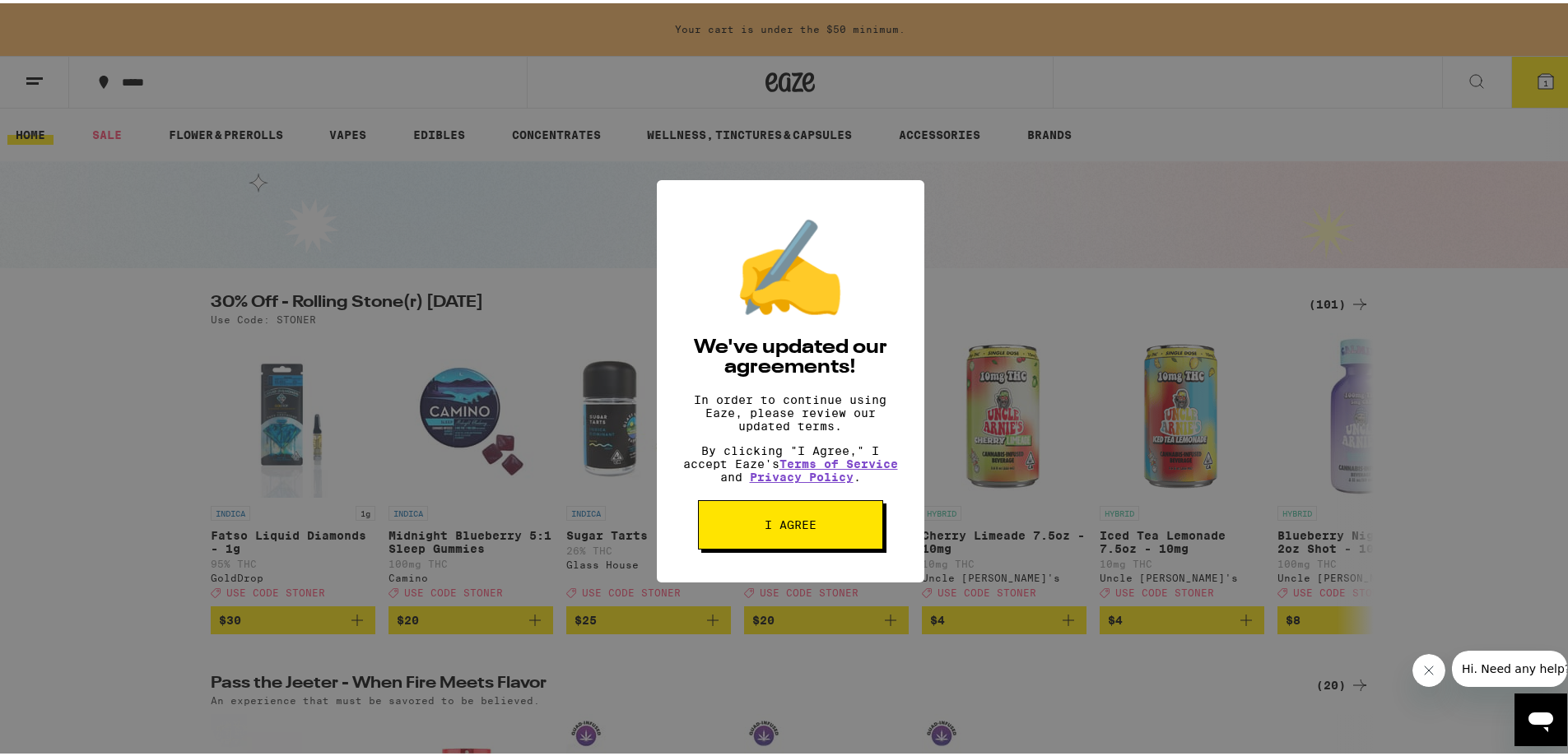
click at [807, 527] on span "I agree" at bounding box center [790, 521] width 52 height 12
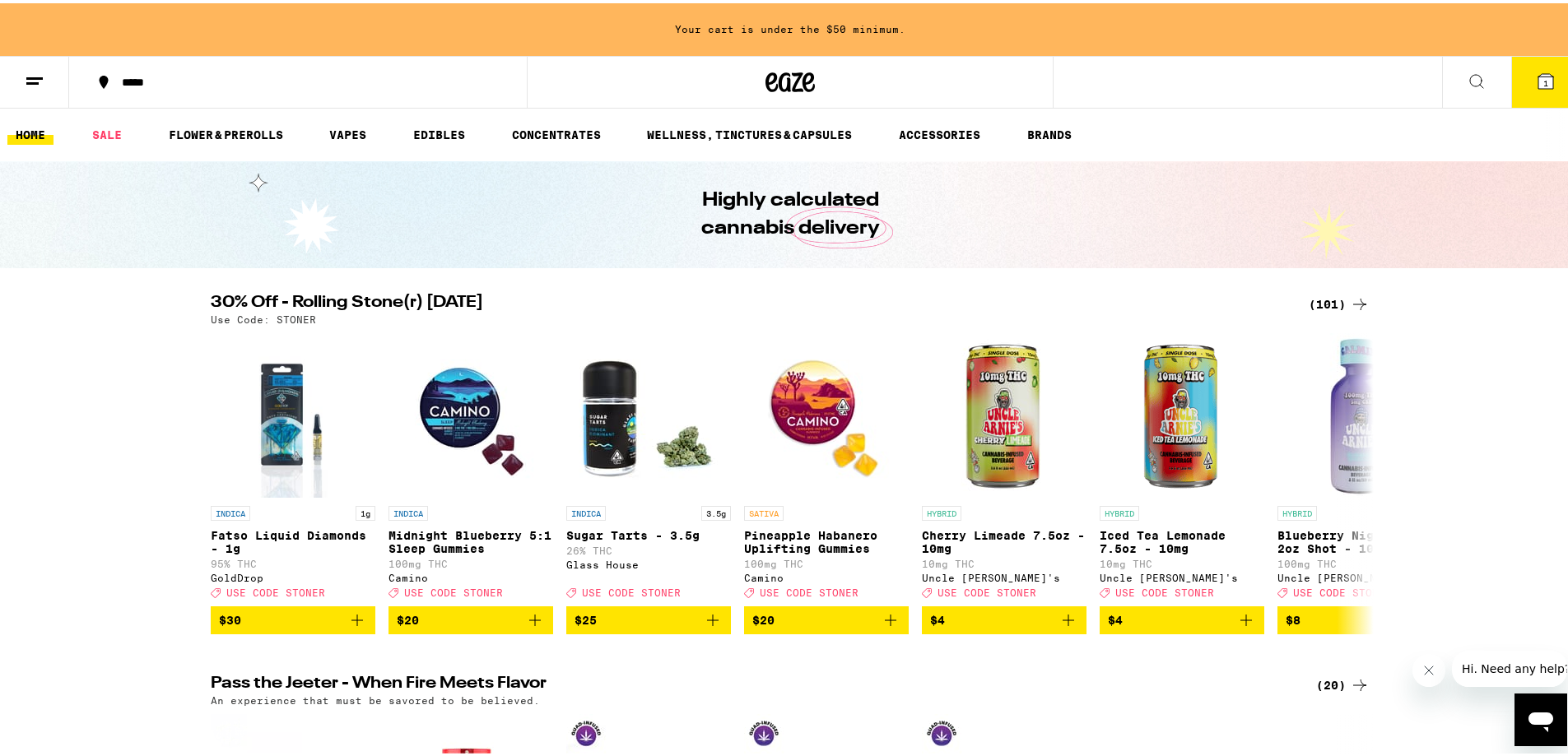
click at [1523, 75] on button "1" at bounding box center [1547, 78] width 69 height 51
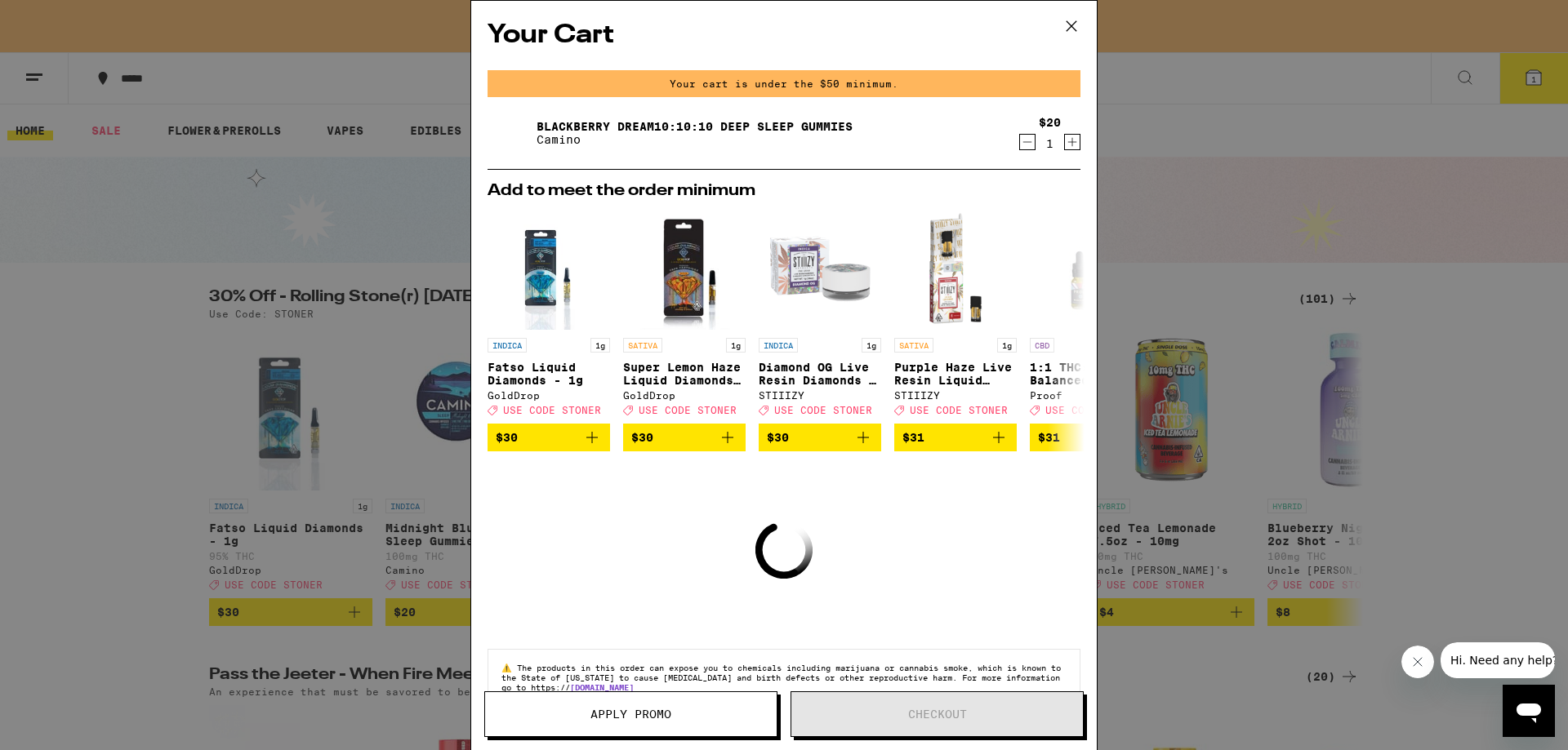
click at [1065, 147] on icon "Increment" at bounding box center [1072, 142] width 15 height 19
click at [1074, 24] on icon at bounding box center [1071, 26] width 10 height 10
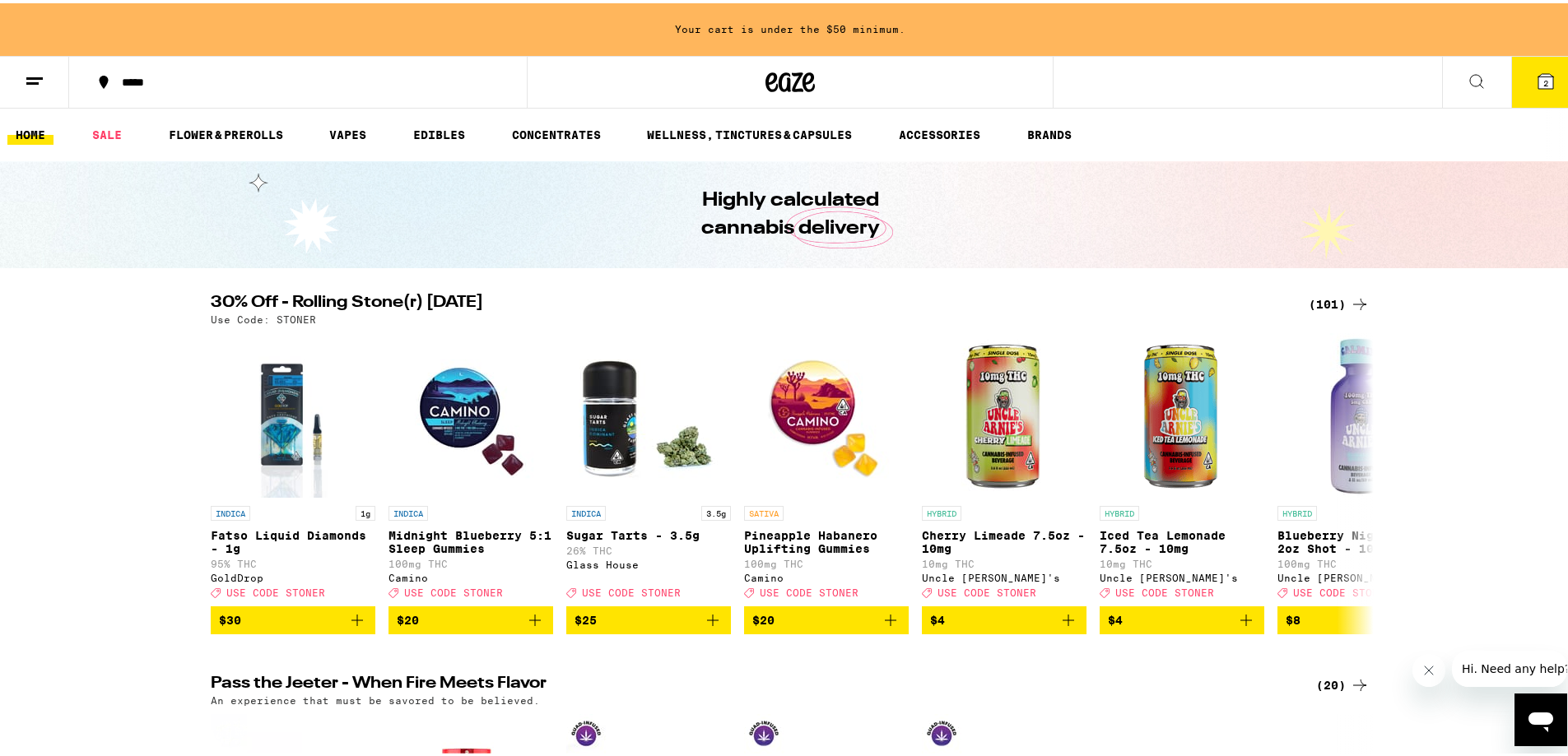
click at [150, 78] on div "*****" at bounding box center [306, 78] width 385 height 12
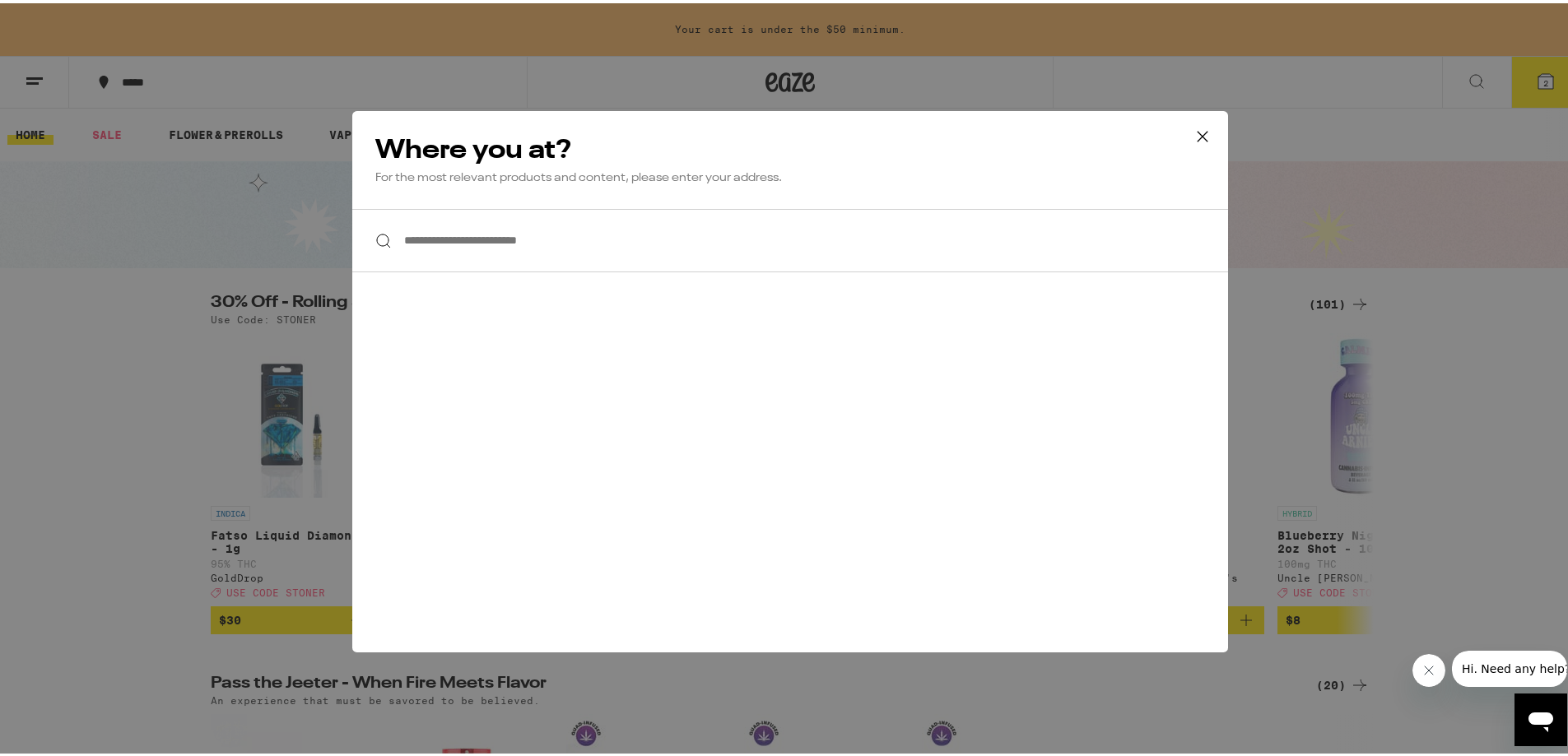
drag, startPoint x: 468, startPoint y: 235, endPoint x: 476, endPoint y: 247, distance: 14.4
click at [469, 240] on input "**********" at bounding box center [789, 237] width 876 height 63
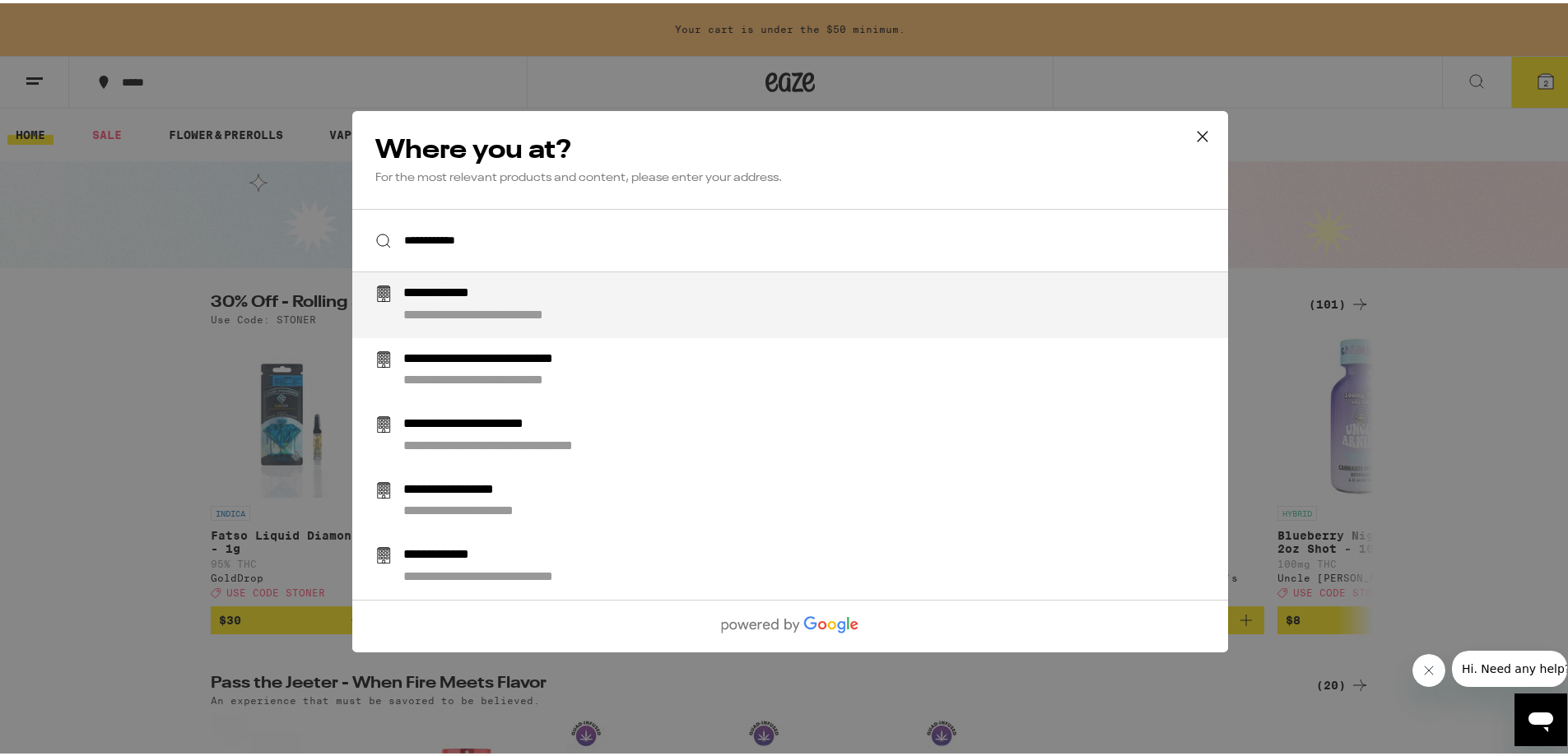
click at [485, 297] on div "**********" at bounding box center [459, 290] width 110 height 17
type input "**********"
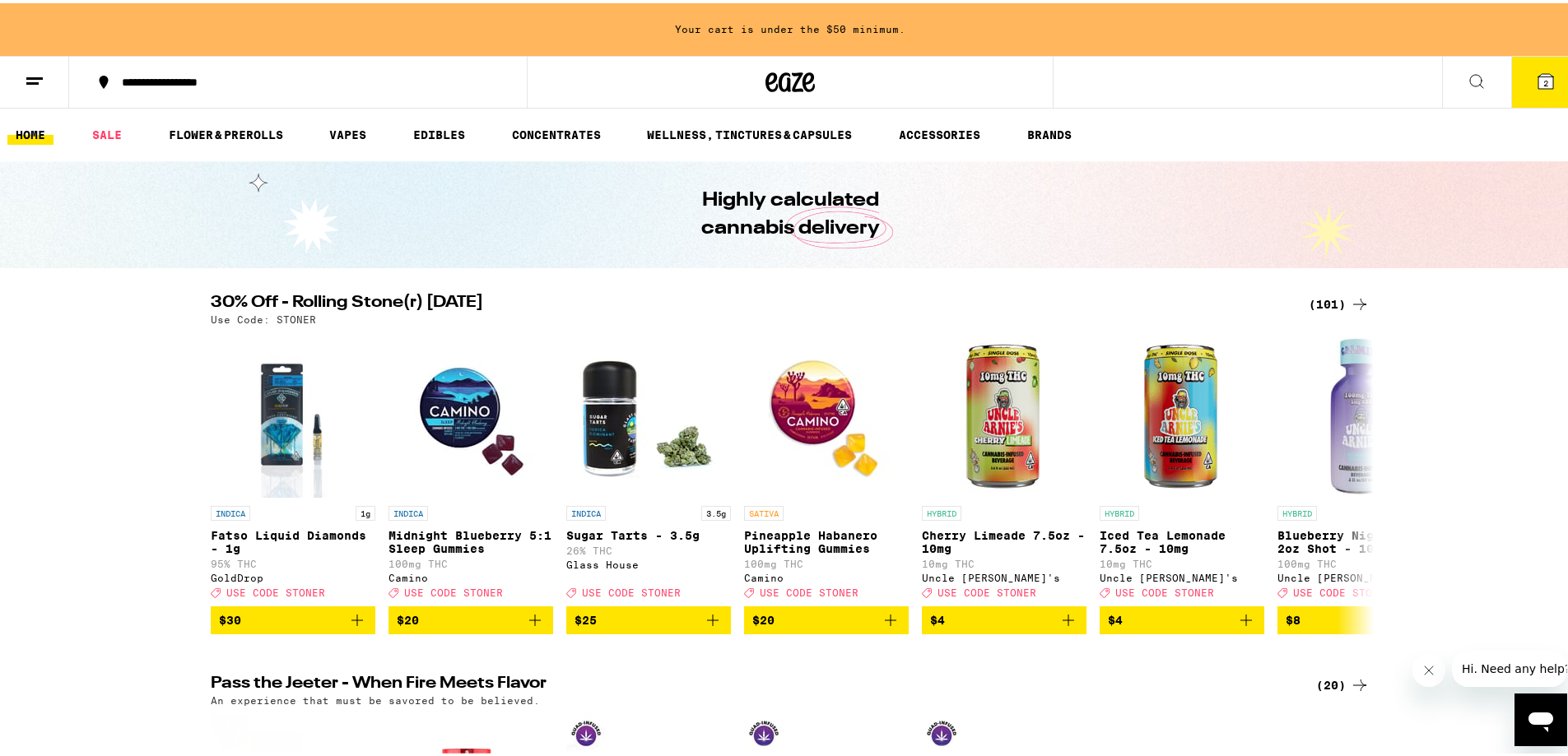
click at [259, 96] on button "**********" at bounding box center [298, 78] width 458 height 49
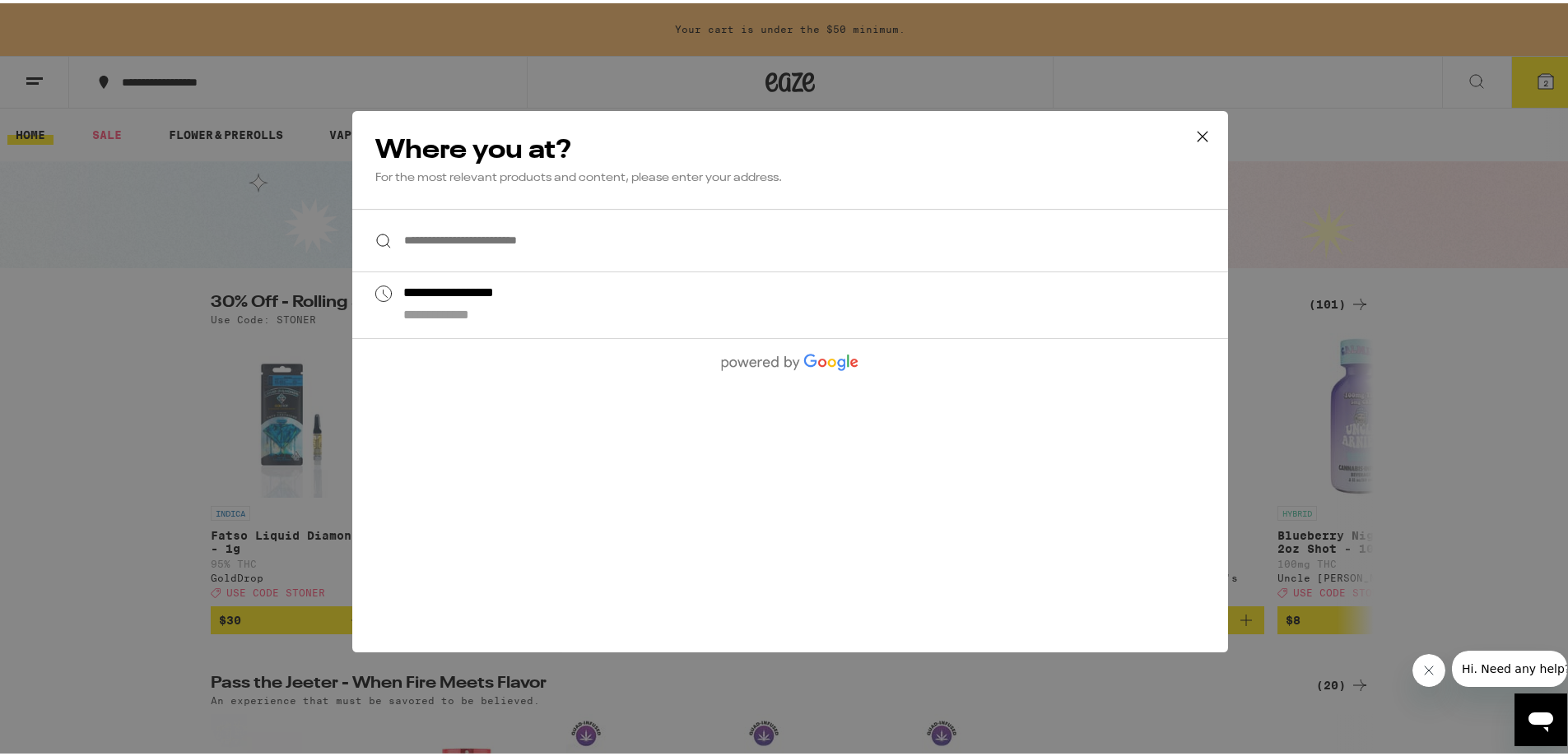
click at [1199, 129] on icon at bounding box center [1203, 134] width 25 height 25
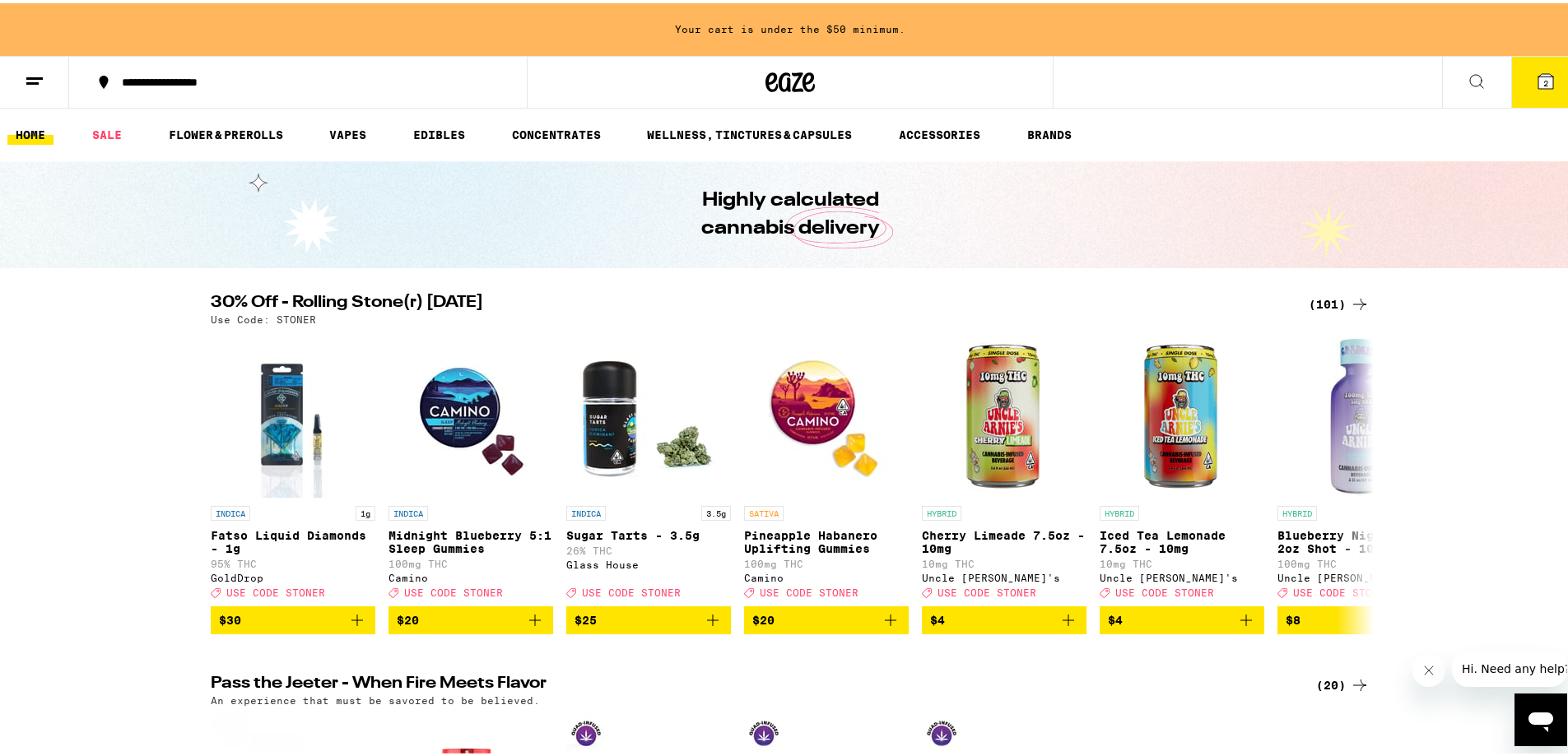
click at [1467, 80] on icon at bounding box center [1477, 78] width 20 height 20
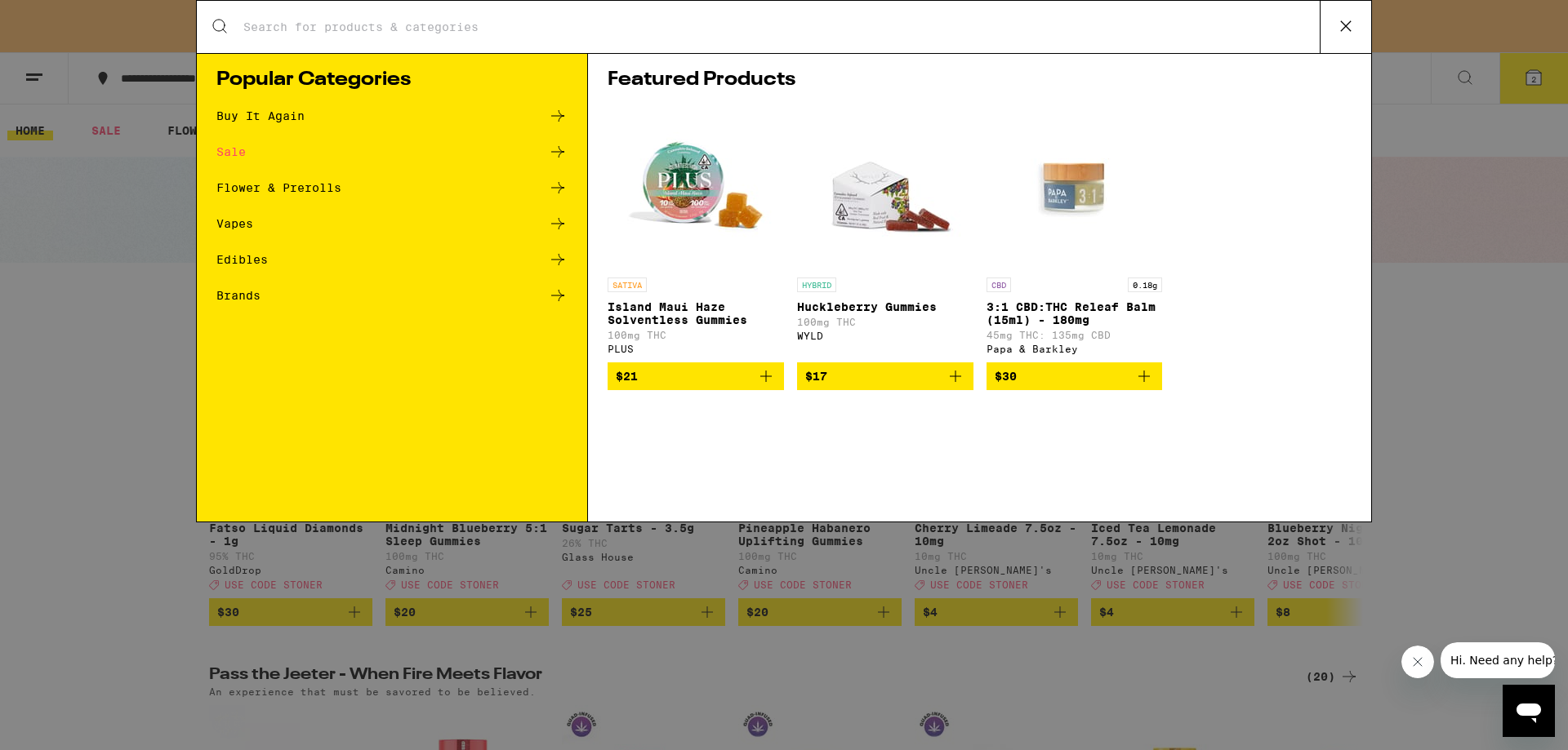
click at [758, 34] on input "Search for Products" at bounding box center [780, 27] width 1077 height 15
type input "mints"
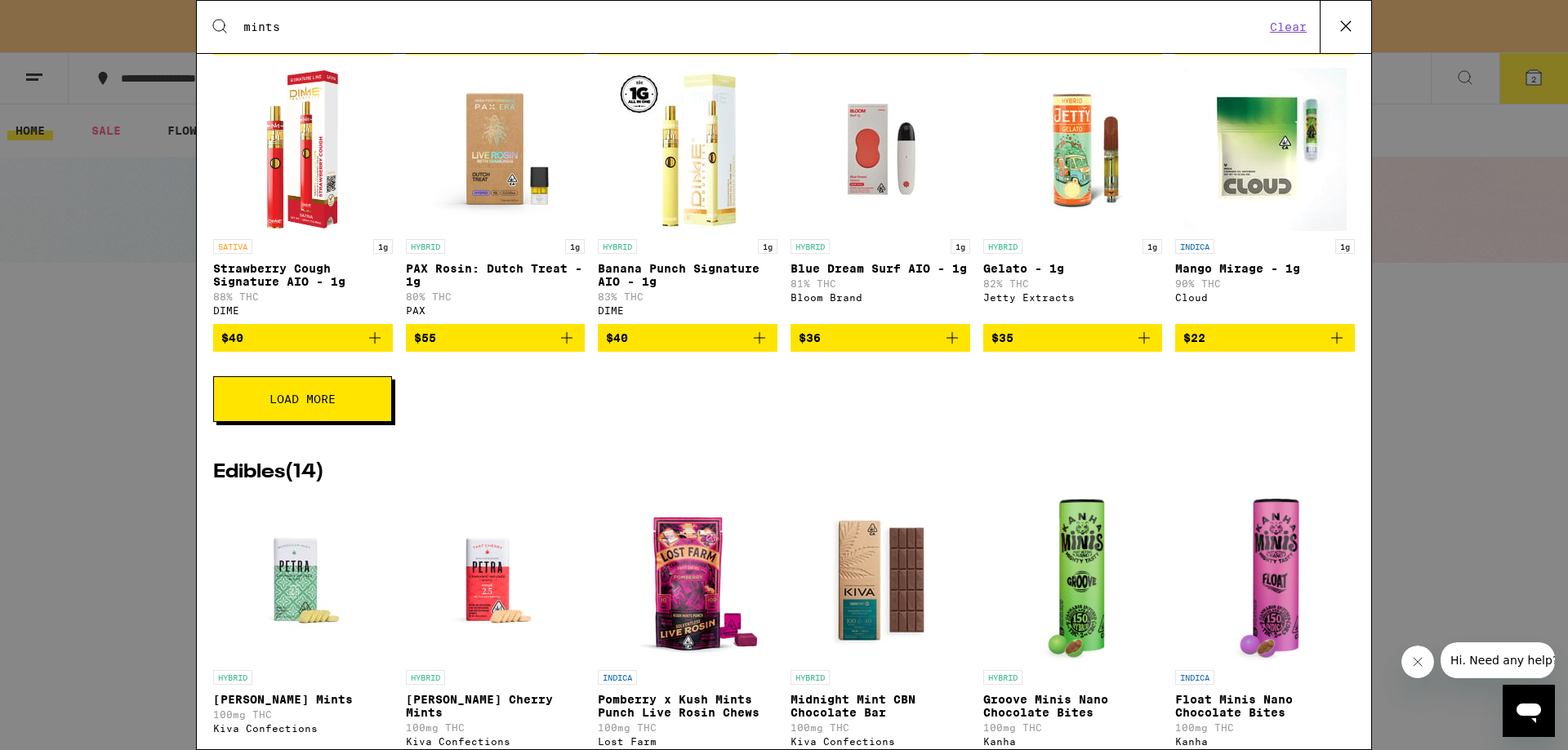
scroll to position [2367, 0]
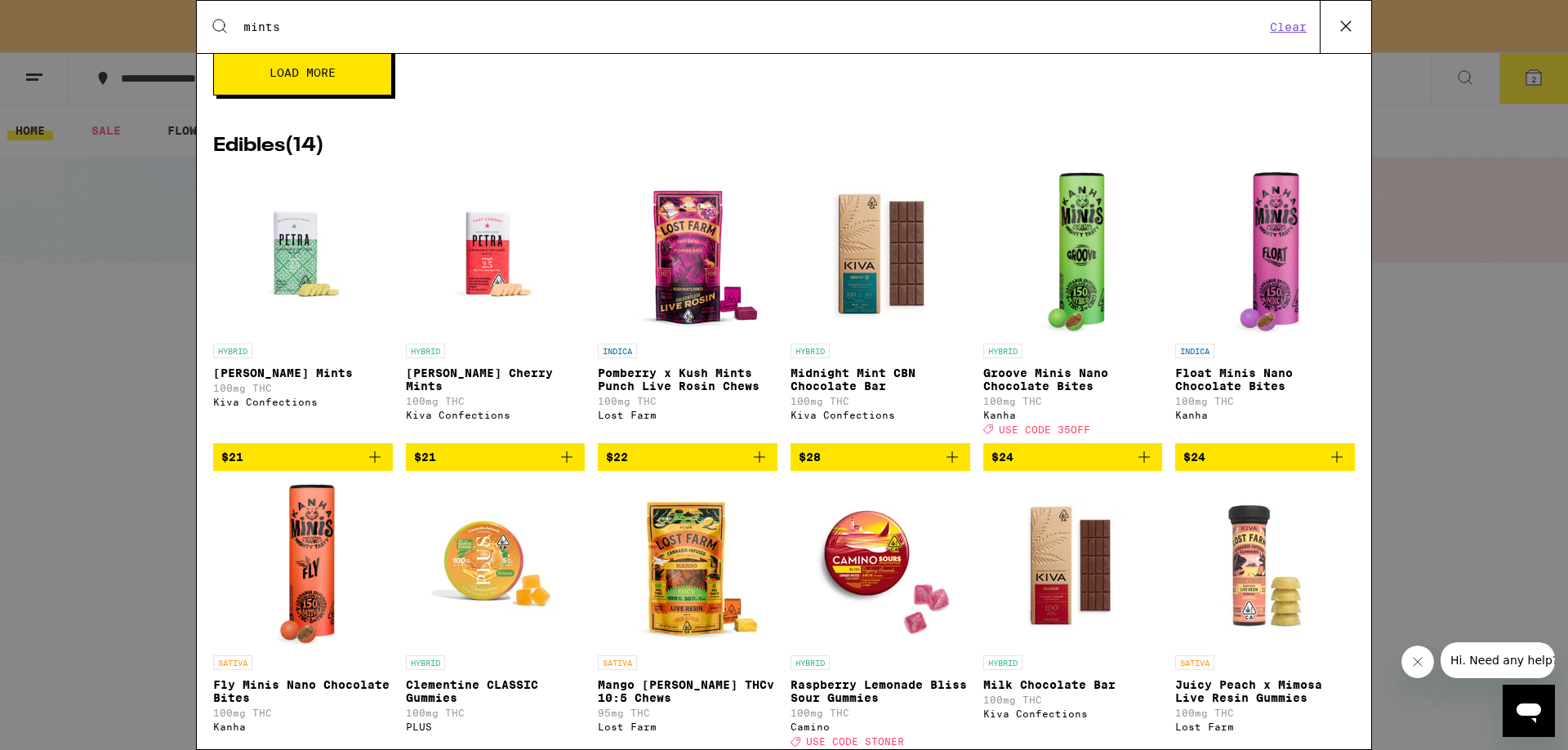
click at [559, 467] on icon "Add to bag" at bounding box center [567, 457] width 19 height 19
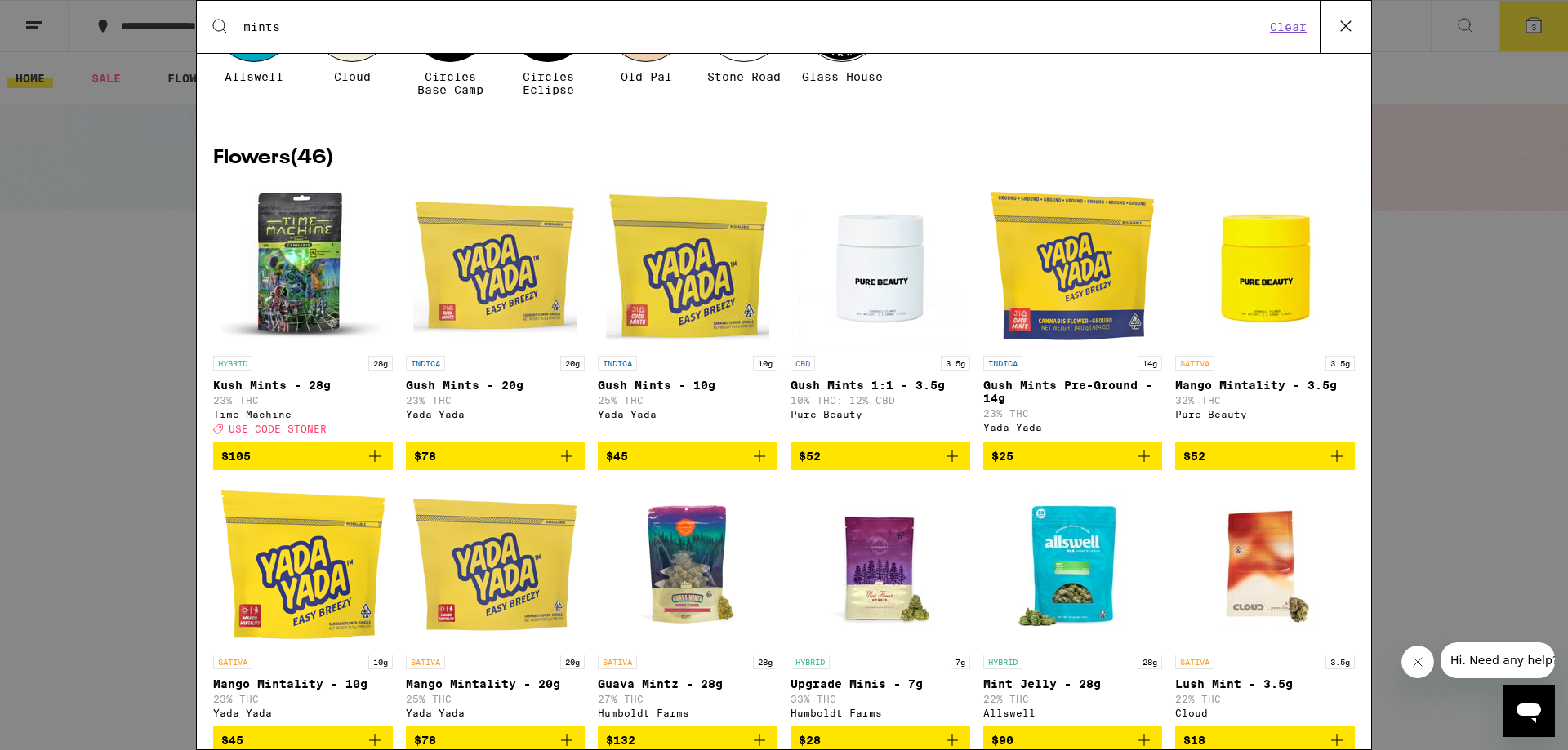
scroll to position [0, 0]
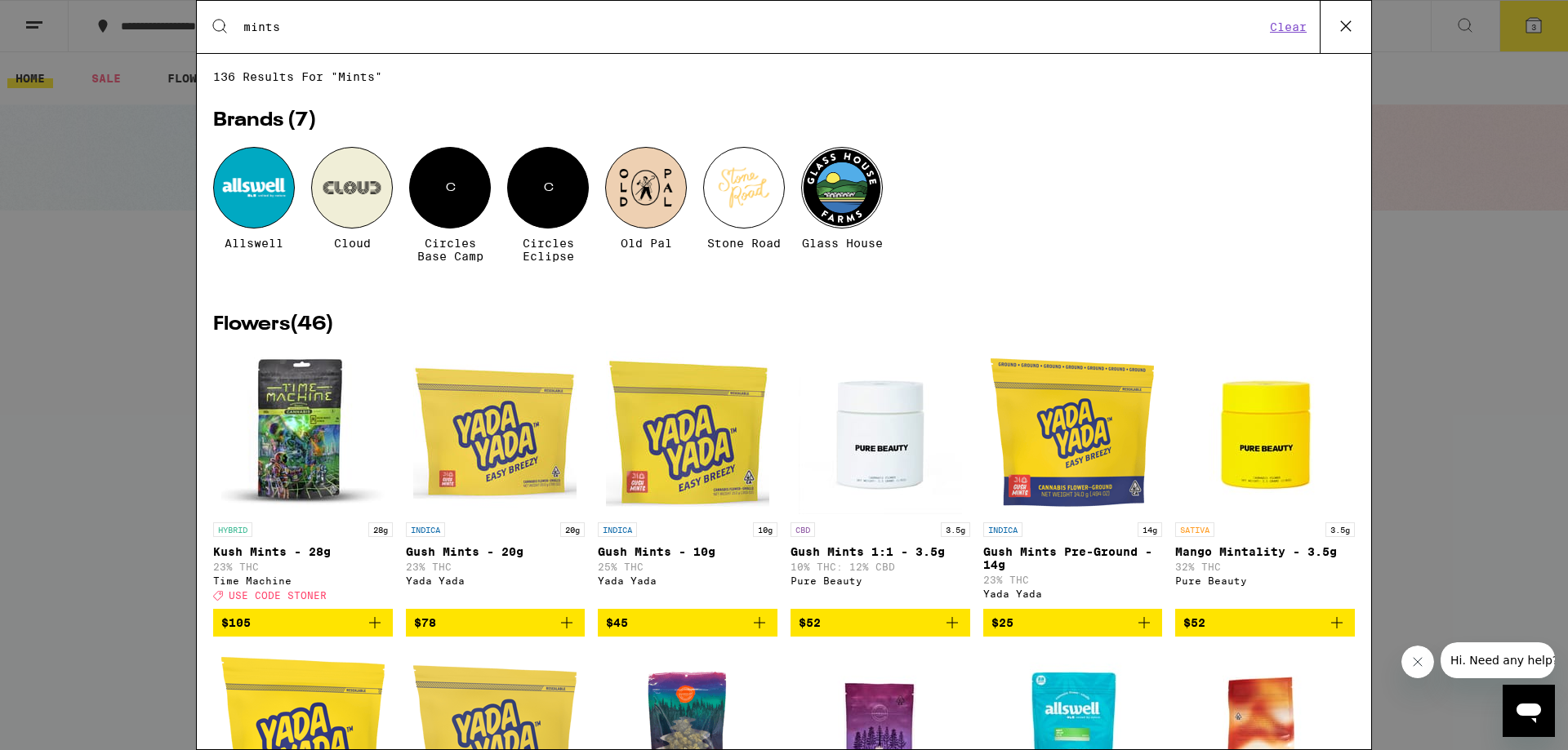
click at [1338, 33] on icon at bounding box center [1346, 27] width 25 height 25
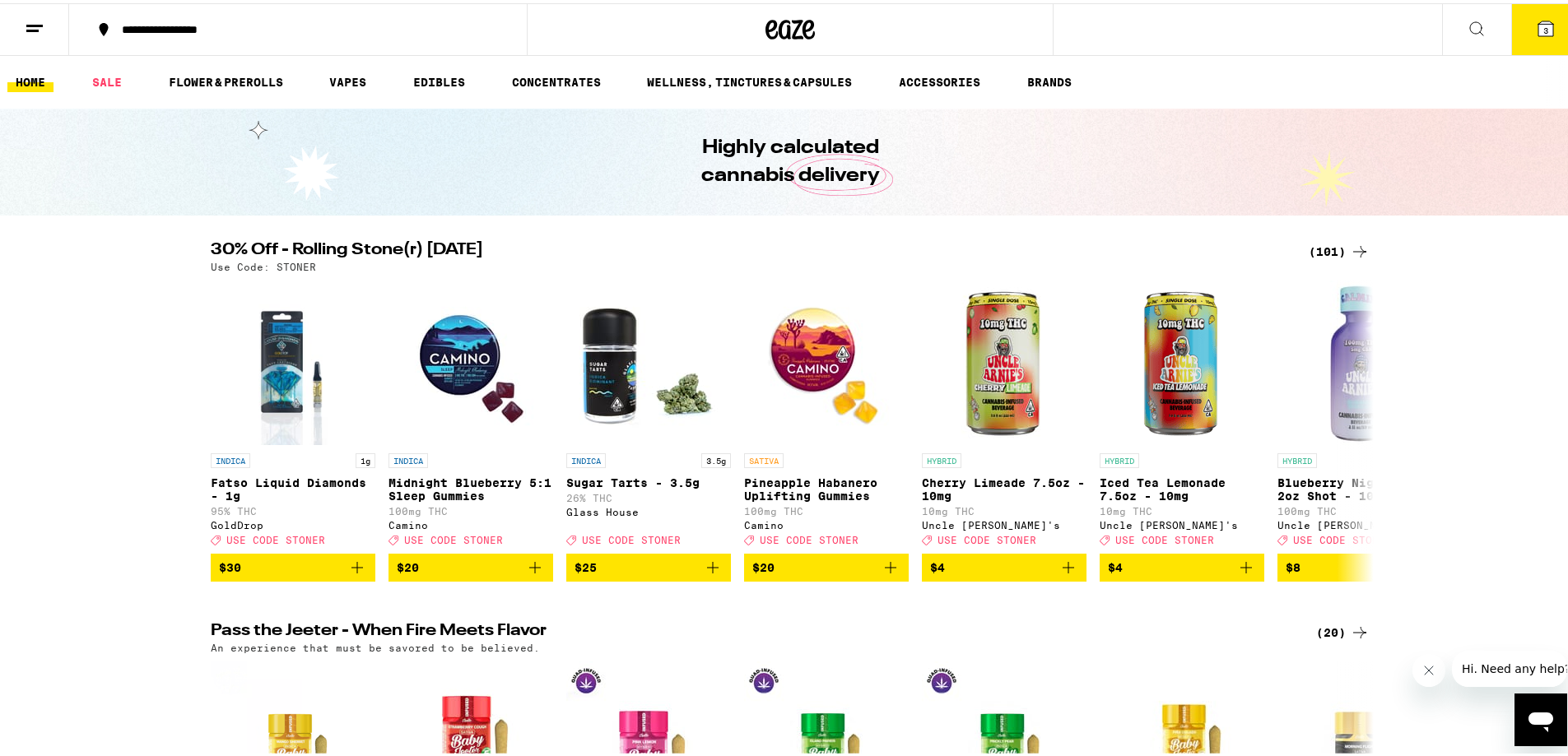
click at [1467, 30] on icon at bounding box center [1477, 26] width 20 height 20
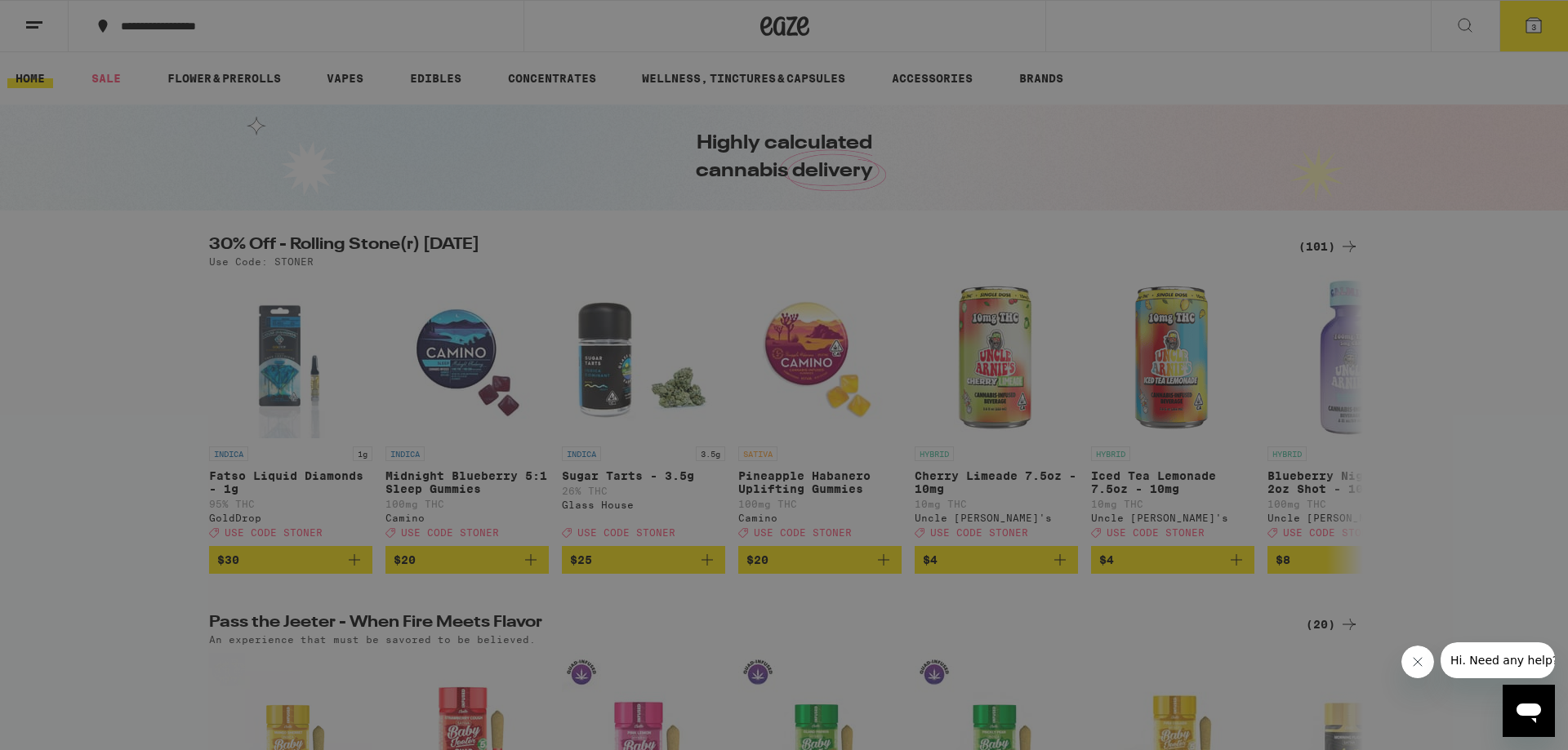
drag, startPoint x: 1343, startPoint y: 32, endPoint x: 1525, endPoint y: 30, distance: 182.0
click at [1353, 28] on icon at bounding box center [1346, 27] width 25 height 25
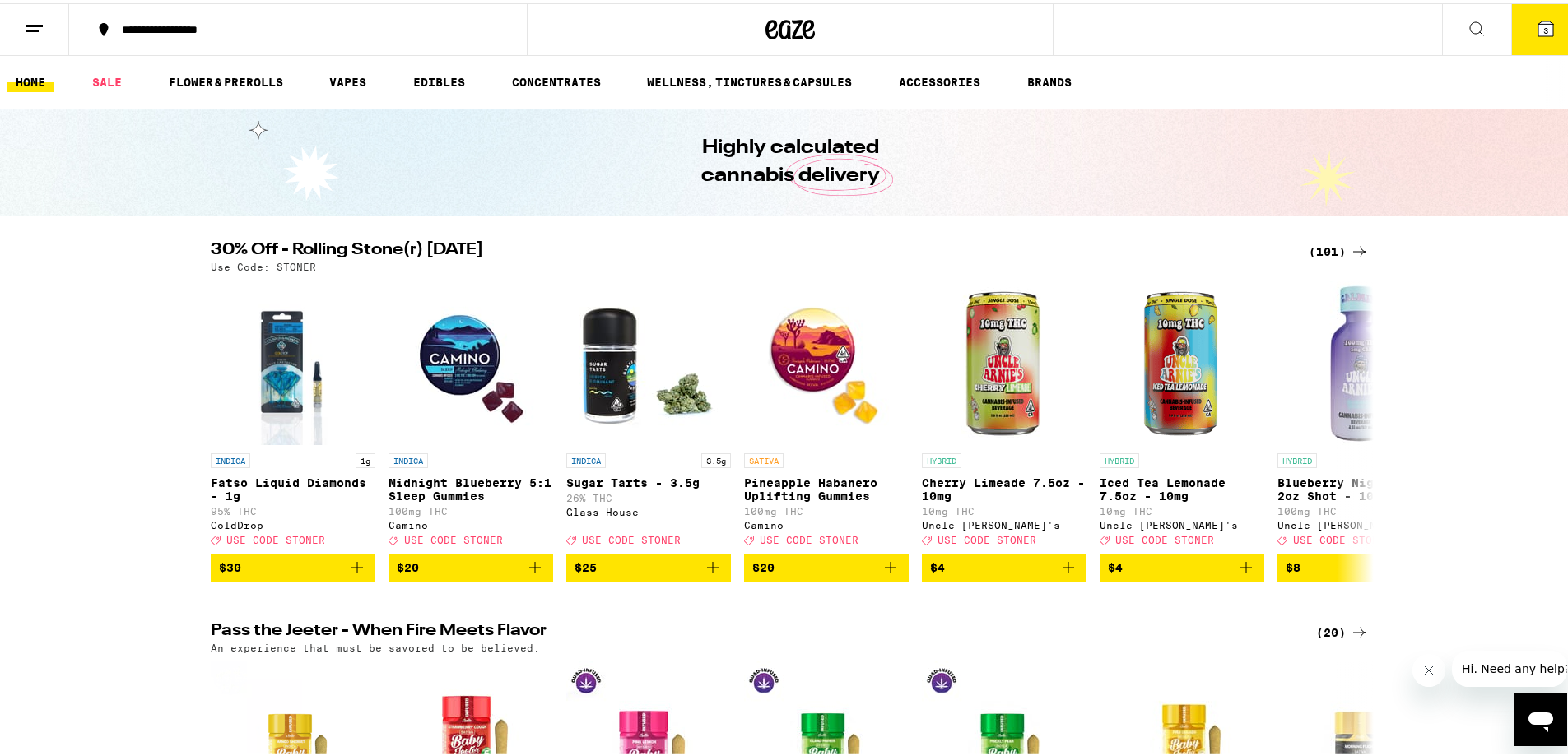
click at [1539, 23] on icon at bounding box center [1546, 25] width 15 height 15
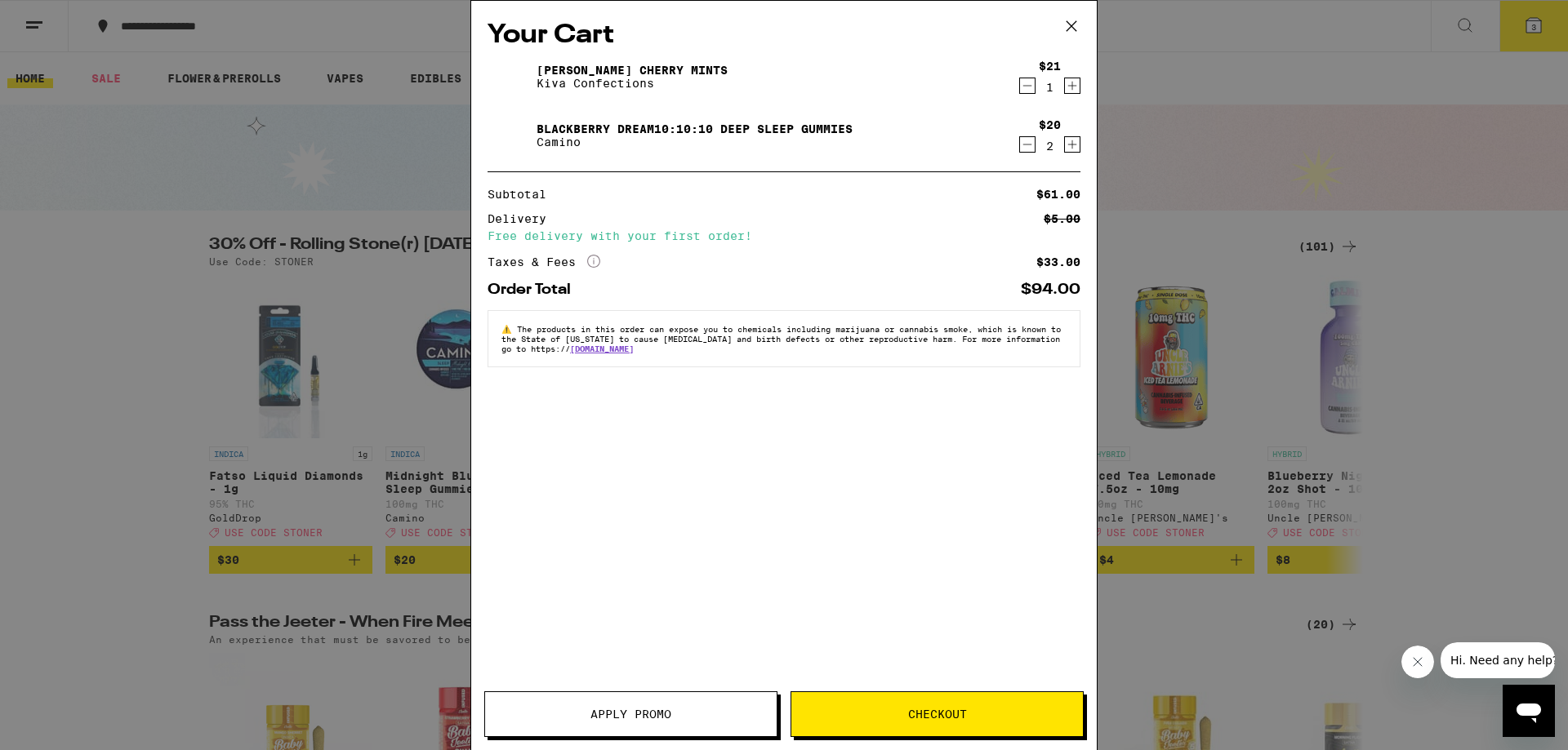
click at [595, 266] on icon "More Info" at bounding box center [593, 261] width 13 height 13
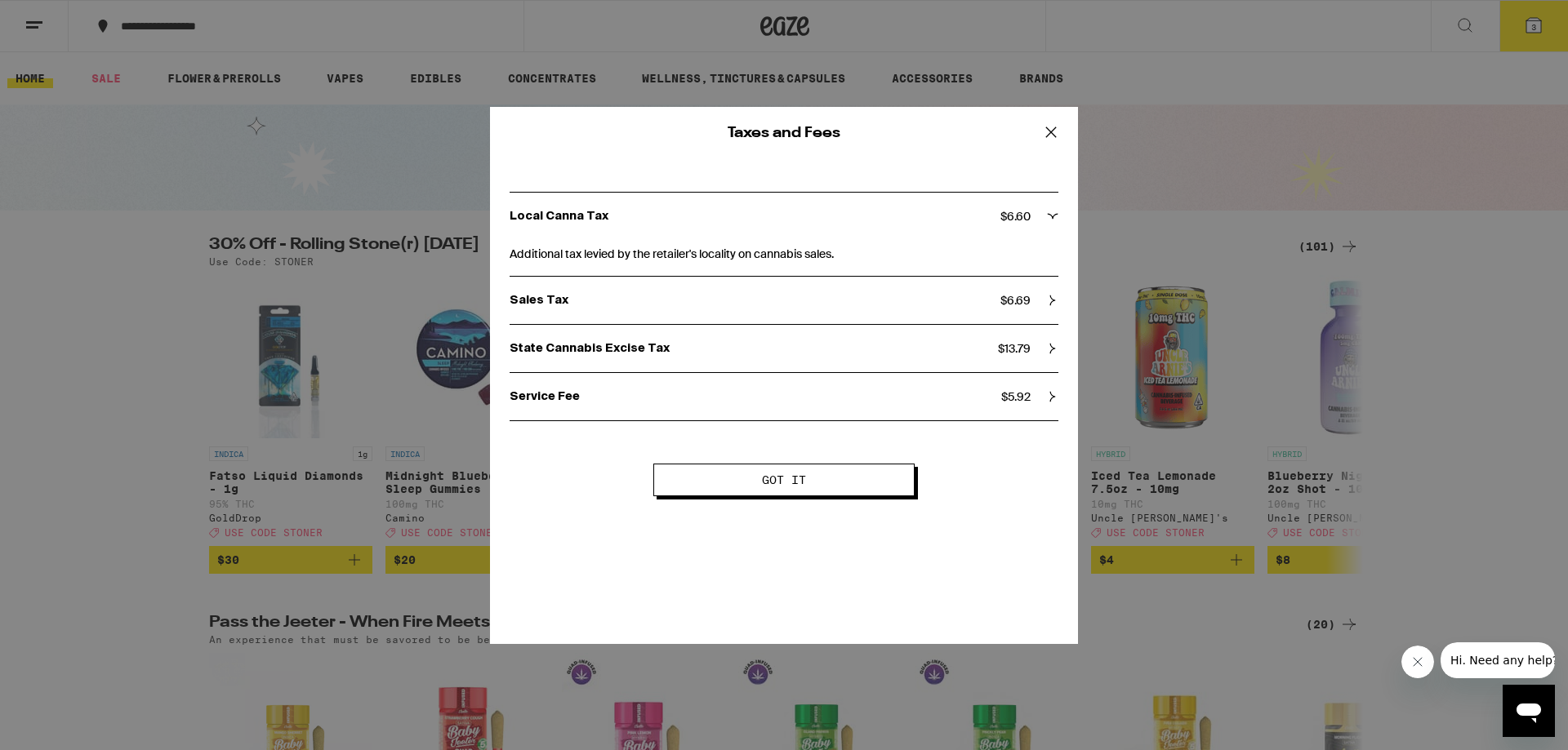
click at [1048, 125] on icon at bounding box center [1051, 133] width 25 height 25
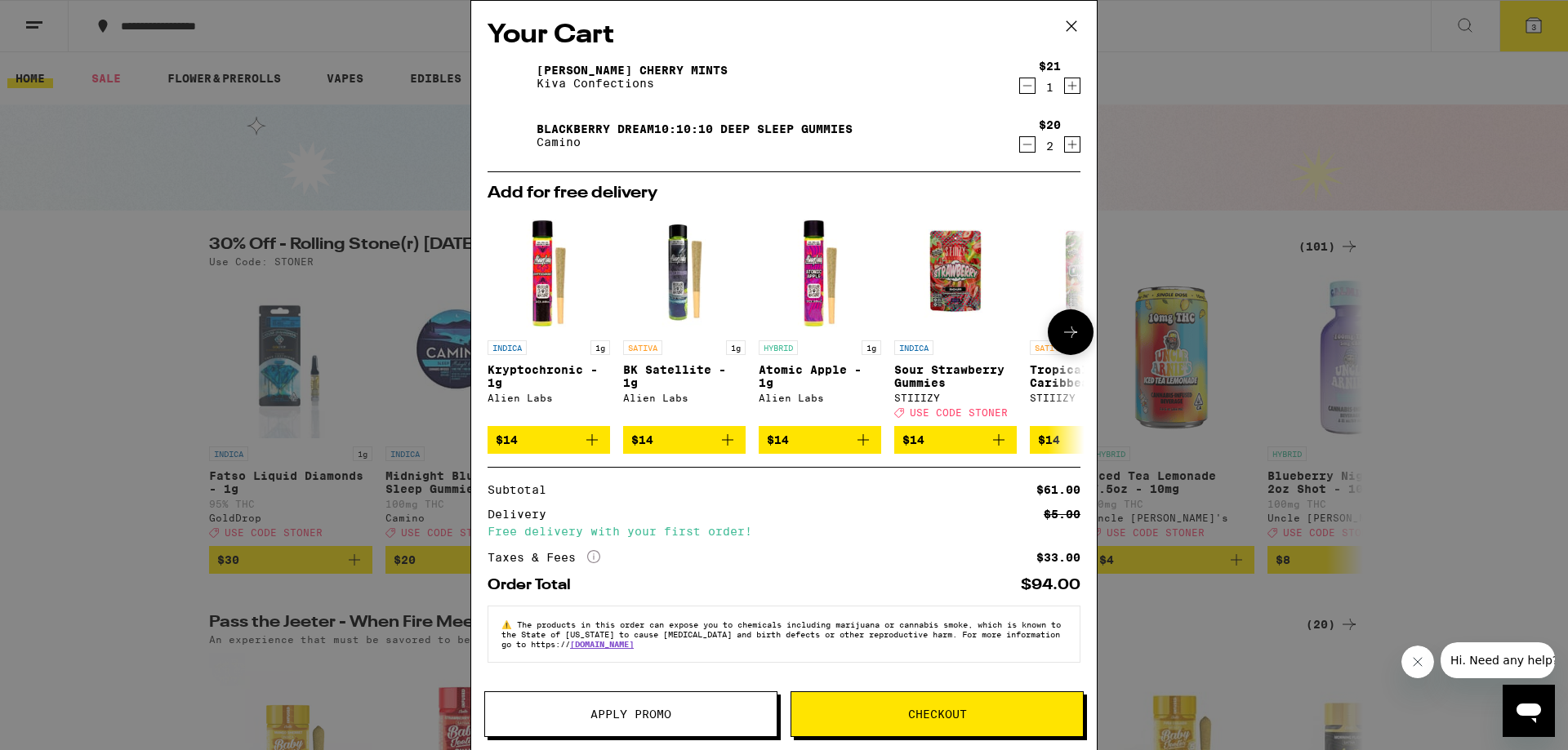
scroll to position [4, 0]
click at [704, 704] on button "Apply Promo" at bounding box center [631, 715] width 293 height 46
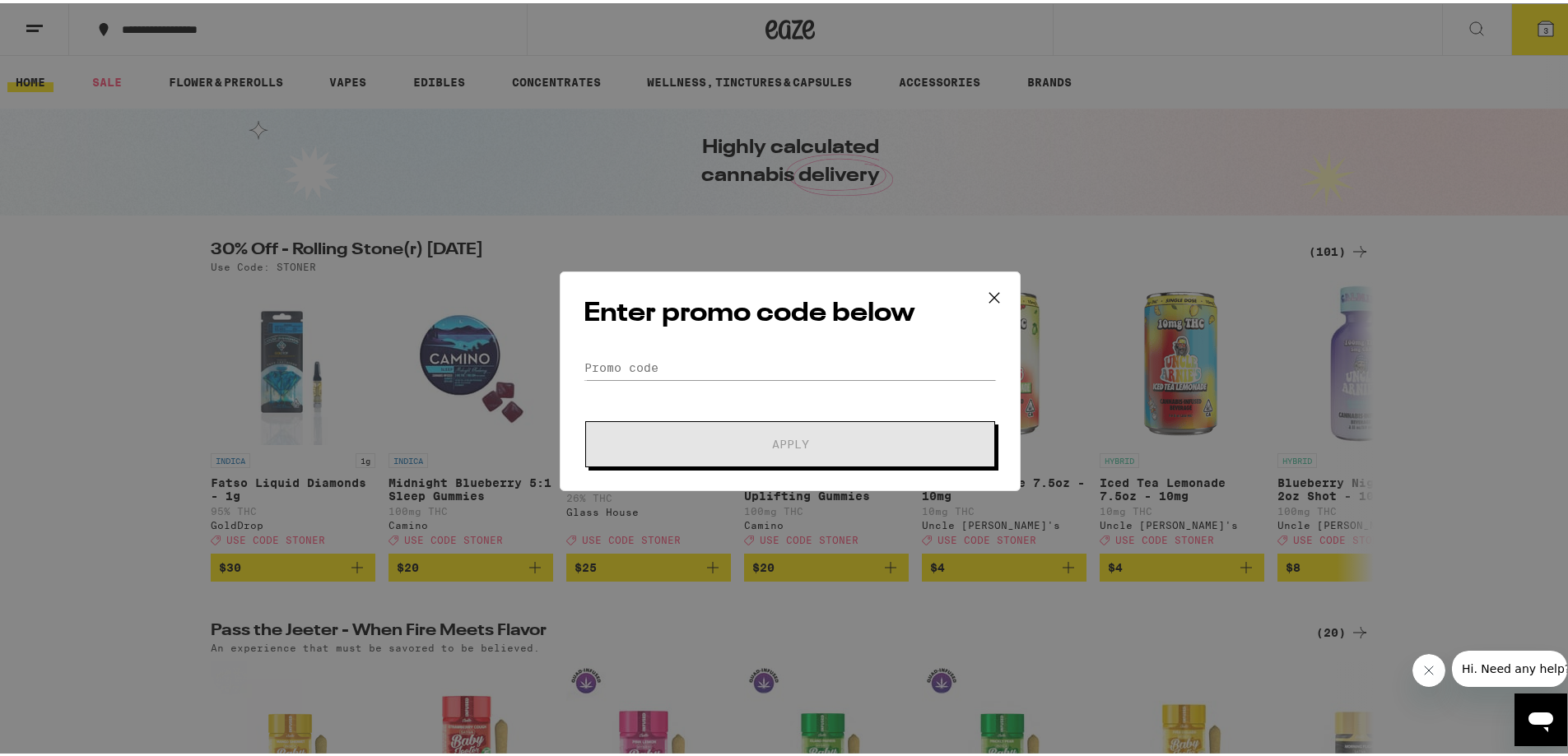
click at [796, 346] on div "Enter promo code below Promo Code Apply" at bounding box center [789, 378] width 461 height 220
click at [762, 364] on input "Promo Code" at bounding box center [790, 364] width 413 height 25
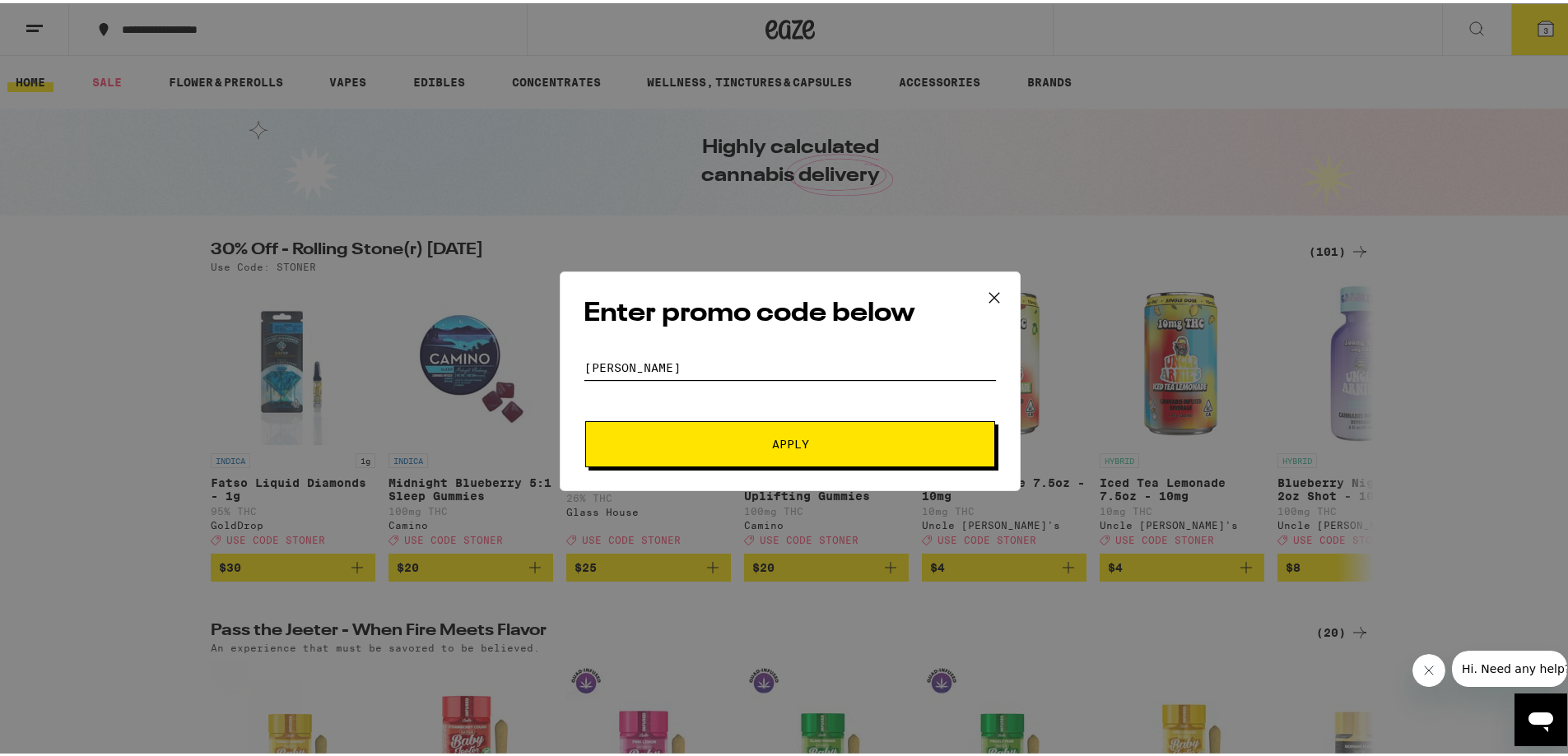
type input "STONER"
click at [585, 418] on button "Apply" at bounding box center [790, 441] width 410 height 46
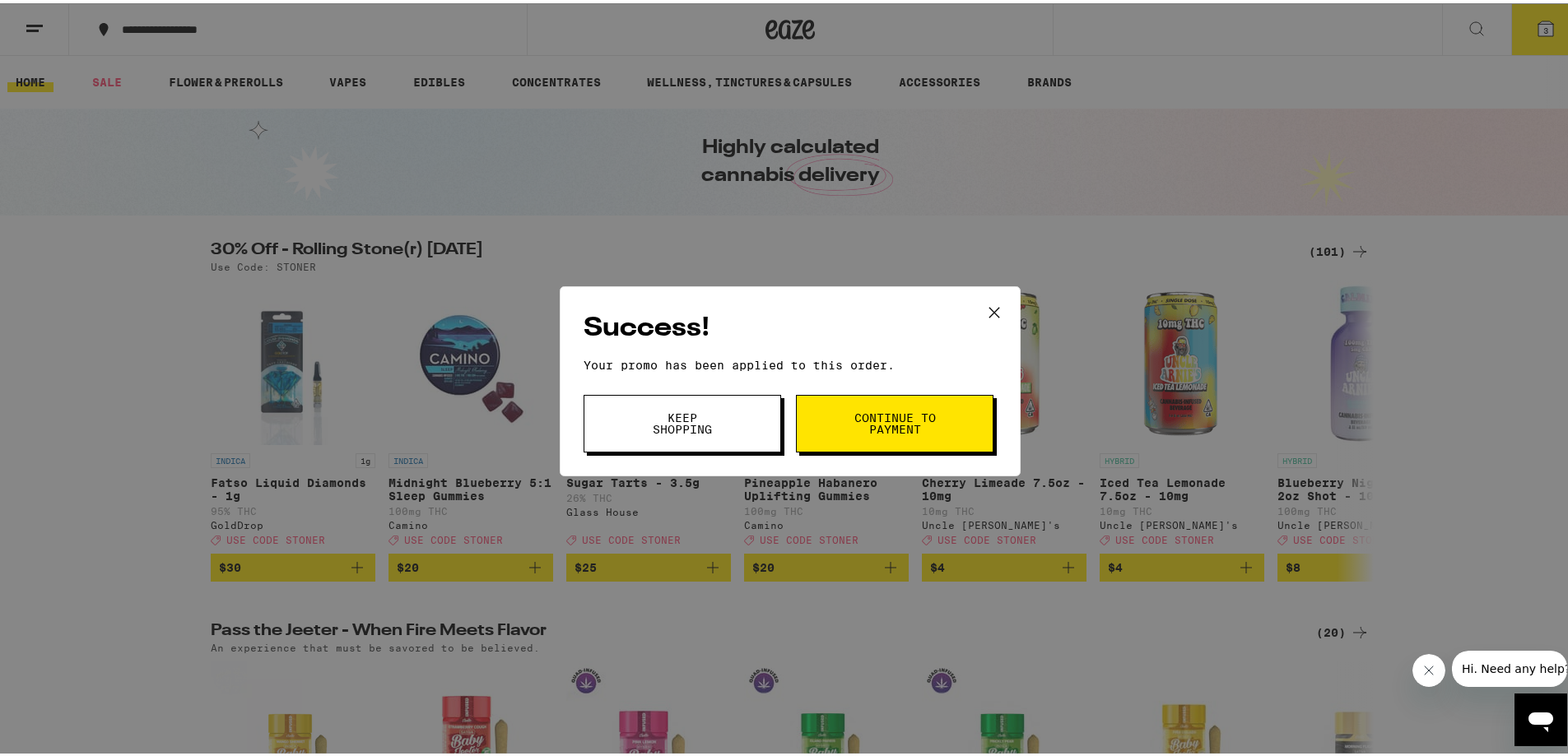
drag, startPoint x: 906, startPoint y: 430, endPoint x: 734, endPoint y: 388, distance: 177.1
click at [767, 313] on div "Success! Your promo has been applied to this order. Promo Code STONER Keep Shop…" at bounding box center [789, 378] width 461 height 190
click at [731, 407] on button "Keep Shopping" at bounding box center [682, 420] width 198 height 58
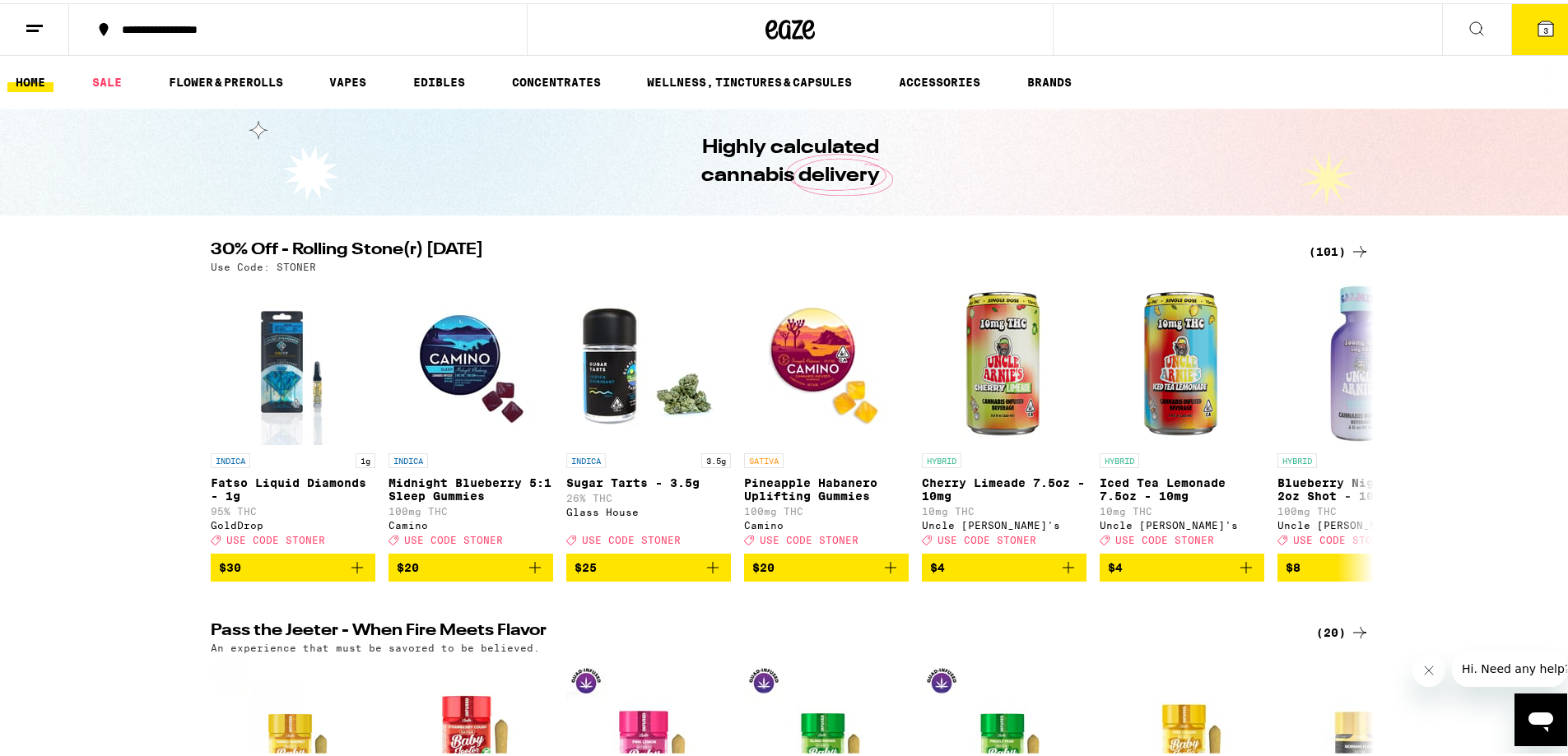
click at [1528, 27] on button "3" at bounding box center [1547, 26] width 69 height 51
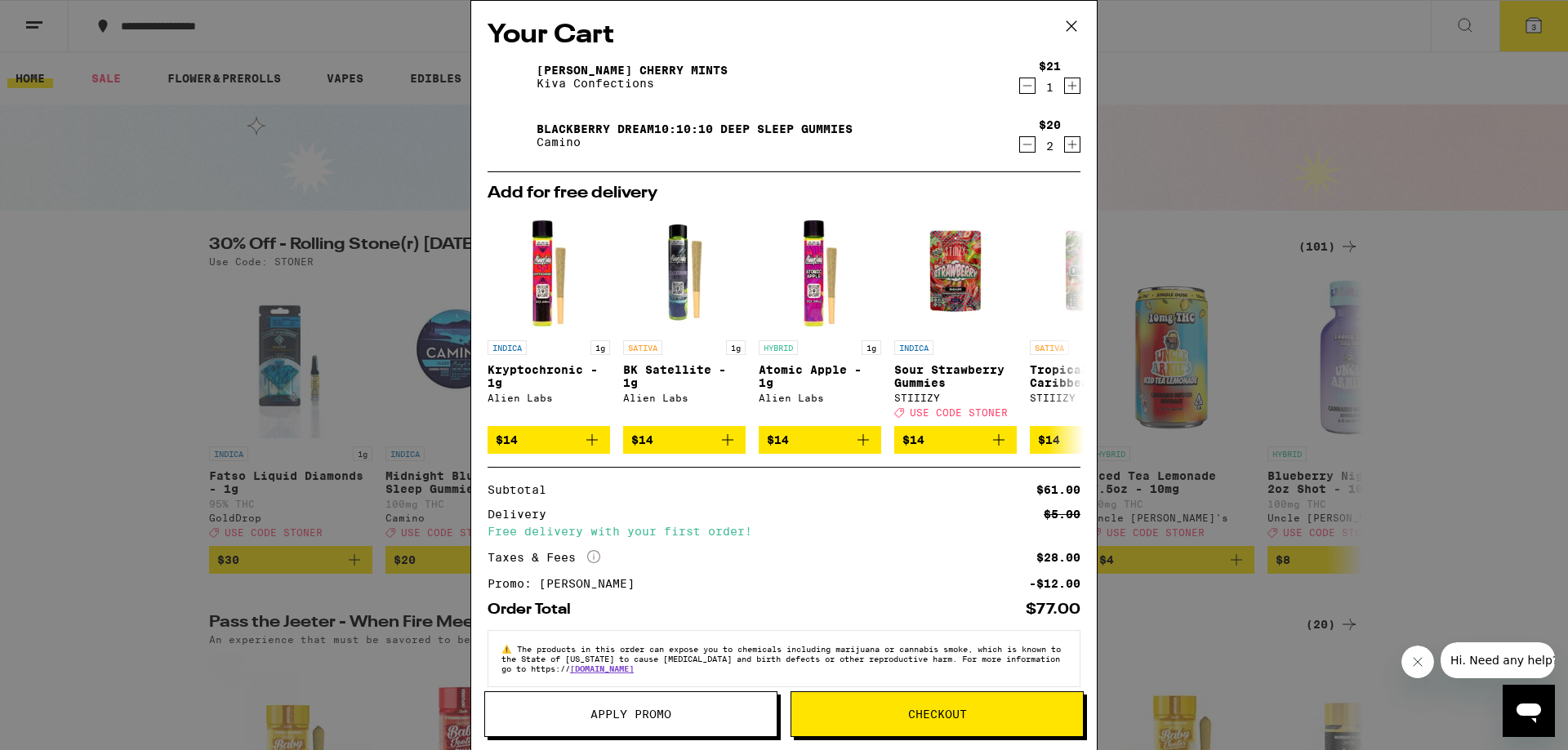
click at [1069, 26] on icon at bounding box center [1071, 27] width 25 height 25
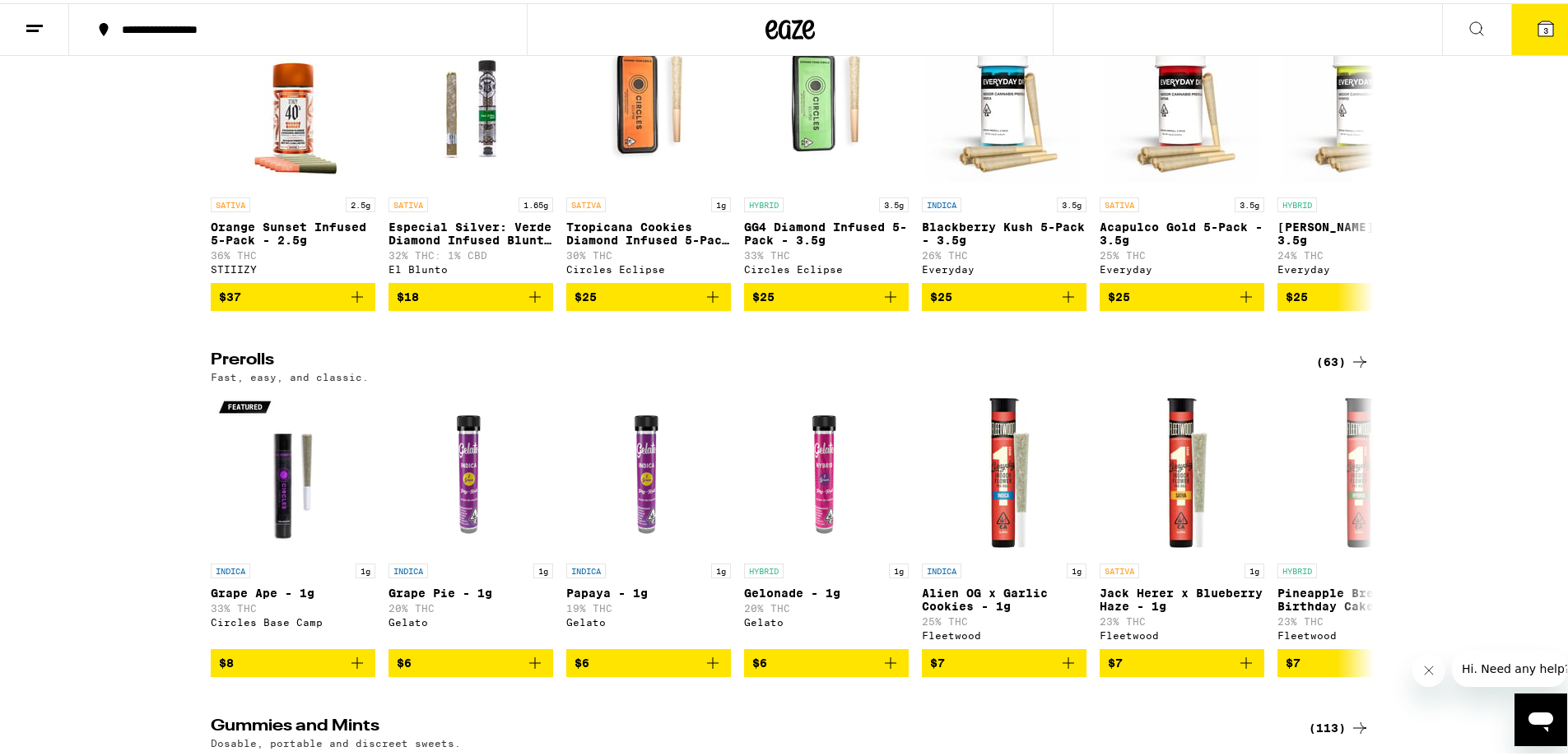
scroll to position [3374, 0]
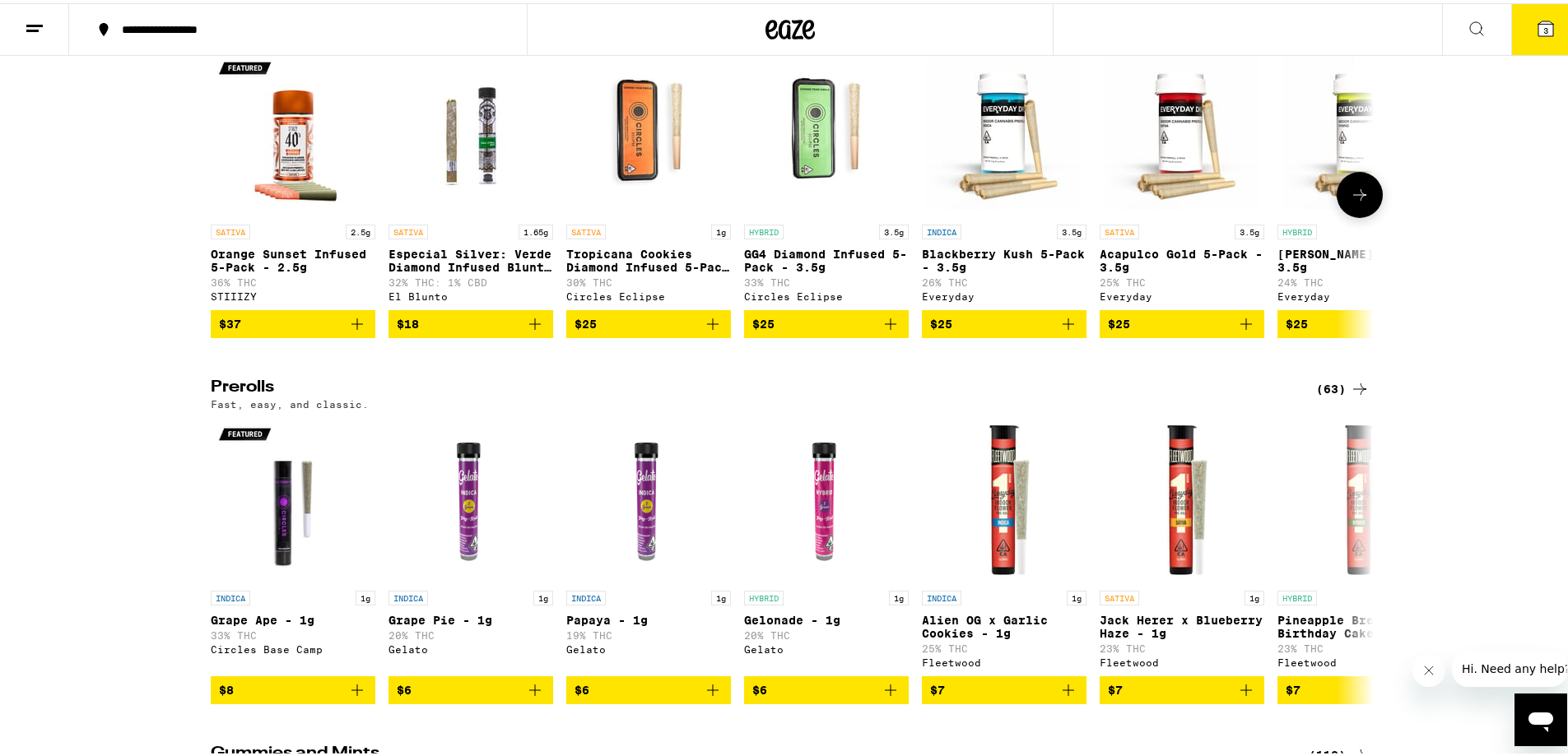
click at [1361, 201] on icon at bounding box center [1360, 191] width 20 height 20
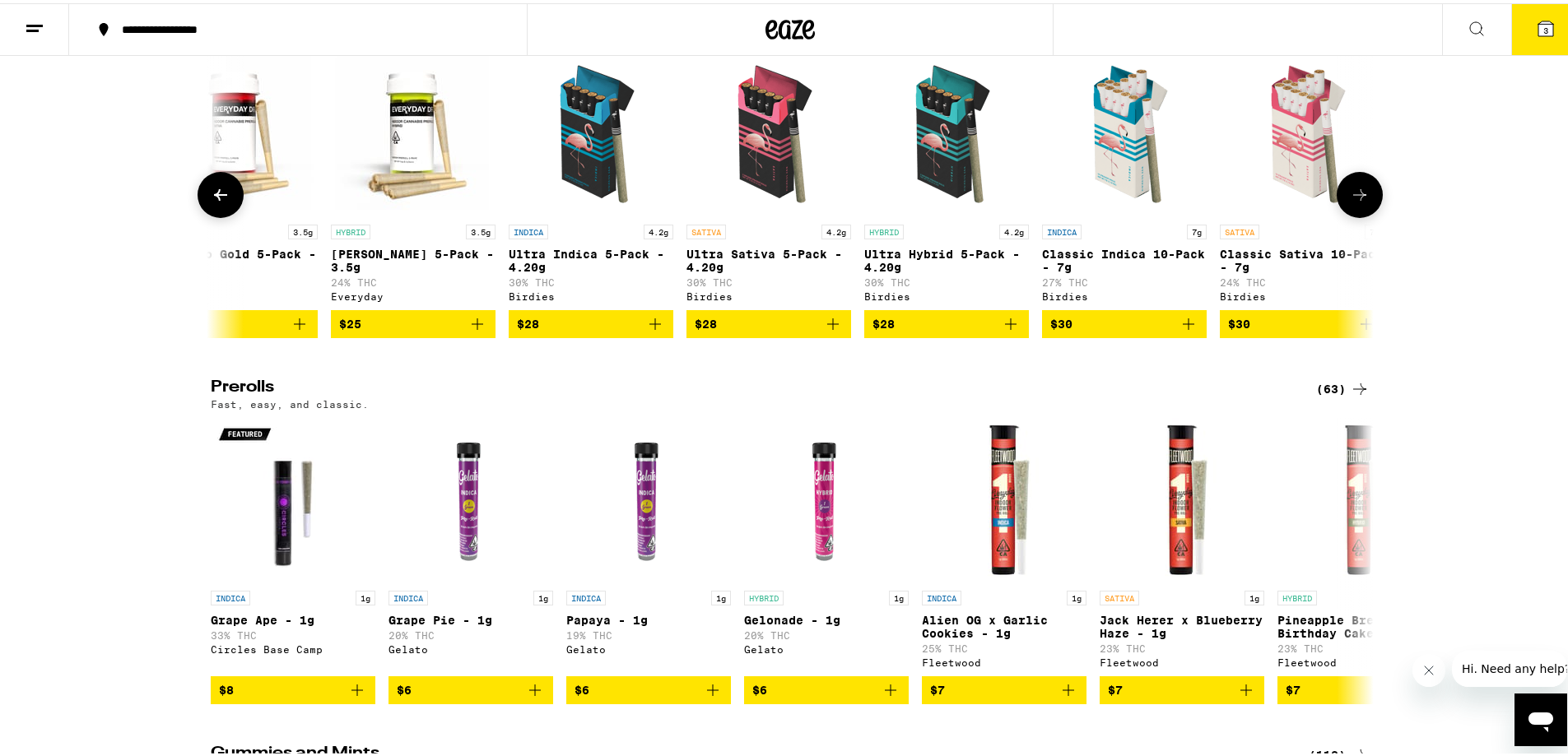
scroll to position [0, 980]
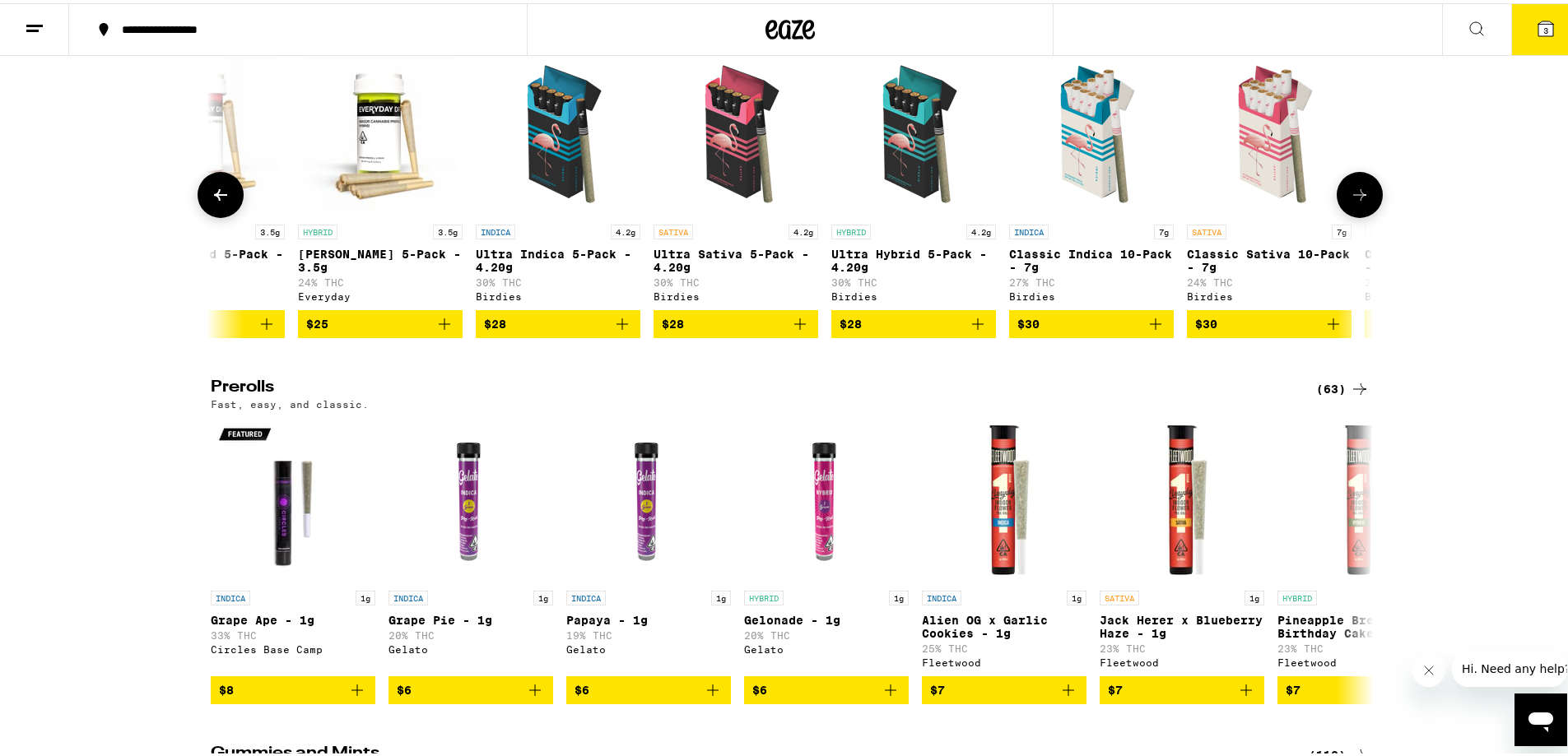
click at [1368, 215] on button at bounding box center [1360, 191] width 46 height 46
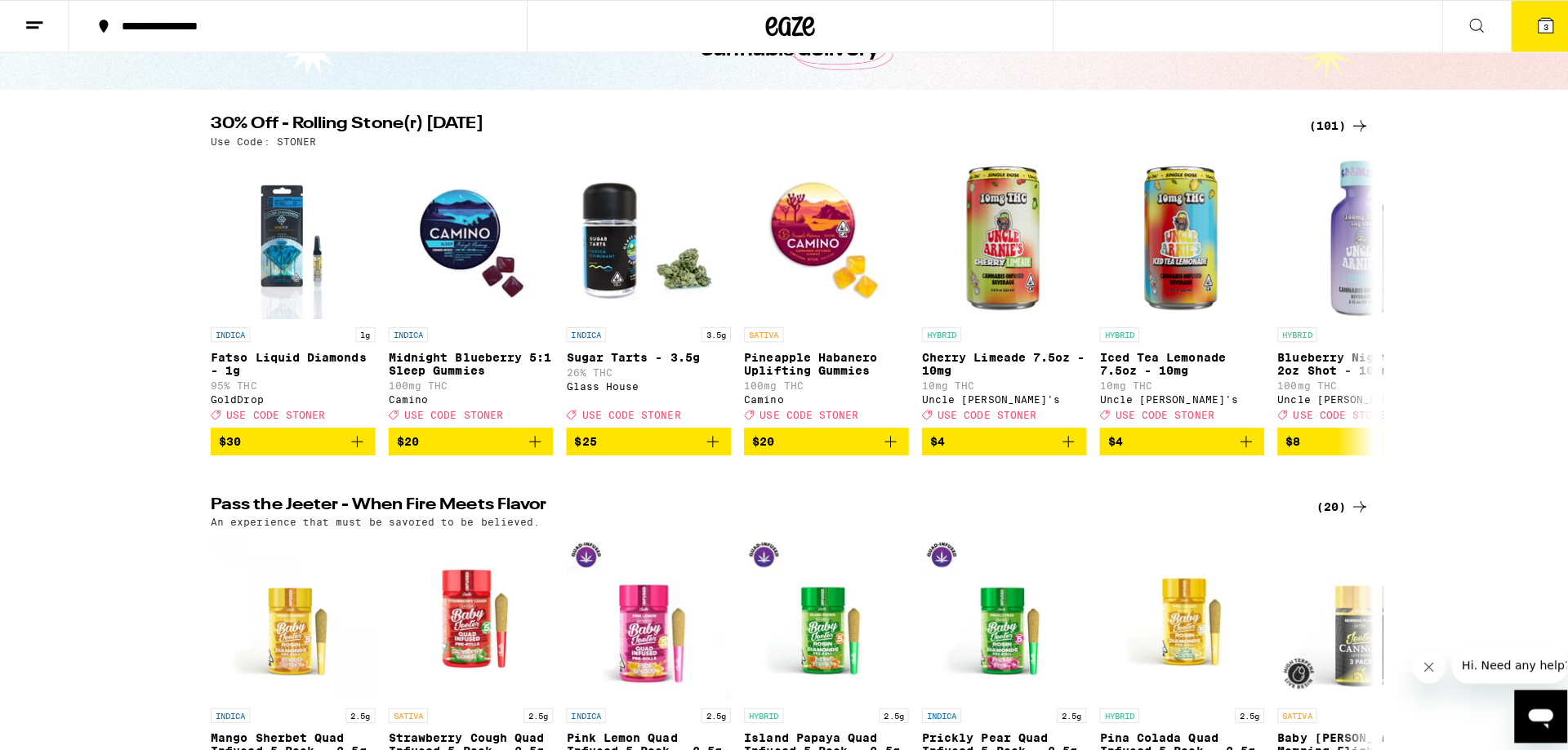
scroll to position [0, 0]
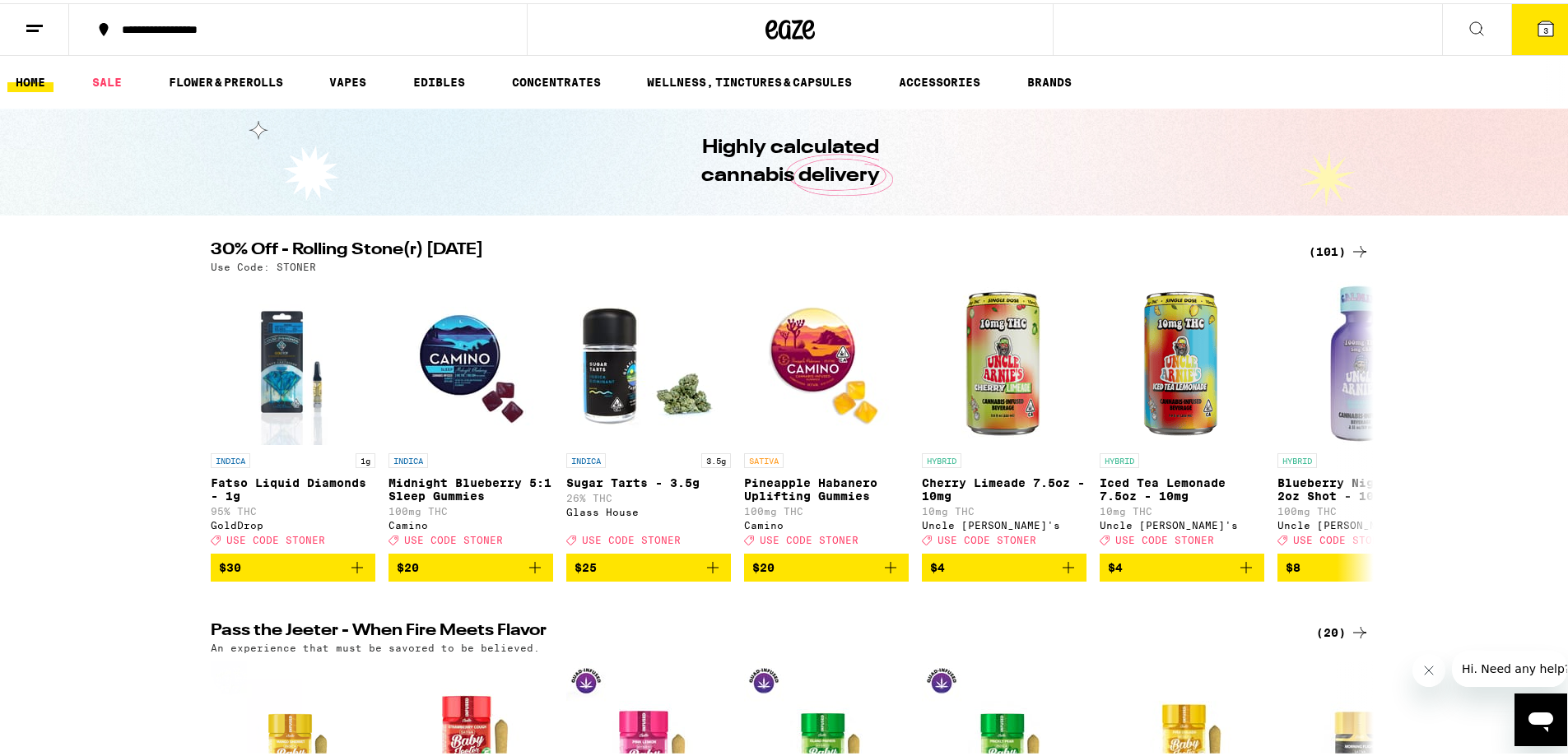
click at [1532, 37] on button "3" at bounding box center [1547, 26] width 69 height 51
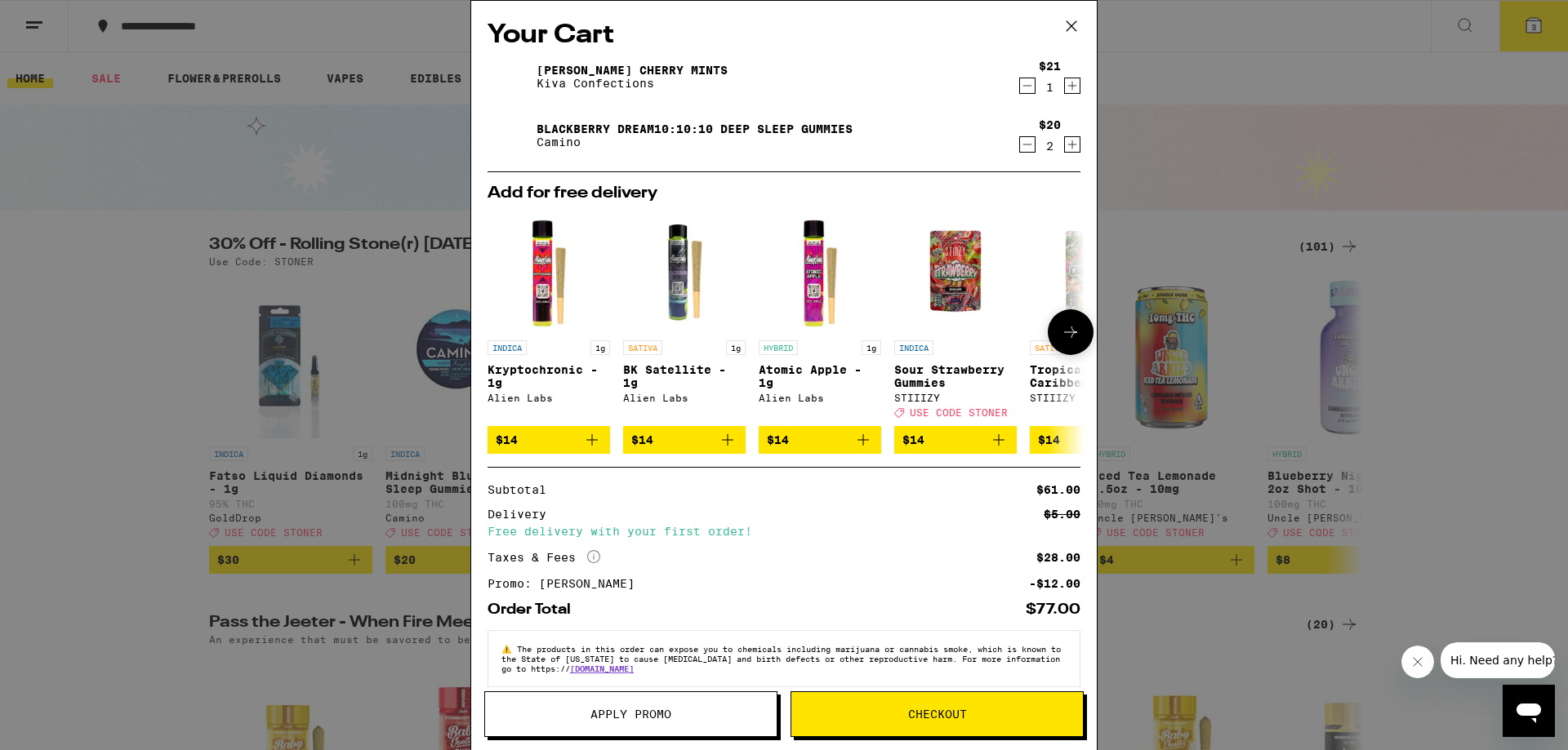
scroll to position [27, 0]
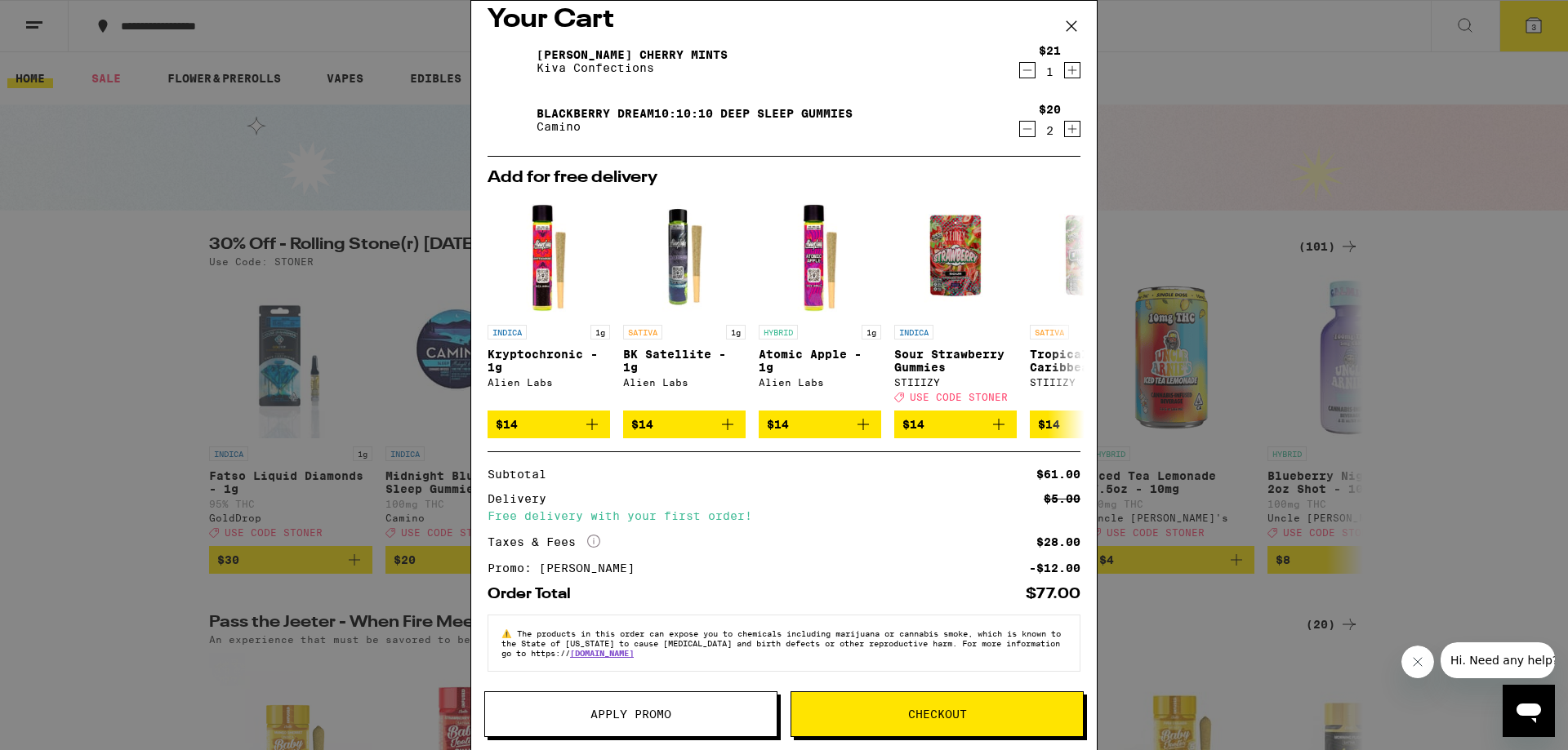
click at [597, 534] on icon "More Info" at bounding box center [593, 541] width 13 height 13
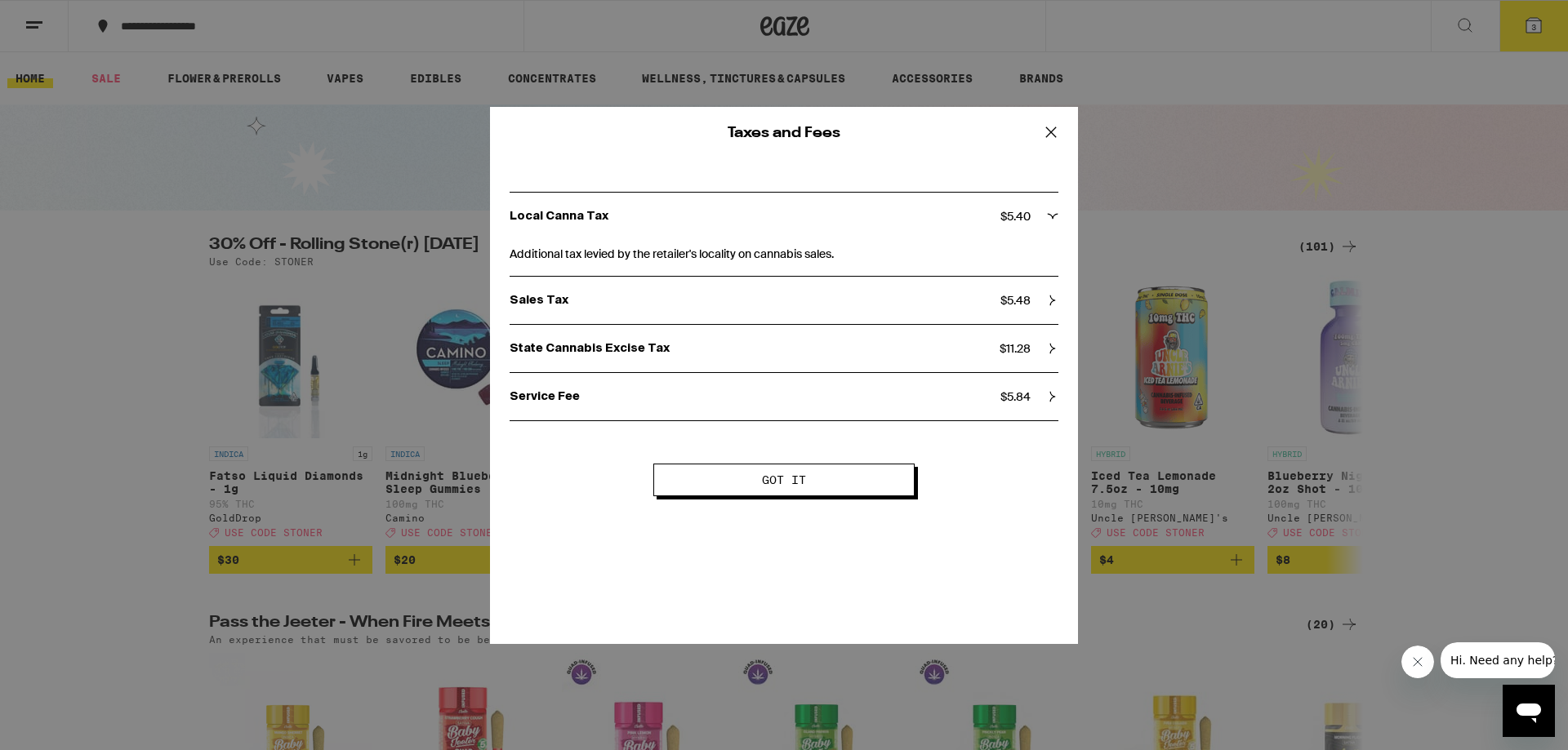
click at [1047, 398] on icon at bounding box center [1053, 397] width 11 height 11
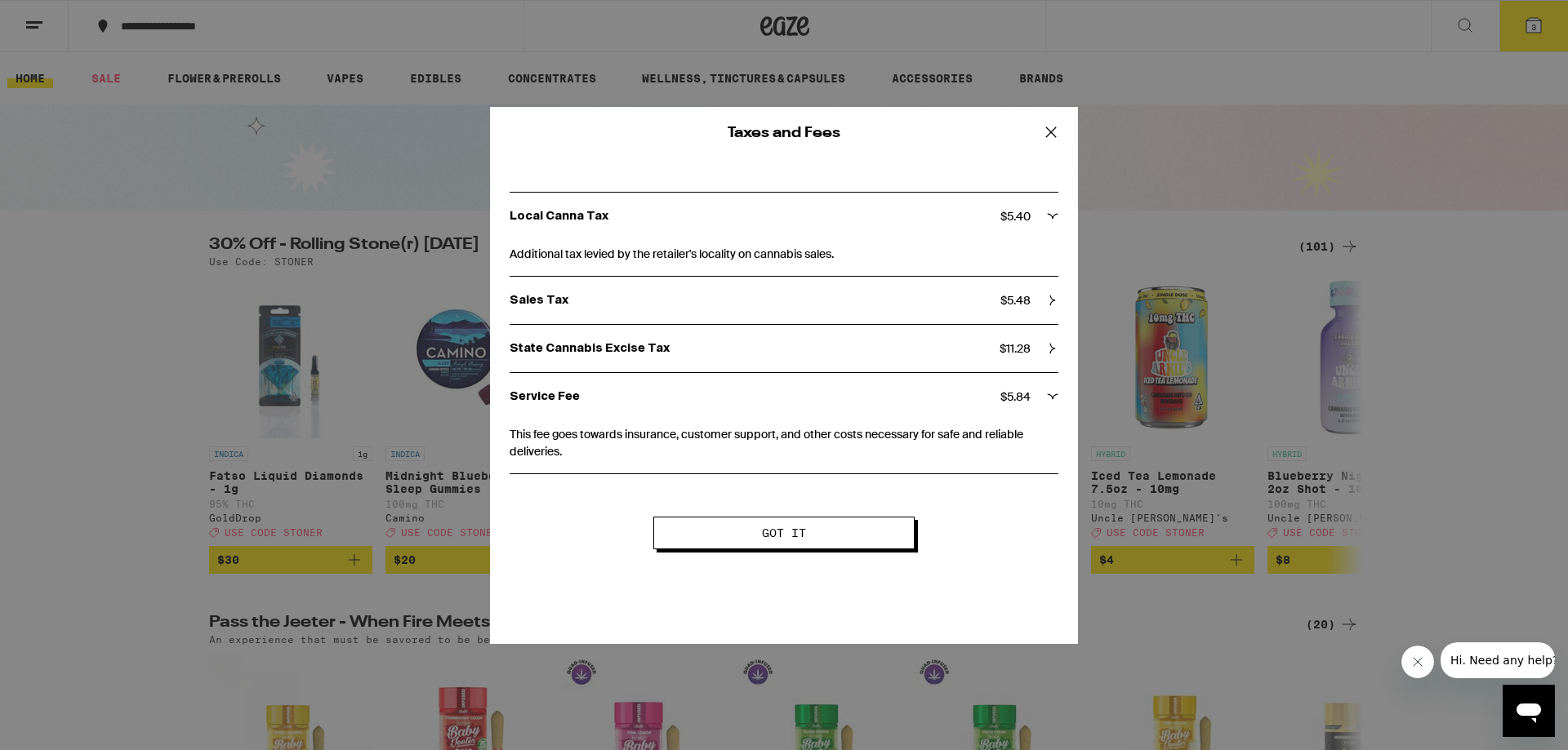
click at [1023, 340] on div "State Cannabis Excise Tax $ 11.28" at bounding box center [784, 349] width 549 height 48
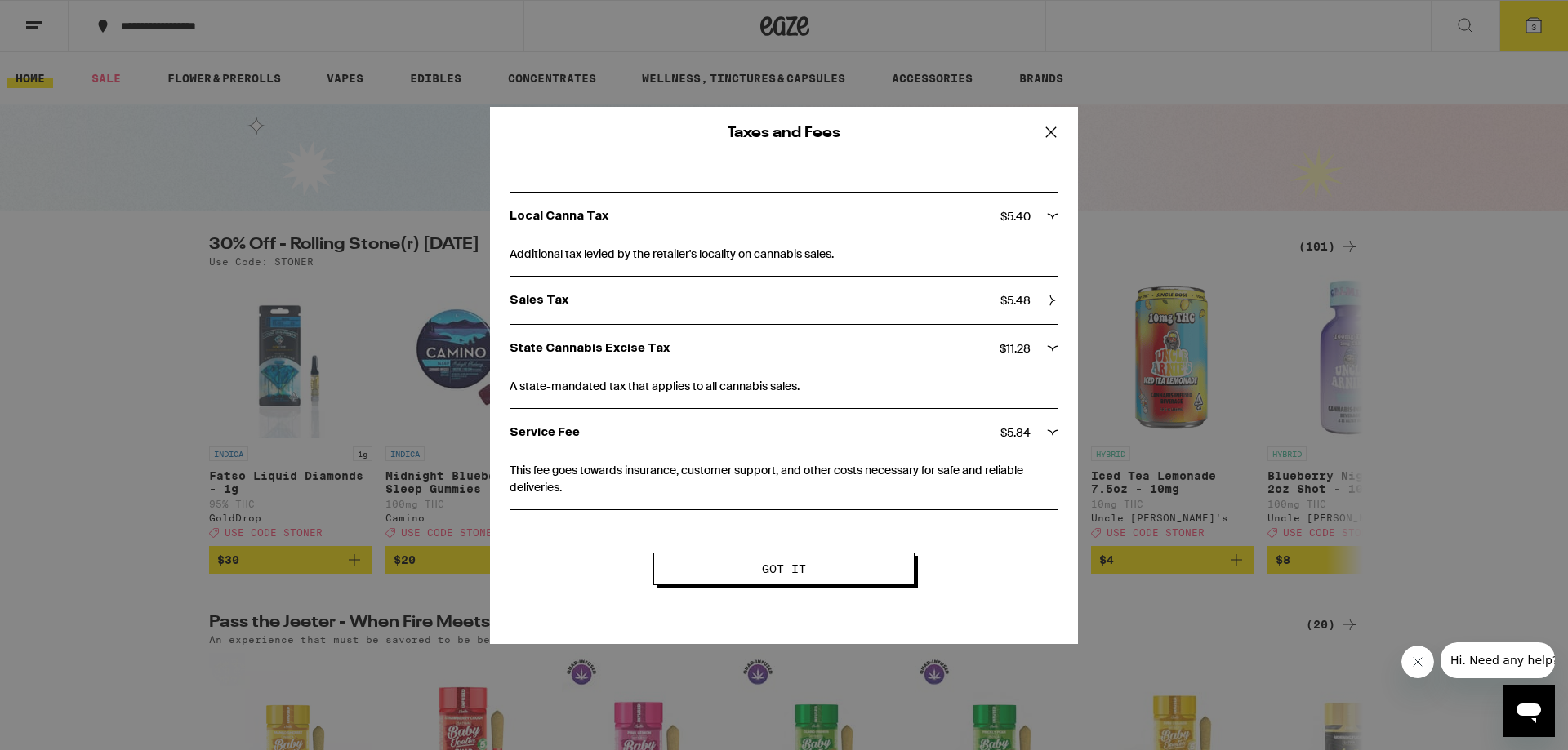
click at [1016, 289] on div "Sales Tax $ 5.48" at bounding box center [784, 300] width 549 height 48
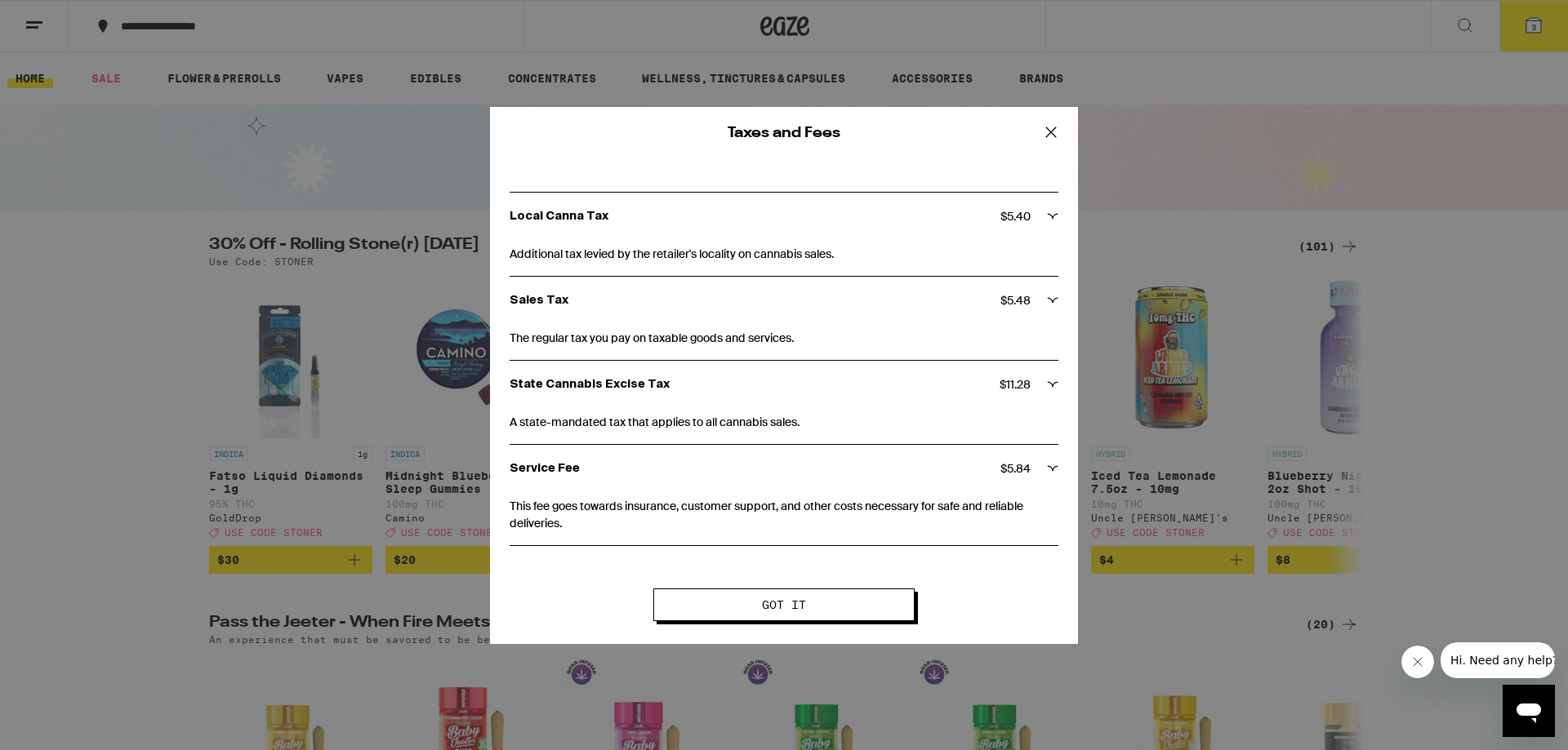
click at [1028, 254] on span "Additional tax levied by the retailer's locality on cannabis sales." at bounding box center [784, 252] width 549 height 23
click at [1059, 130] on icon at bounding box center [1051, 133] width 25 height 25
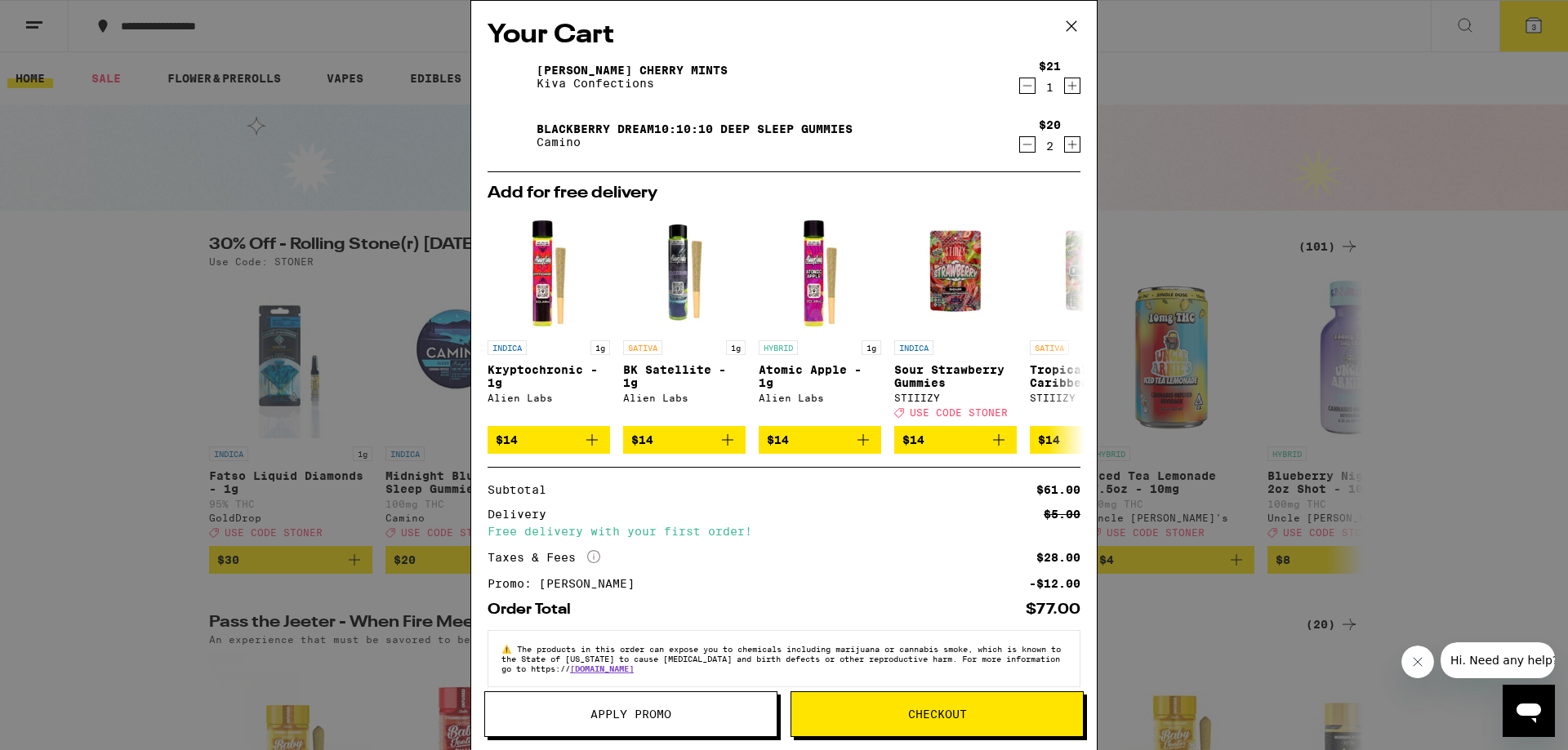
click at [1075, 27] on icon at bounding box center [1071, 27] width 25 height 25
